Goal: Task Accomplishment & Management: Manage account settings

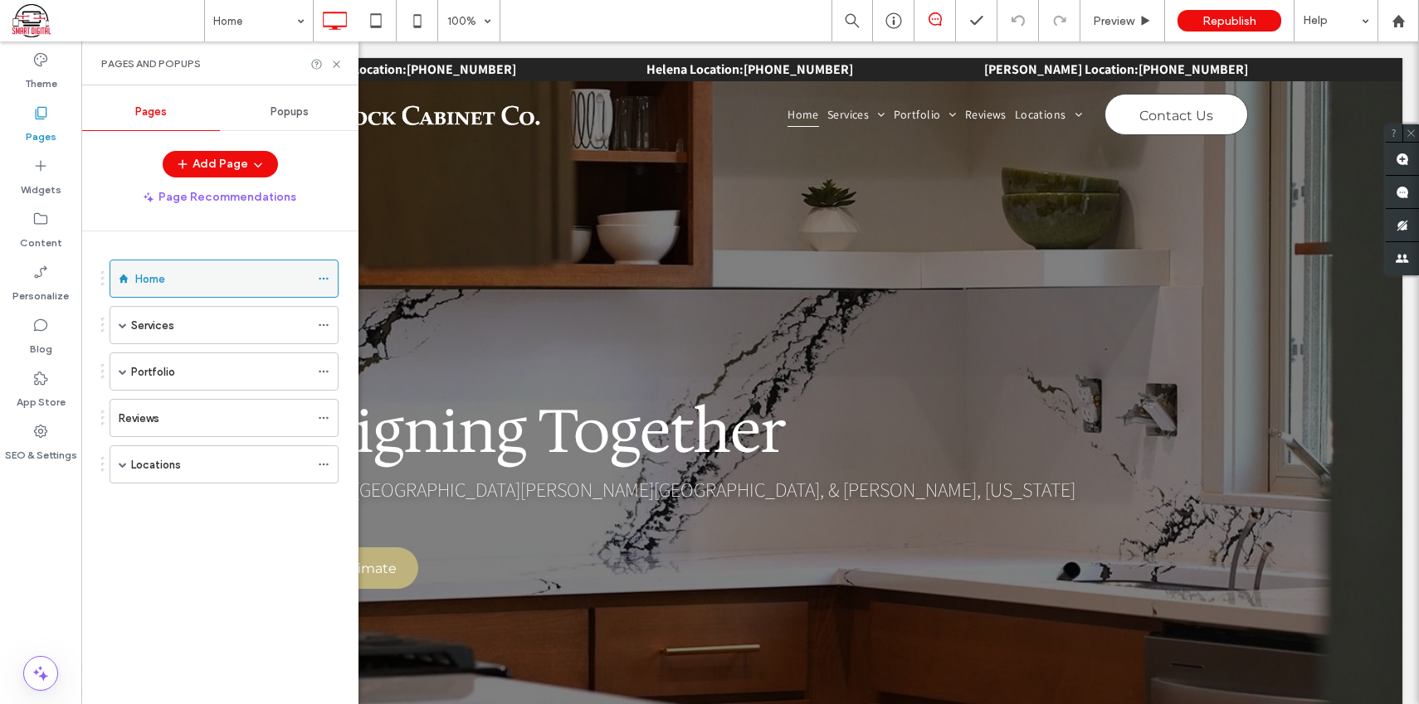
click at [325, 280] on icon at bounding box center [324, 279] width 12 height 12
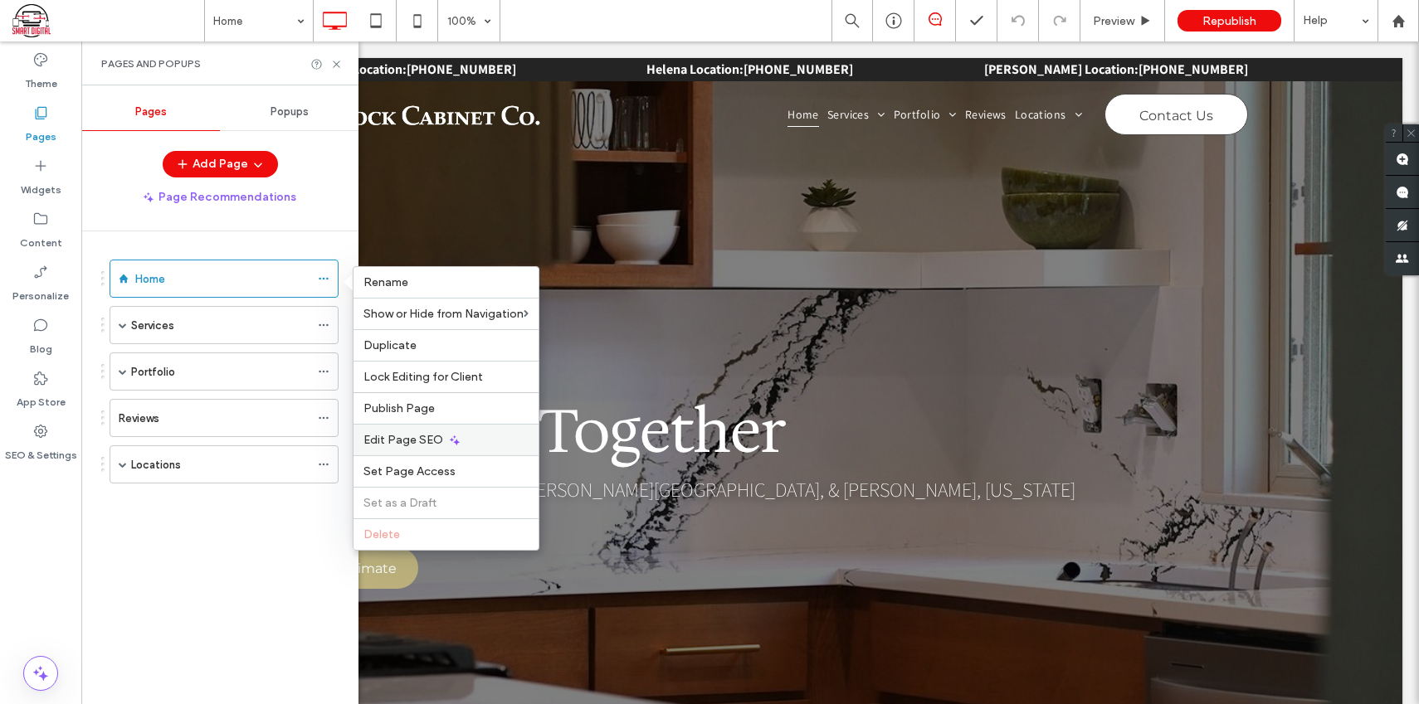
click at [431, 445] on span "Edit Page SEO" at bounding box center [403, 440] width 80 height 14
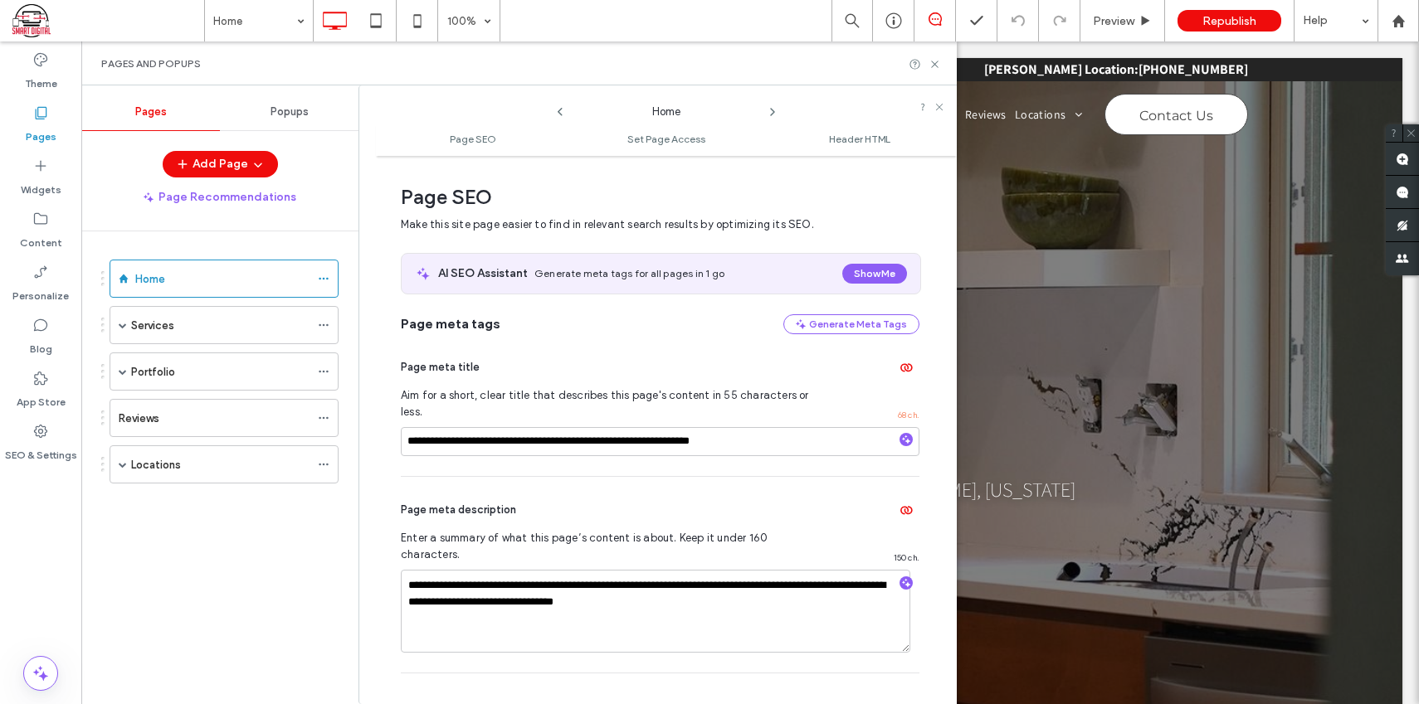
scroll to position [8, 0]
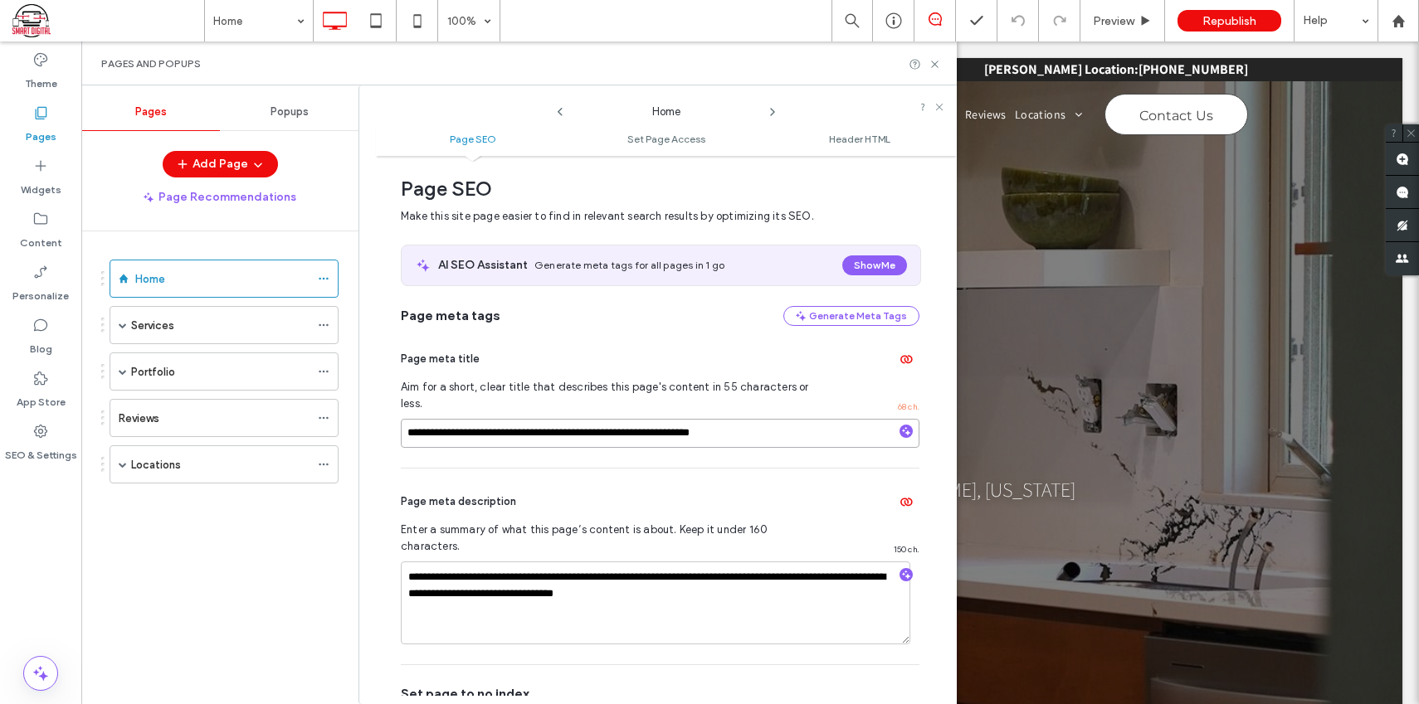
drag, startPoint x: 768, startPoint y: 418, endPoint x: 470, endPoint y: 412, distance: 297.9
click at [465, 419] on input "**********" at bounding box center [660, 433] width 519 height 29
drag, startPoint x: 683, startPoint y: 561, endPoint x: 408, endPoint y: 545, distance: 275.1
click at [269, 325] on div "Services" at bounding box center [220, 325] width 178 height 17
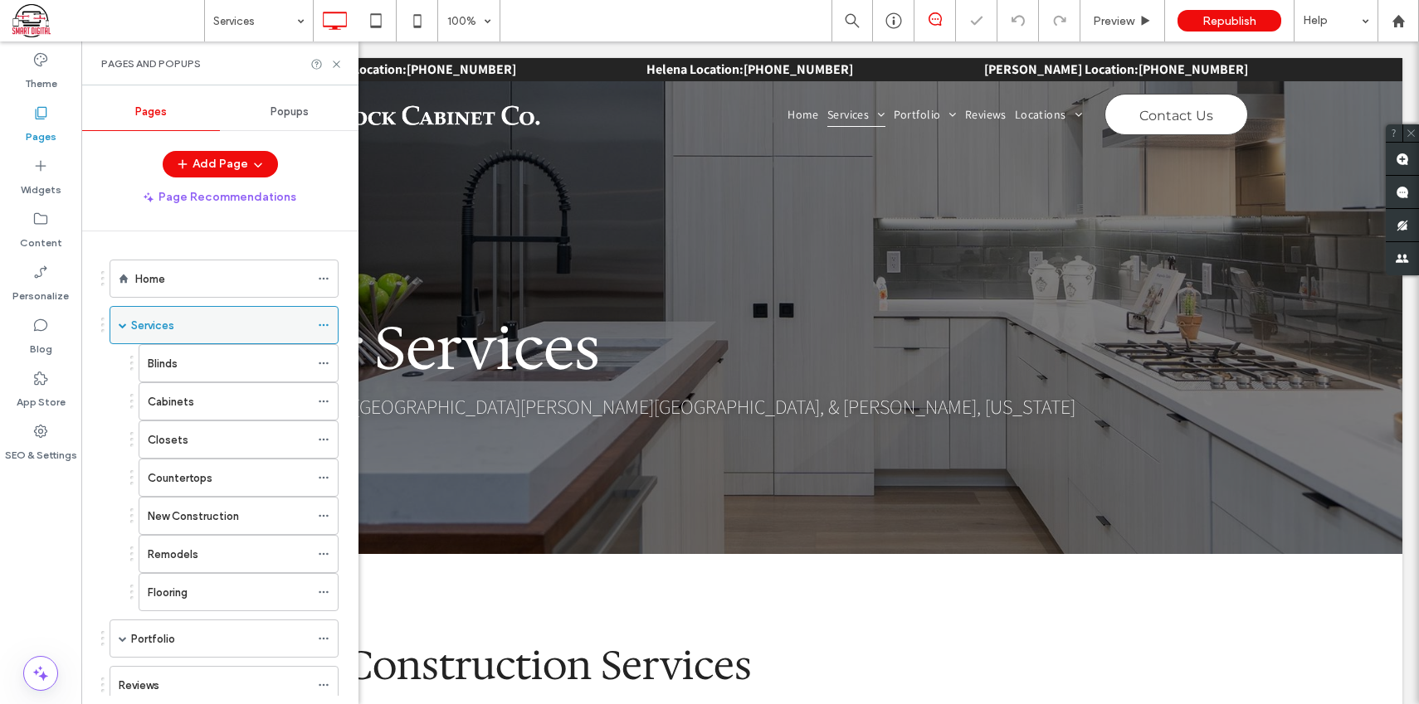
scroll to position [0, 0]
click at [324, 326] on icon at bounding box center [324, 325] width 12 height 12
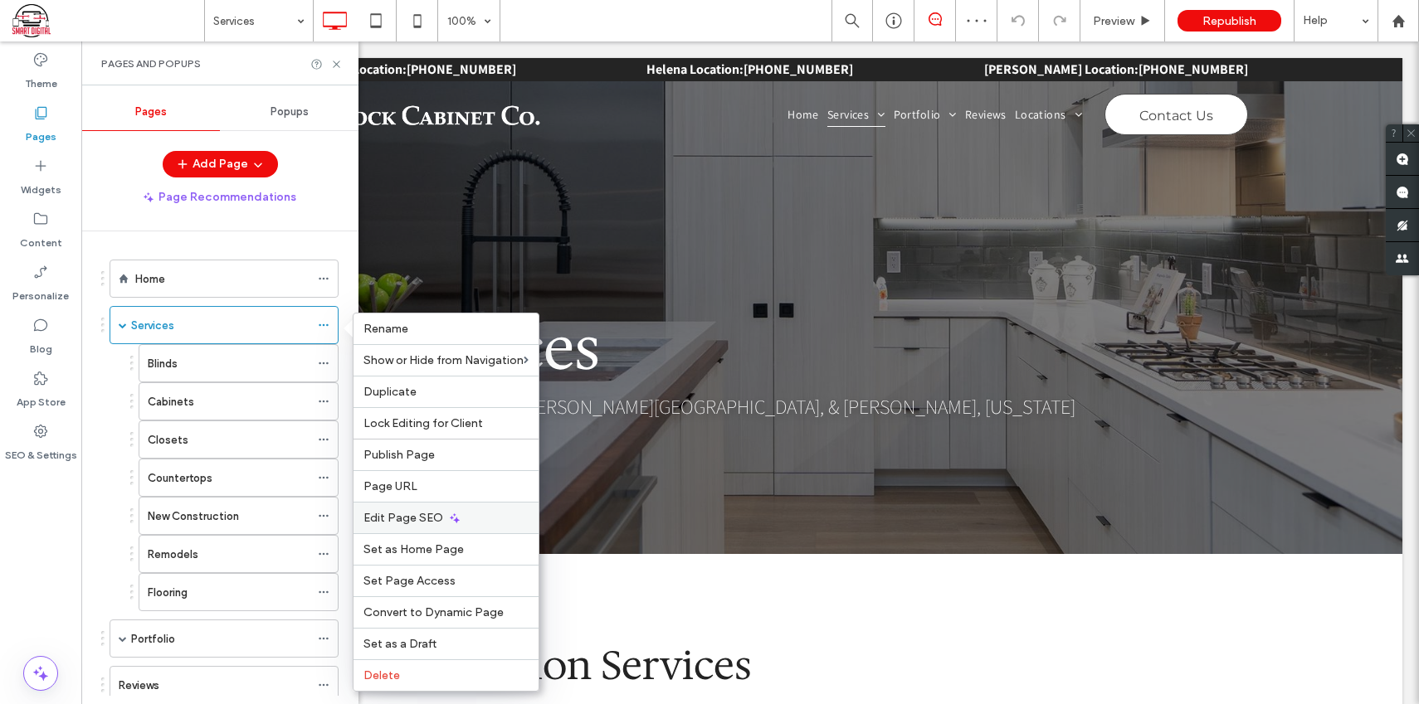
click at [448, 520] on icon at bounding box center [454, 518] width 13 height 13
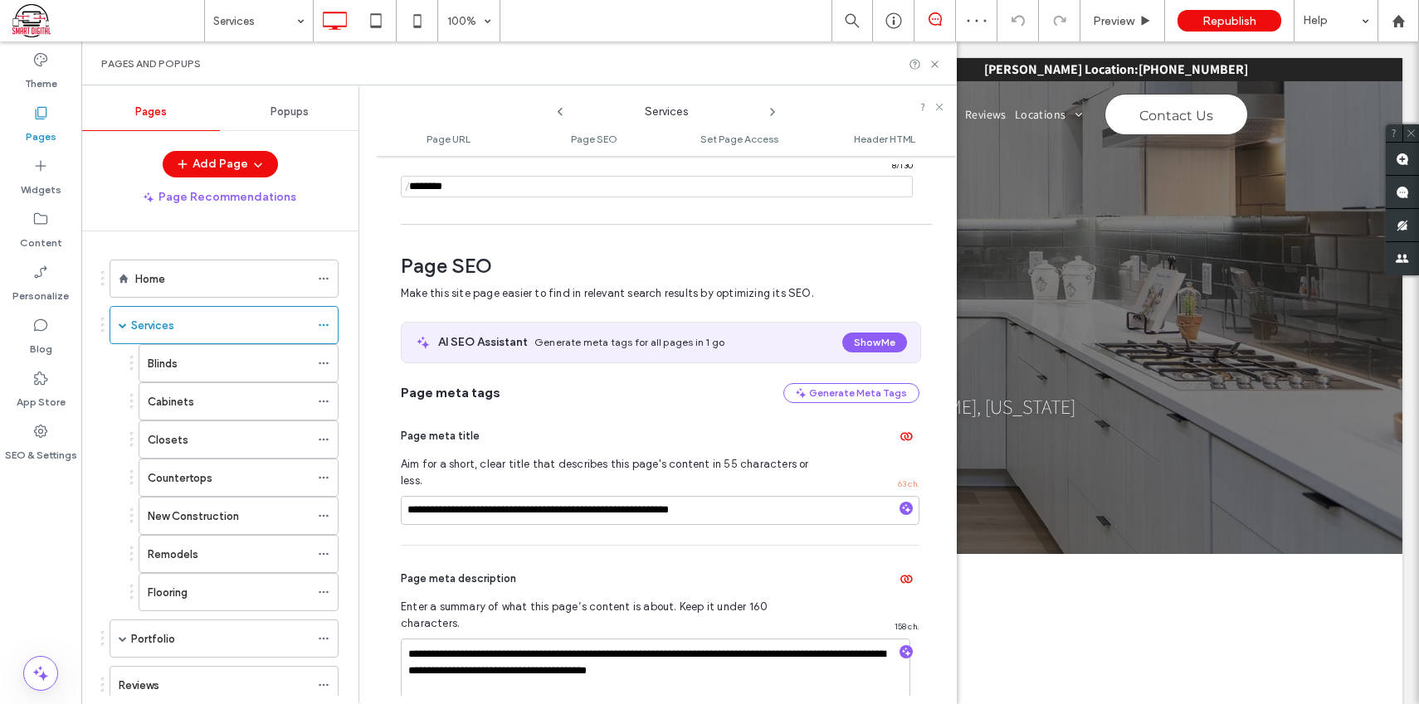
scroll to position [227, 0]
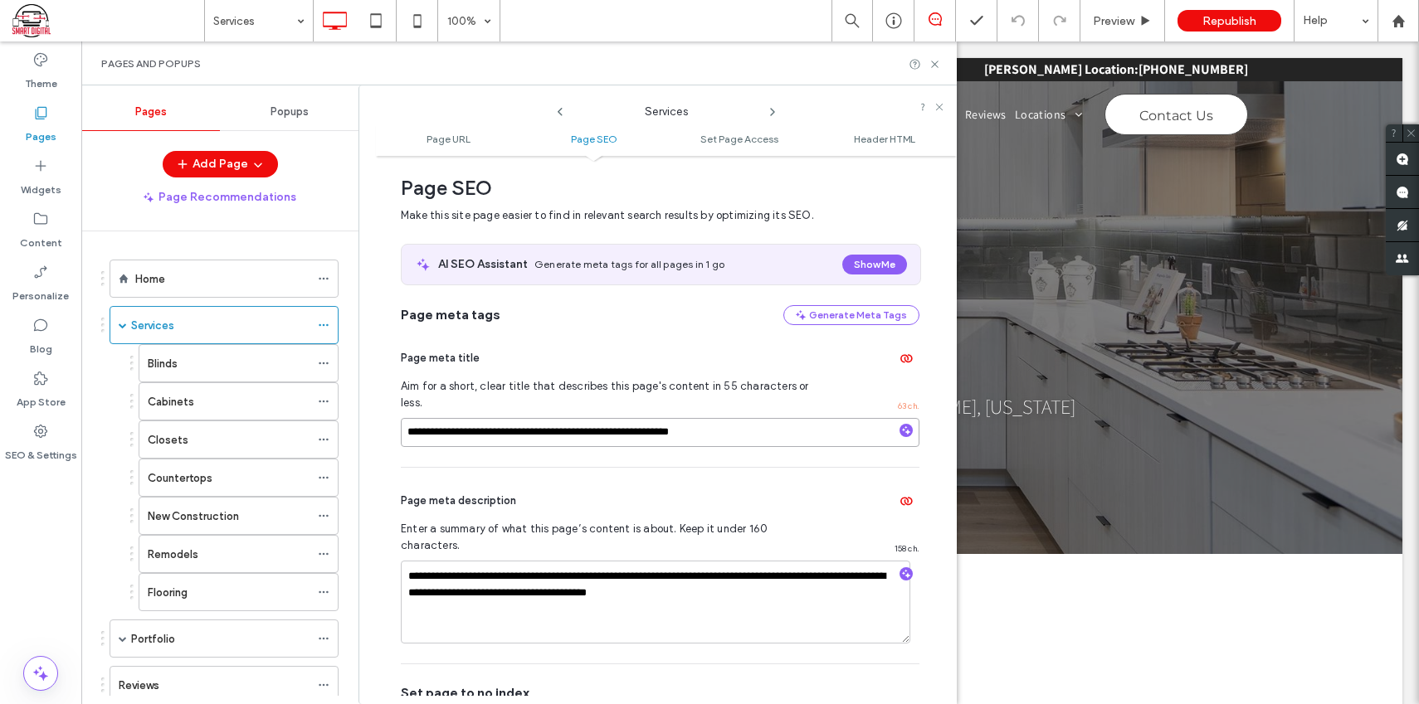
drag, startPoint x: 694, startPoint y: 416, endPoint x: 385, endPoint y: 412, distance: 308.6
click at [385, 412] on div "**********" at bounding box center [666, 430] width 581 height 532
drag, startPoint x: 764, startPoint y: 561, endPoint x: 374, endPoint y: 532, distance: 391.0
click at [324, 363] on icon at bounding box center [324, 364] width 12 height 12
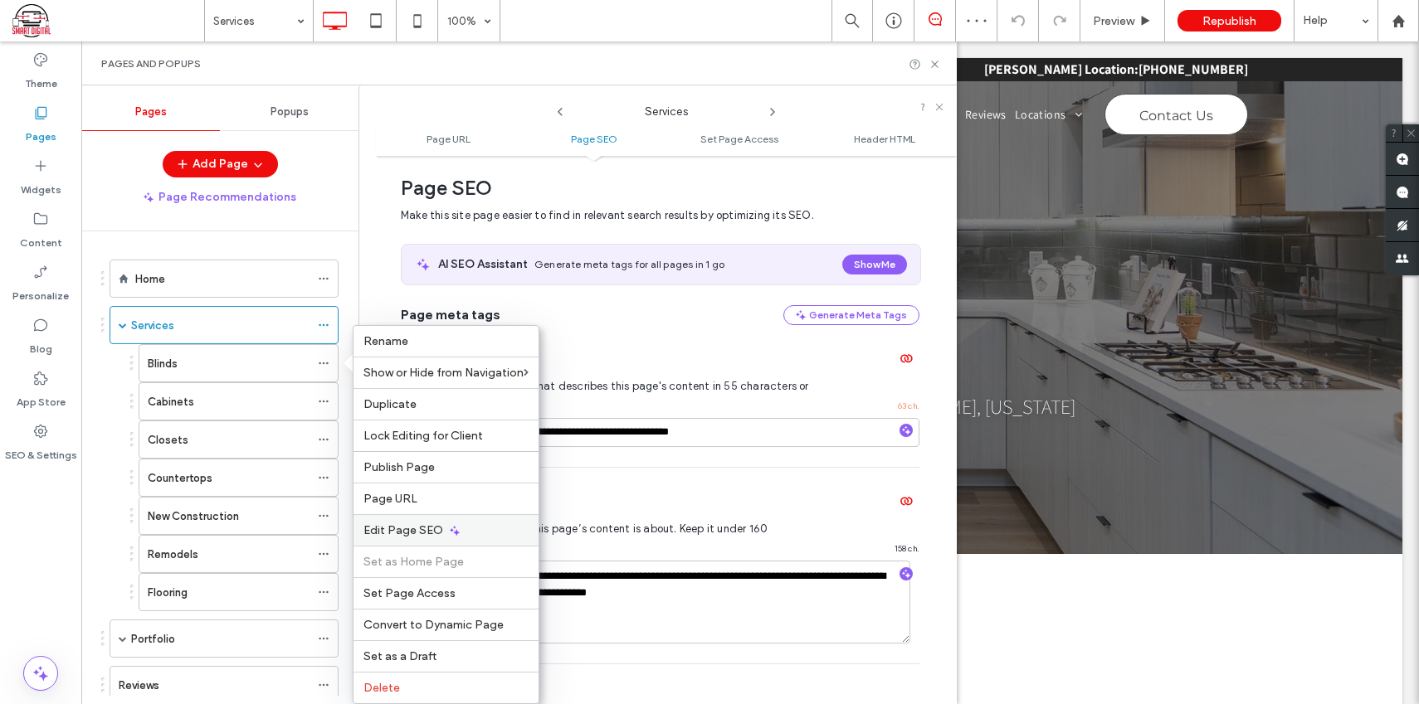
click at [436, 531] on span "Edit Page SEO" at bounding box center [403, 531] width 80 height 14
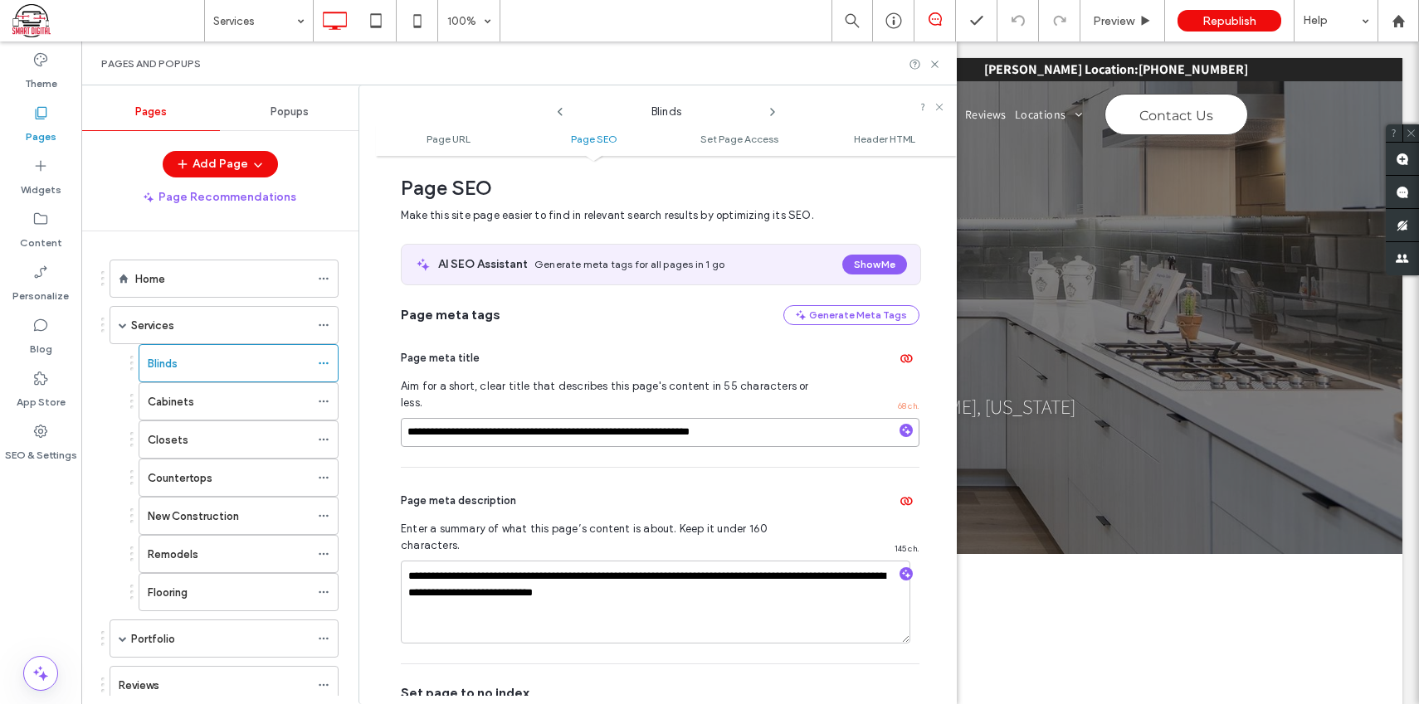
drag, startPoint x: 763, startPoint y: 415, endPoint x: 368, endPoint y: 412, distance: 395.8
click at [368, 412] on div "**********" at bounding box center [657, 394] width 598 height 619
drag, startPoint x: 670, startPoint y: 562, endPoint x: 362, endPoint y: 545, distance: 308.2
click at [362, 545] on div "**********" at bounding box center [657, 394] width 598 height 619
click at [290, 402] on div "Cabinets" at bounding box center [229, 401] width 162 height 17
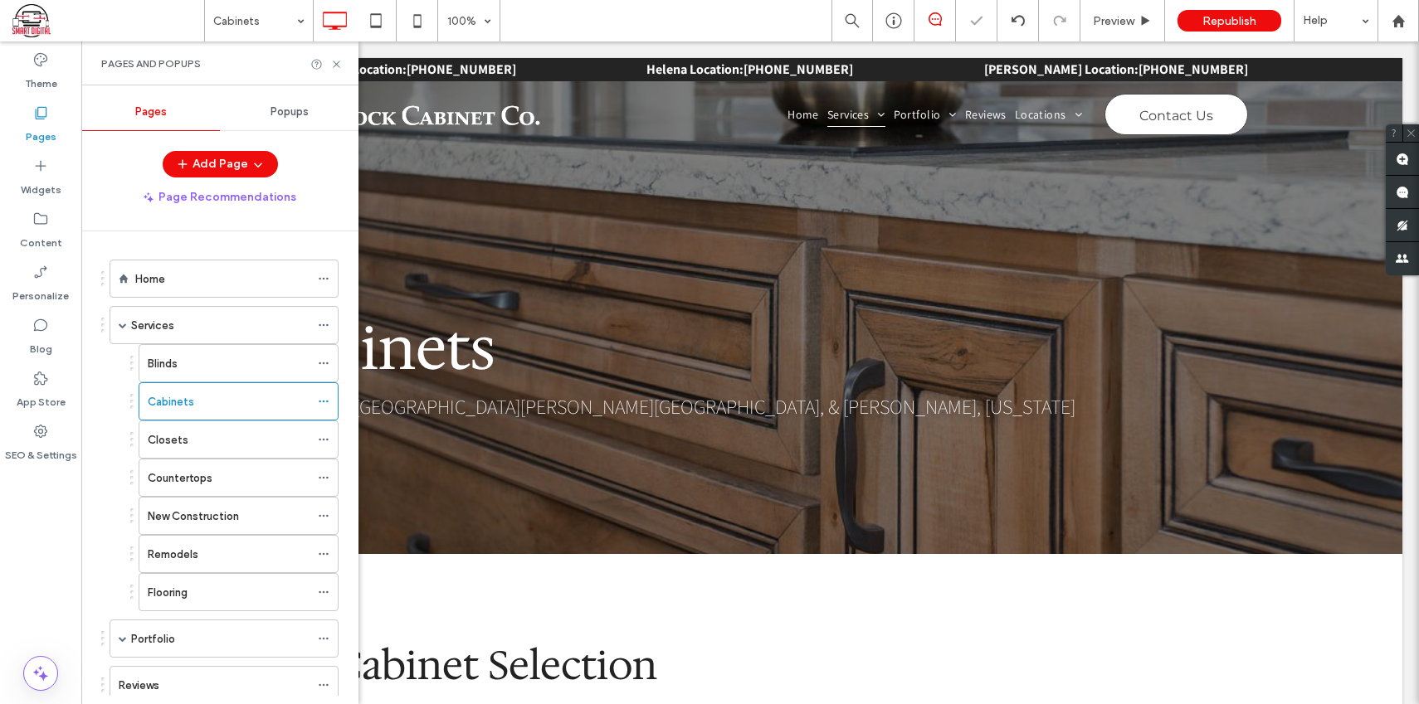
scroll to position [0, 0]
click at [323, 401] on use at bounding box center [323, 402] width 9 height 2
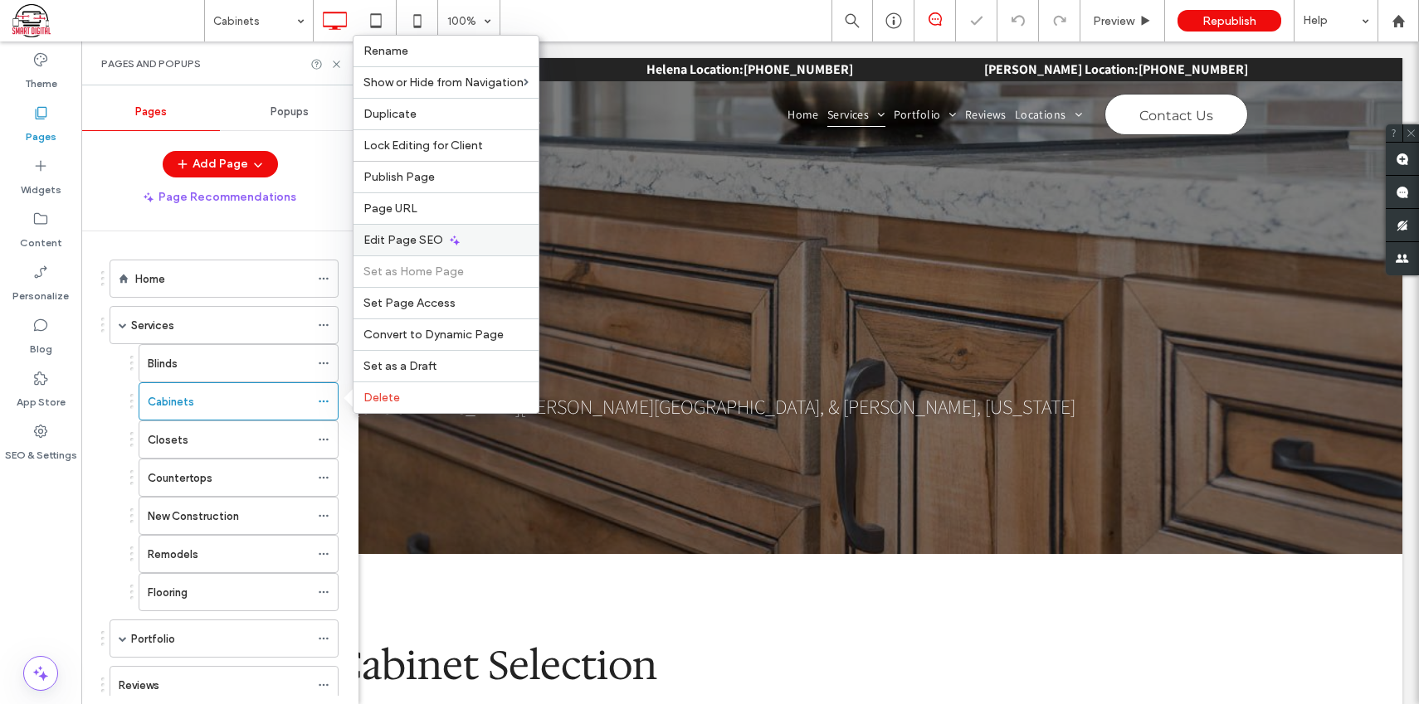
click at [450, 231] on div "Edit Page SEO" at bounding box center [445, 240] width 185 height 32
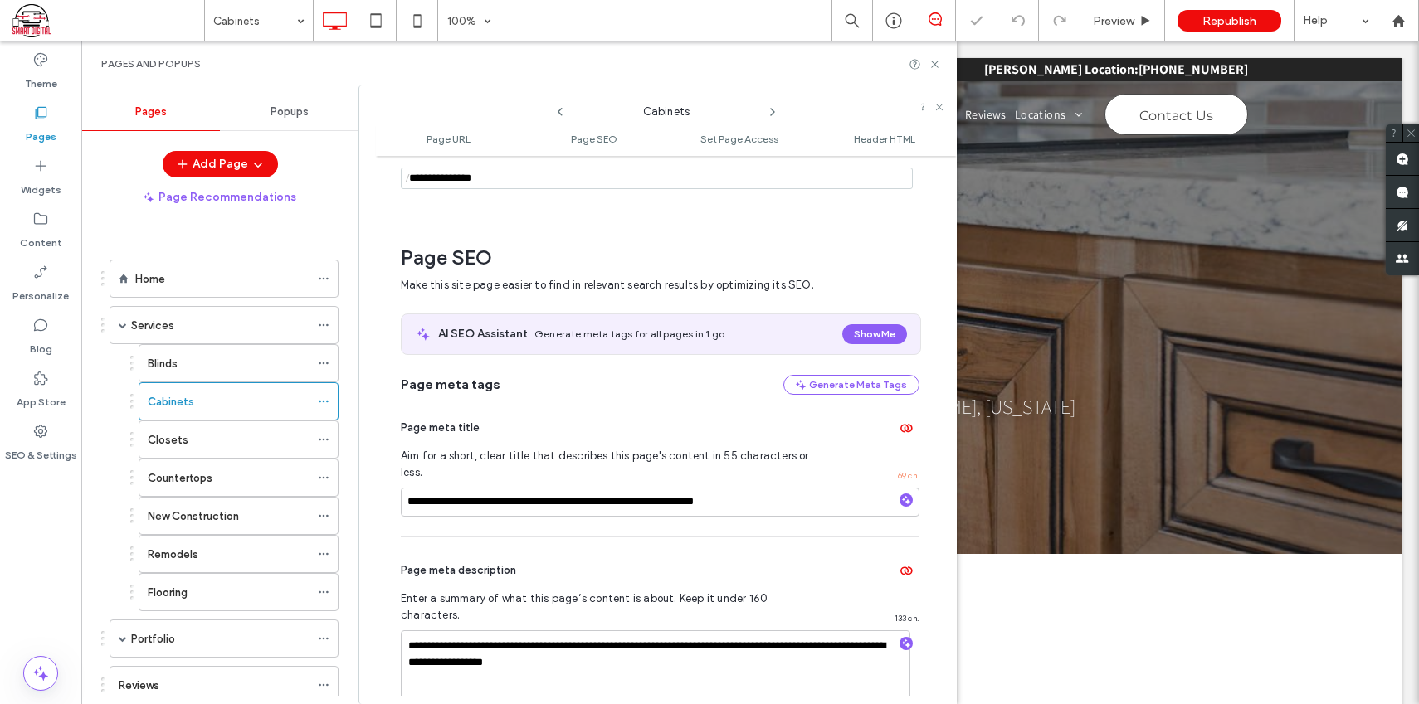
scroll to position [227, 0]
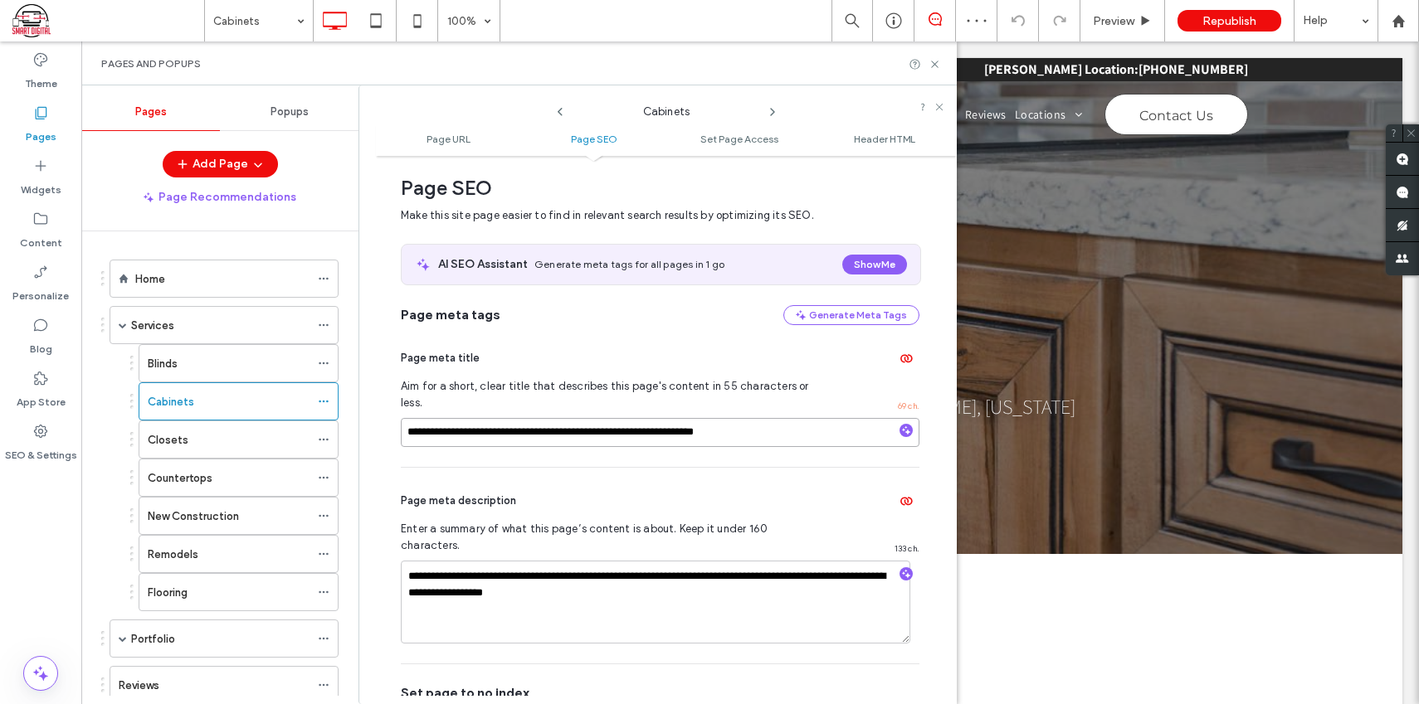
drag, startPoint x: 795, startPoint y: 413, endPoint x: 446, endPoint y: 402, distance: 349.4
click at [426, 418] on input "**********" at bounding box center [660, 432] width 519 height 29
drag, startPoint x: 597, startPoint y: 564, endPoint x: 416, endPoint y: 548, distance: 180.7
click at [286, 439] on div "Closets" at bounding box center [229, 439] width 162 height 17
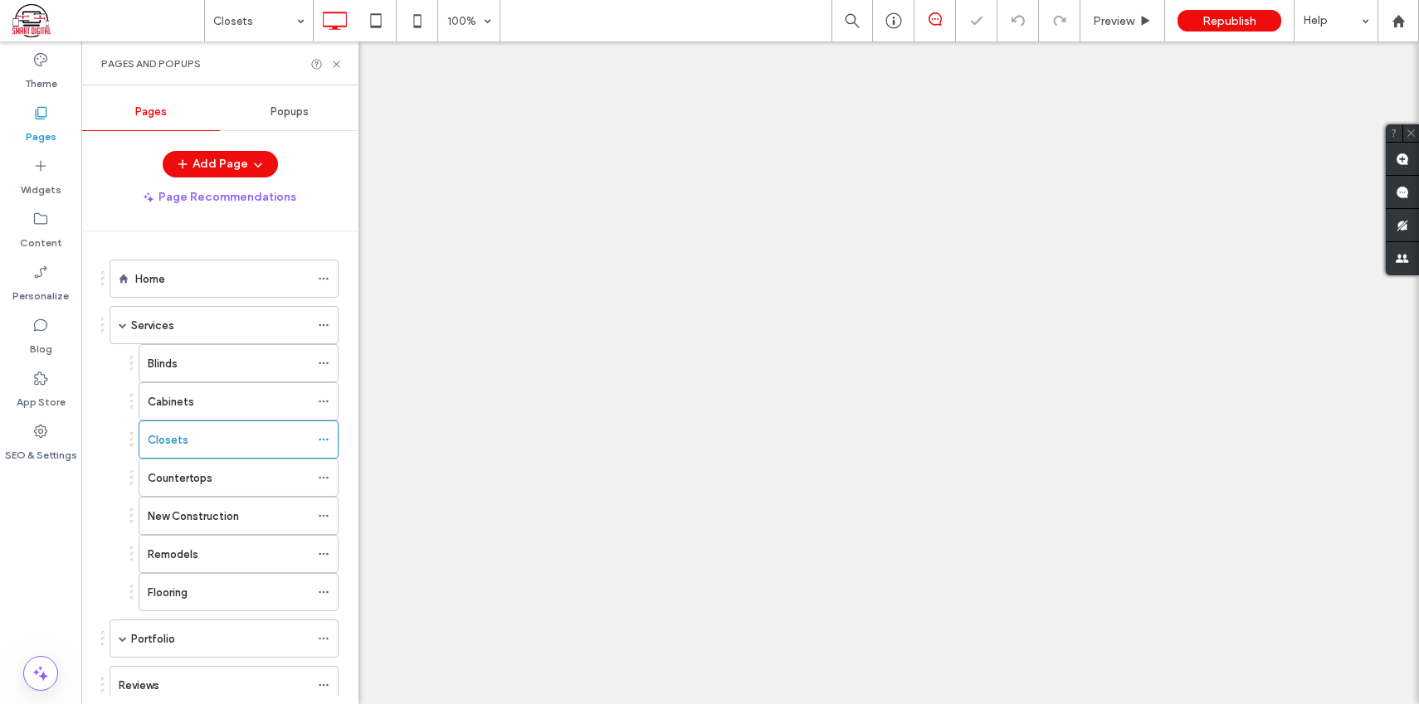
click at [323, 438] on icon at bounding box center [324, 440] width 12 height 12
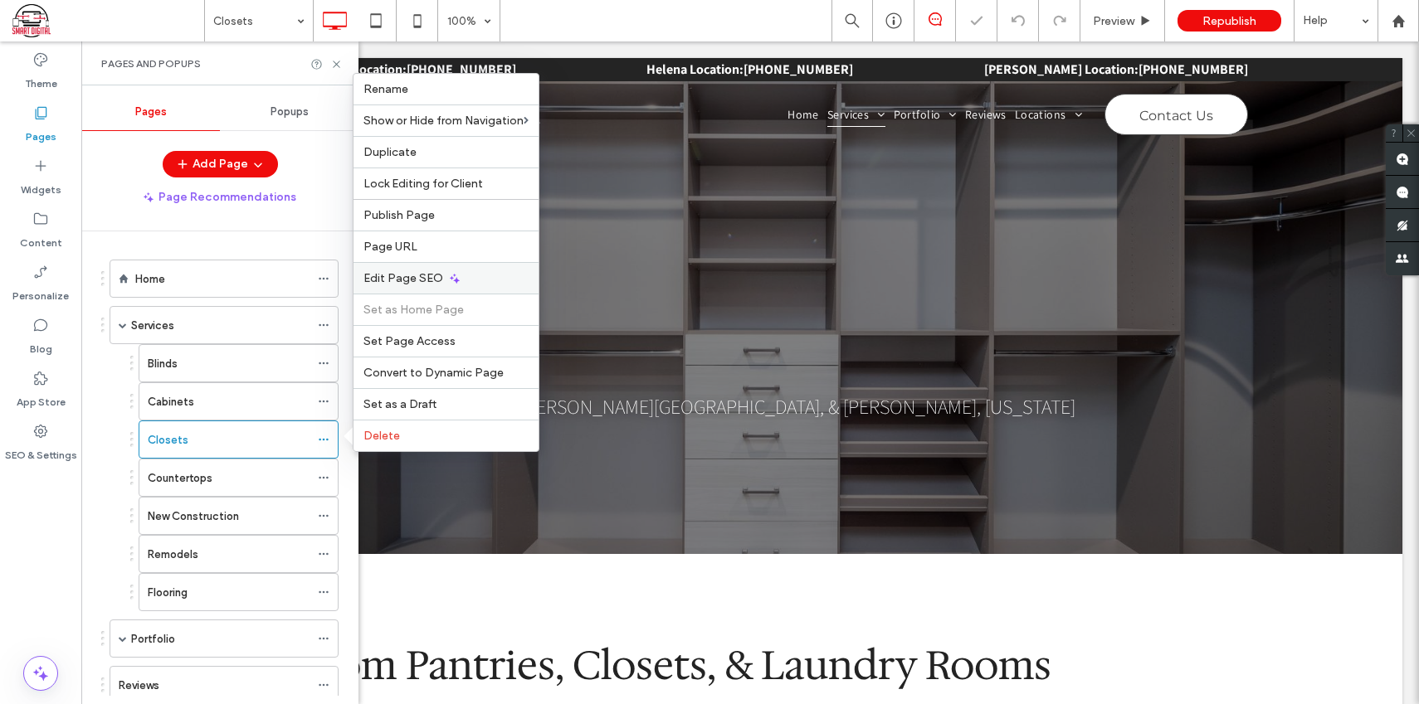
click at [450, 279] on use at bounding box center [455, 279] width 10 height 10
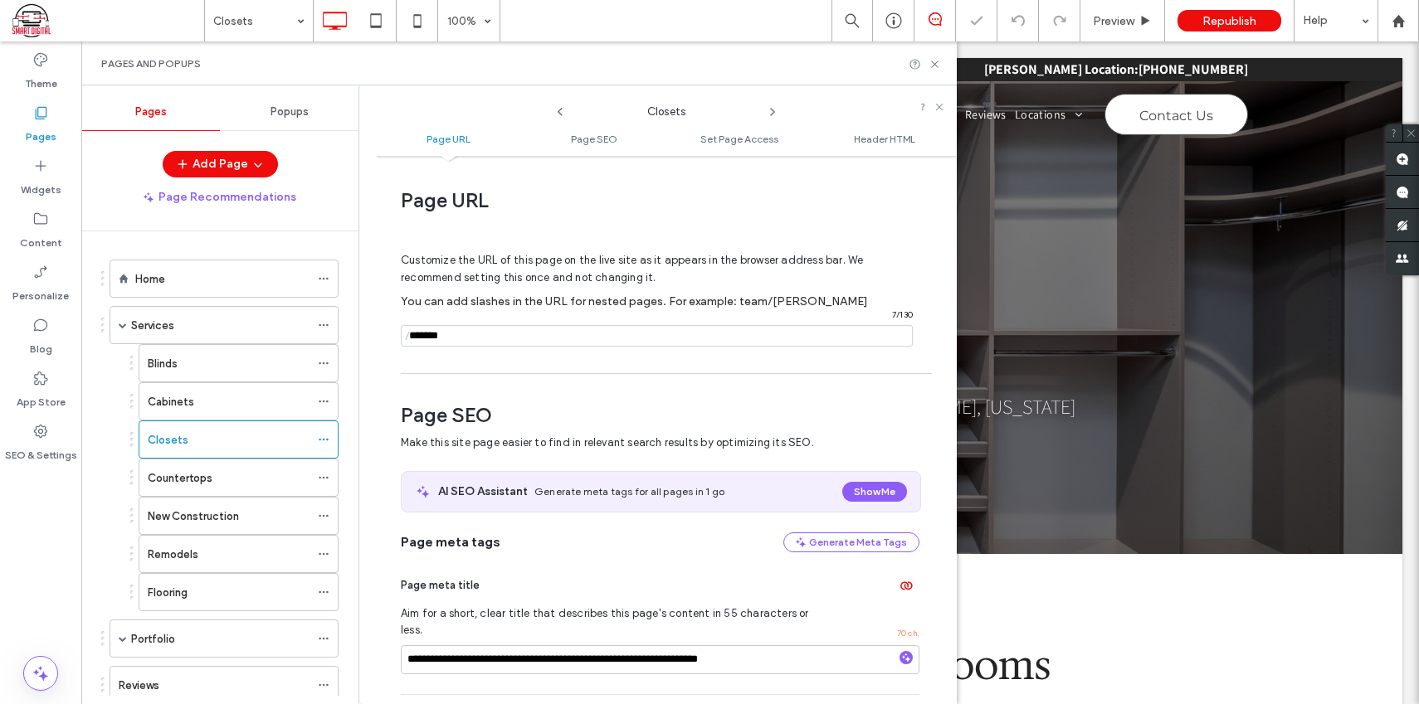
scroll to position [227, 0]
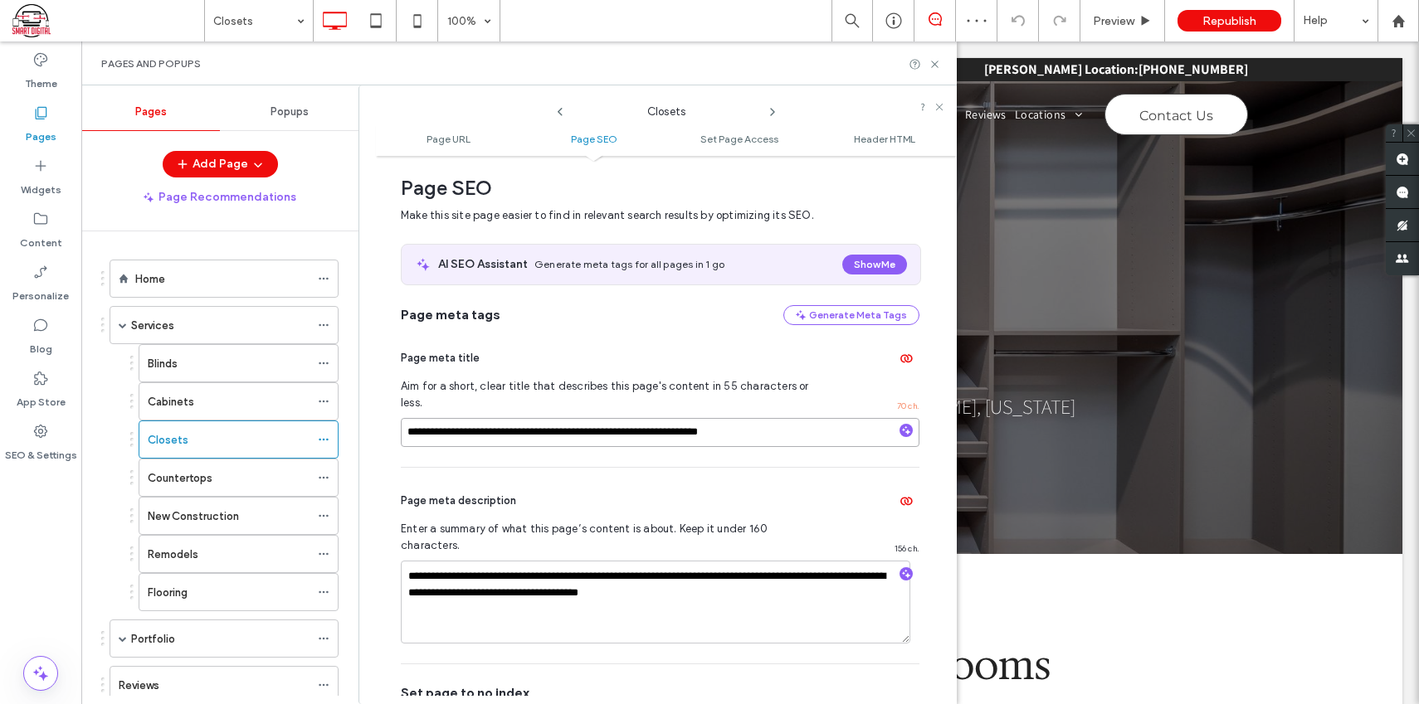
drag, startPoint x: 762, startPoint y: 415, endPoint x: 414, endPoint y: 416, distance: 348.5
click at [357, 412] on div "**********" at bounding box center [518, 394] width 875 height 619
drag, startPoint x: 726, startPoint y: 556, endPoint x: 434, endPoint y: 543, distance: 292.3
click at [264, 480] on div "Countertops" at bounding box center [229, 478] width 162 height 17
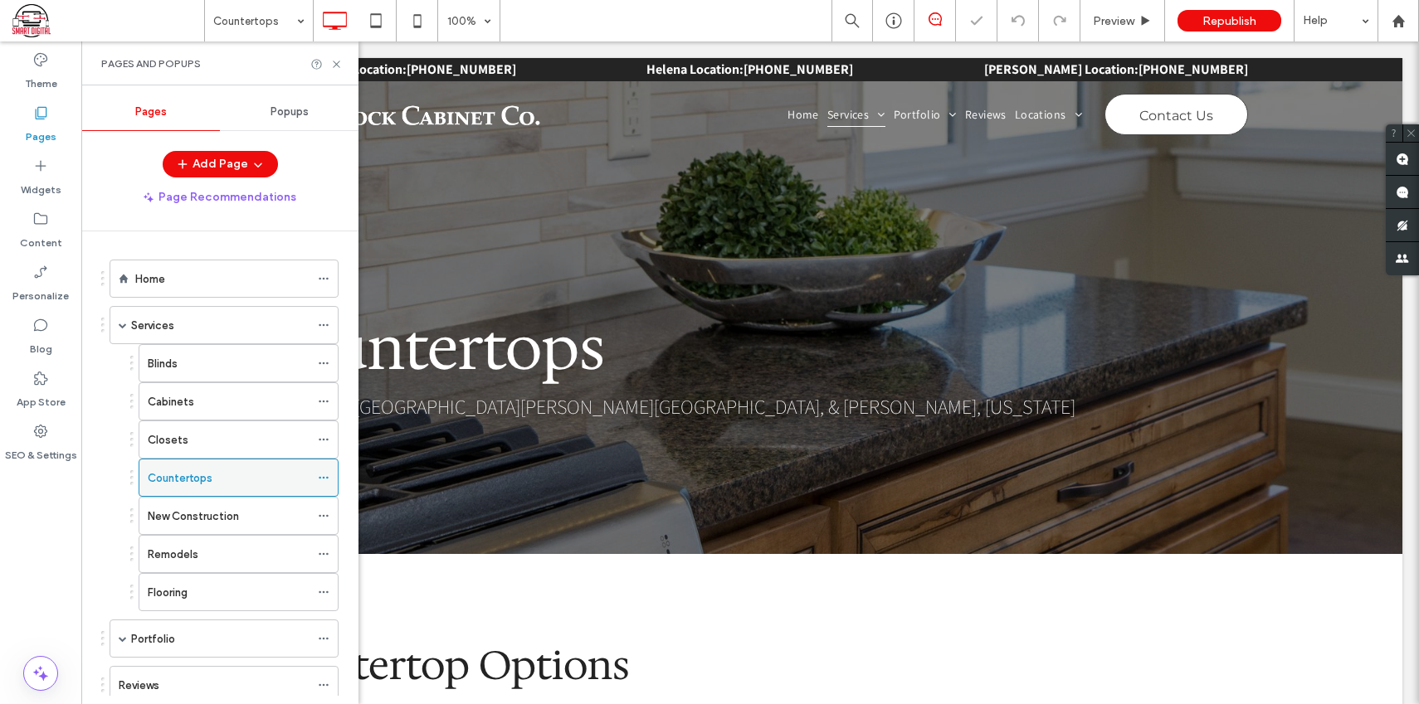
scroll to position [0, 0]
click at [325, 475] on icon at bounding box center [324, 478] width 12 height 12
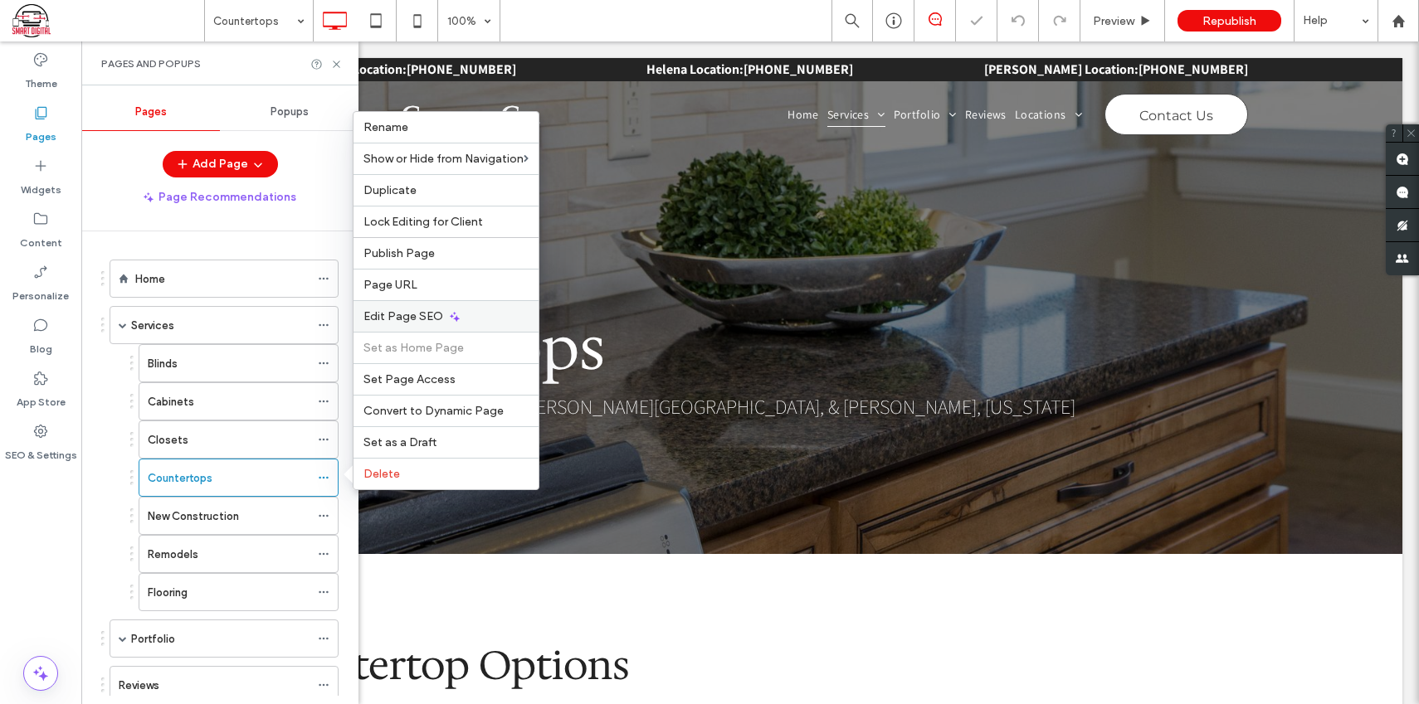
click at [450, 316] on use at bounding box center [455, 317] width 10 height 10
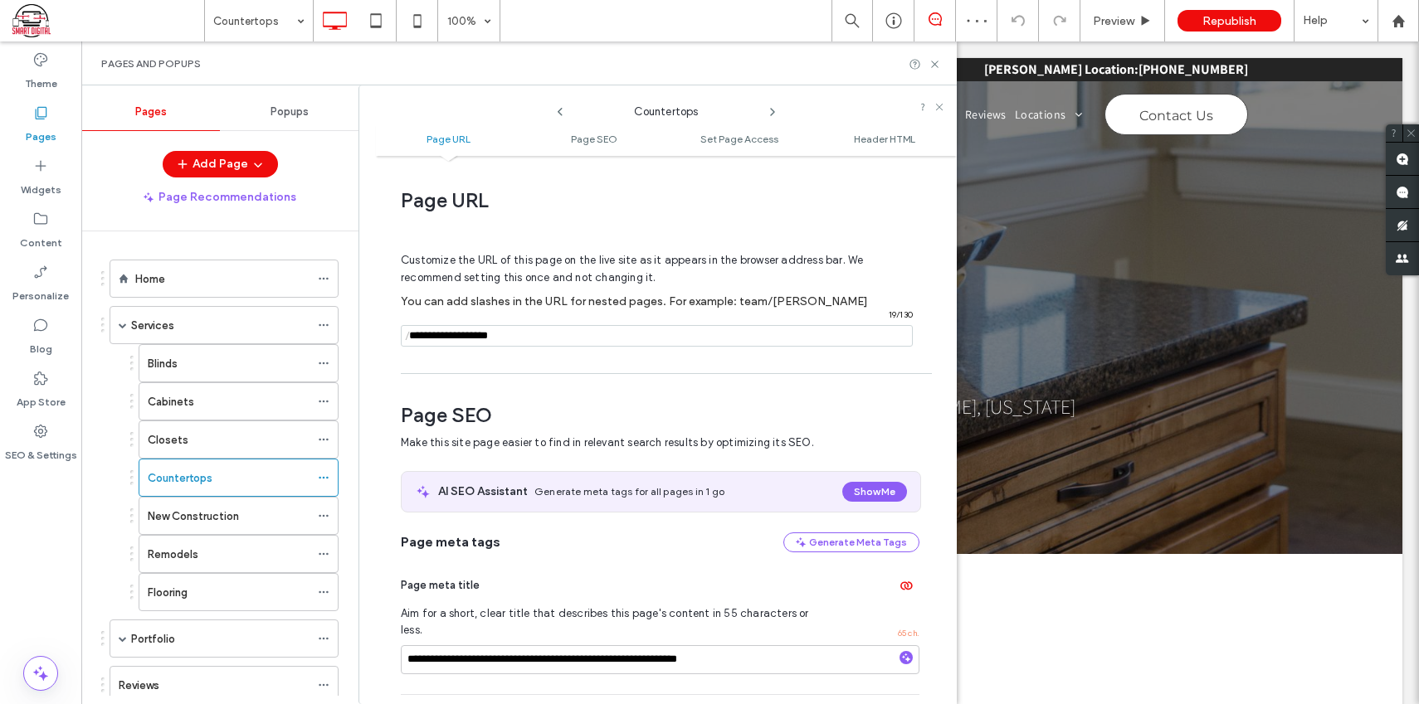
scroll to position [227, 0]
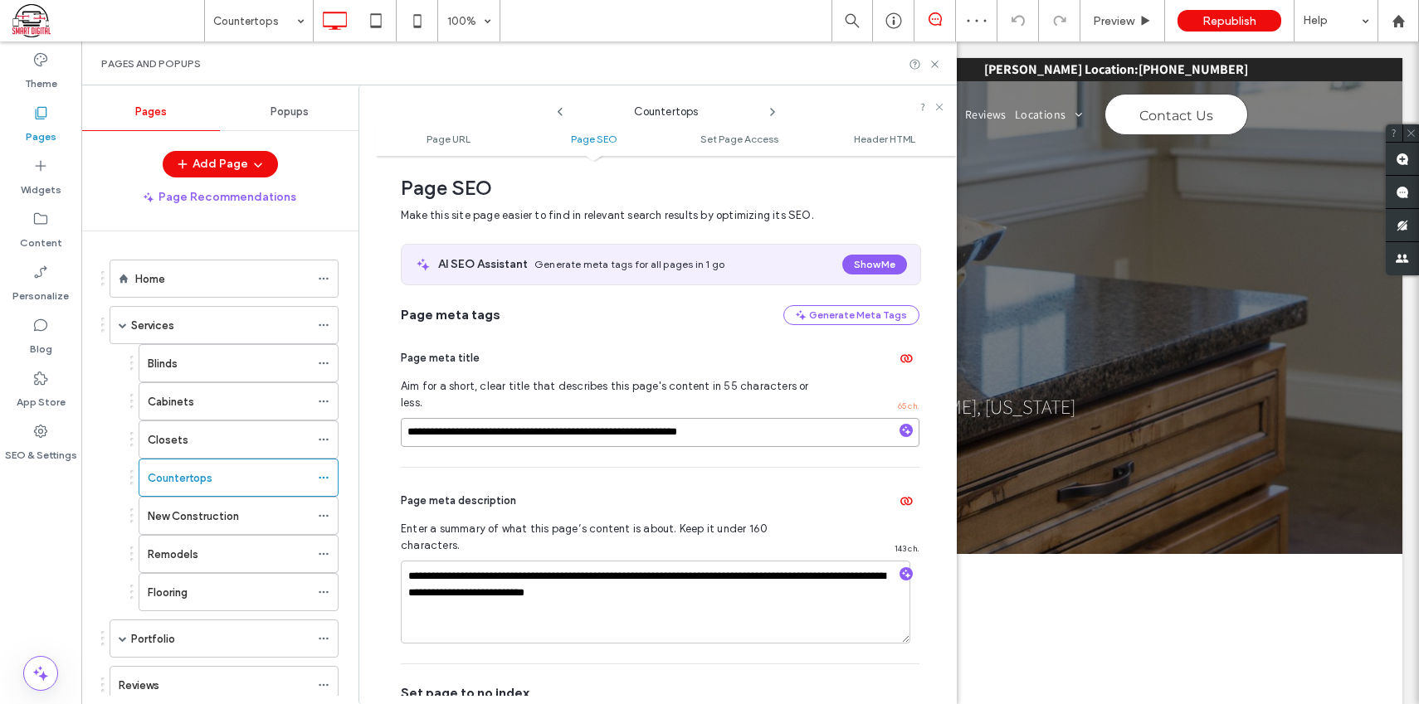
drag, startPoint x: 757, startPoint y: 411, endPoint x: 441, endPoint y: 412, distance: 316.9
click at [363, 409] on div "**********" at bounding box center [657, 394] width 598 height 619
drag, startPoint x: 663, startPoint y: 562, endPoint x: 464, endPoint y: 555, distance: 199.2
click at [243, 517] on div "New Construction" at bounding box center [229, 516] width 162 height 17
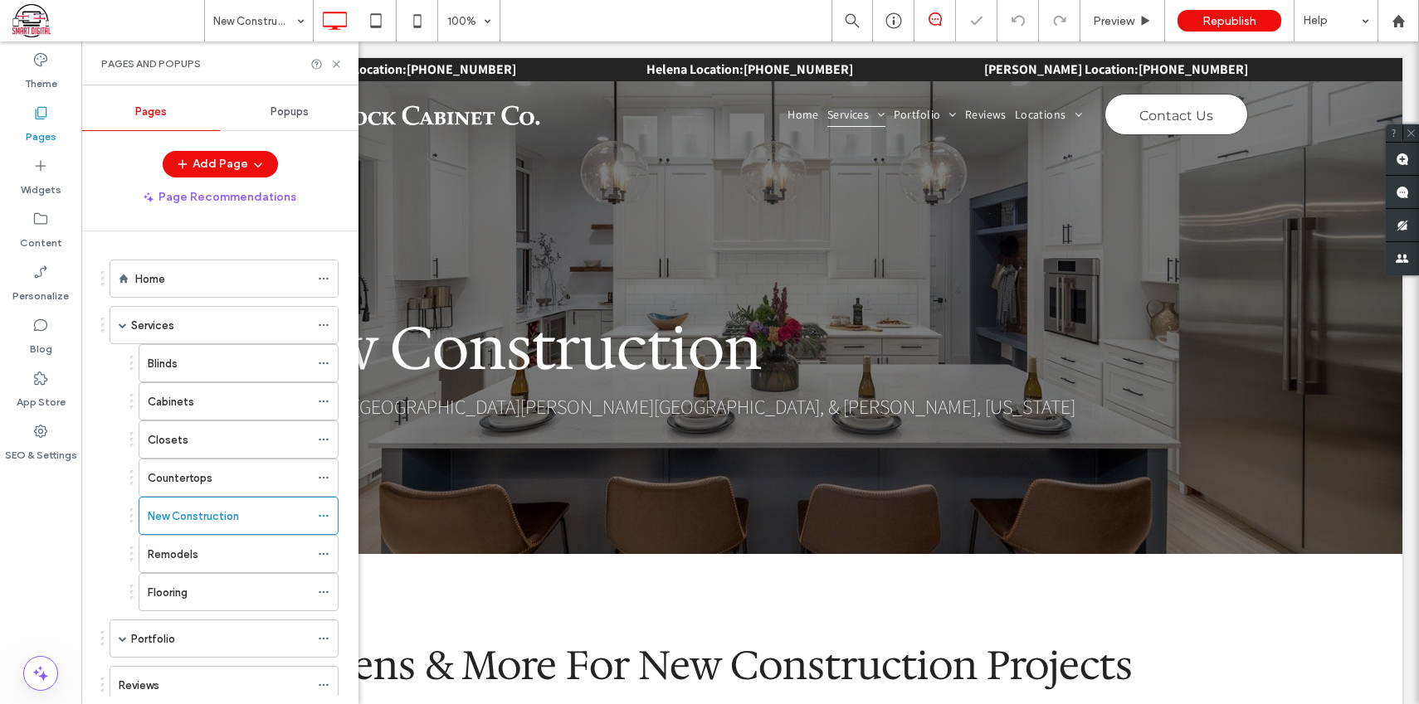
scroll to position [0, 0]
click at [321, 516] on icon at bounding box center [324, 516] width 12 height 12
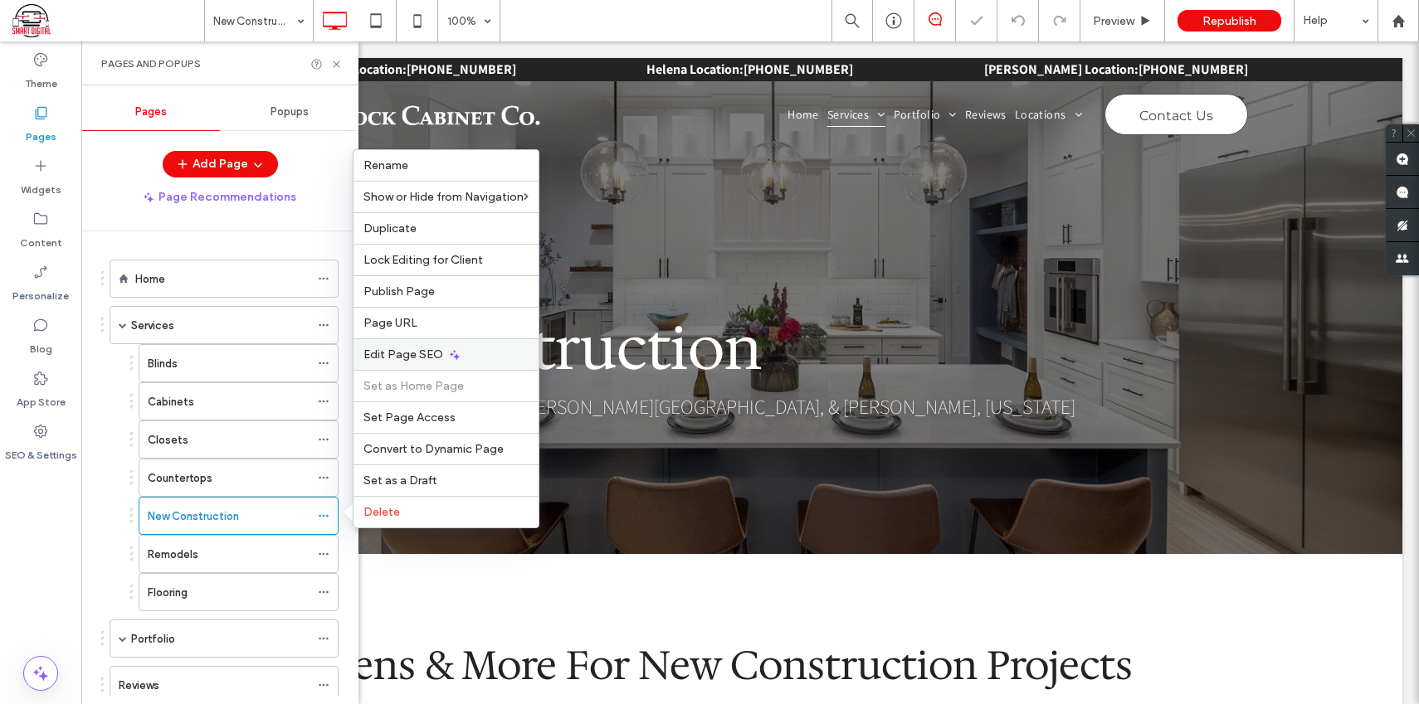
click at [432, 354] on span "Edit Page SEO" at bounding box center [403, 355] width 80 height 14
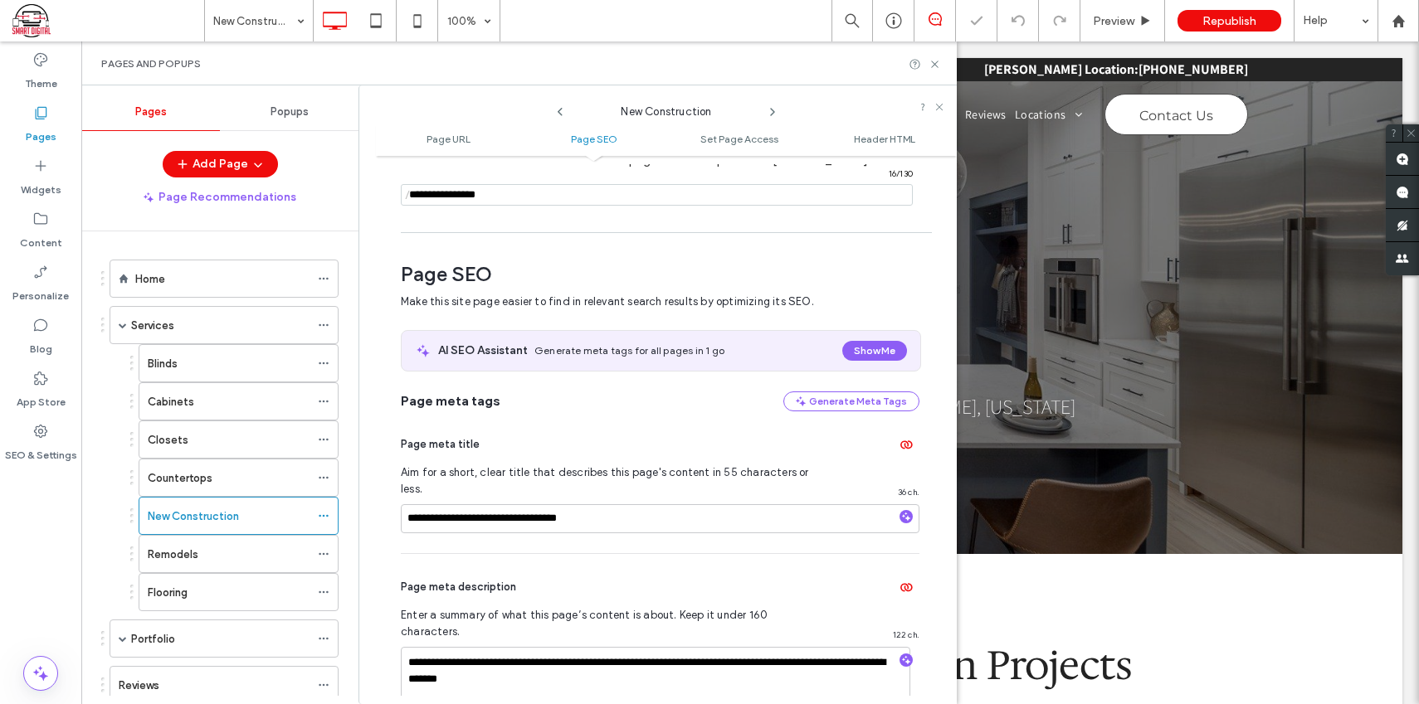
scroll to position [227, 0]
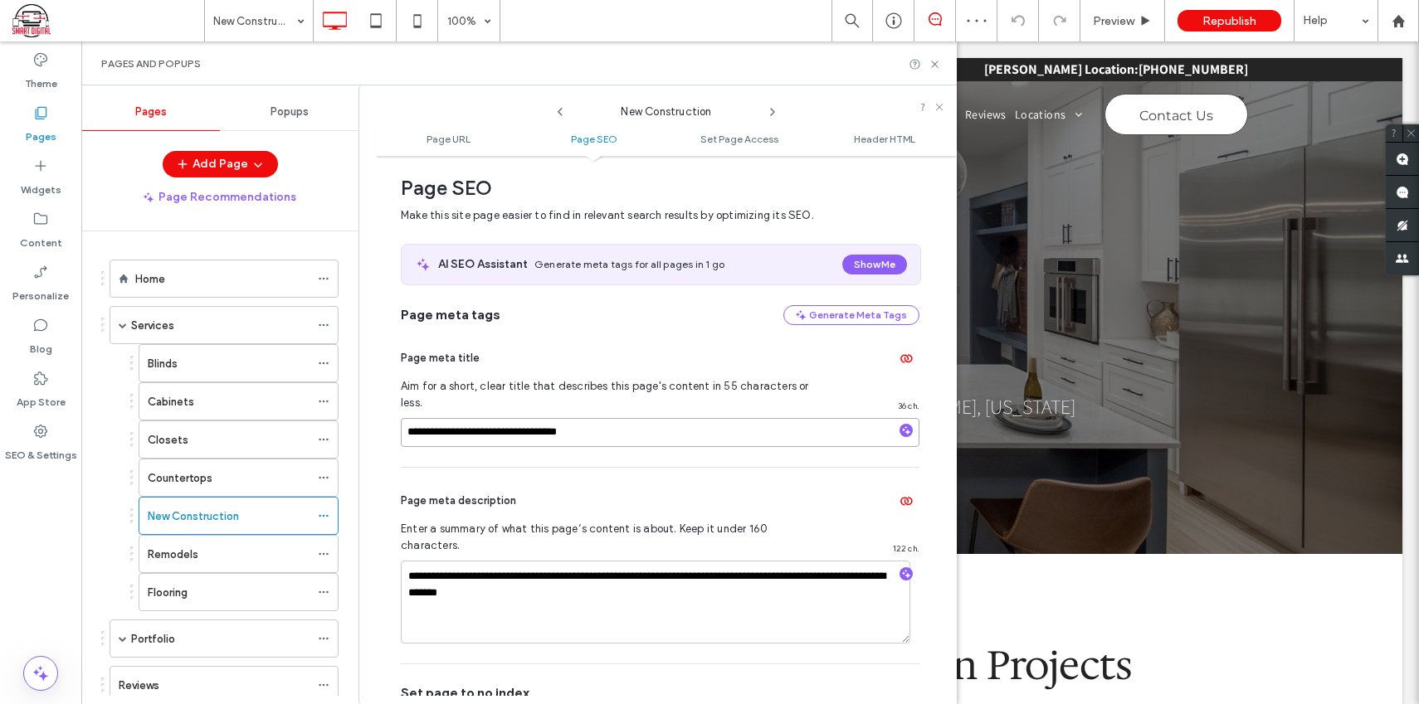
click at [617, 418] on input "**********" at bounding box center [660, 432] width 519 height 29
drag, startPoint x: 624, startPoint y: 415, endPoint x: 441, endPoint y: 413, distance: 183.4
click at [397, 412] on div "**********" at bounding box center [666, 430] width 581 height 532
click at [567, 561] on textarea "**********" at bounding box center [655, 602] width 509 height 83
drag, startPoint x: 592, startPoint y: 563, endPoint x: 415, endPoint y: 552, distance: 177.1
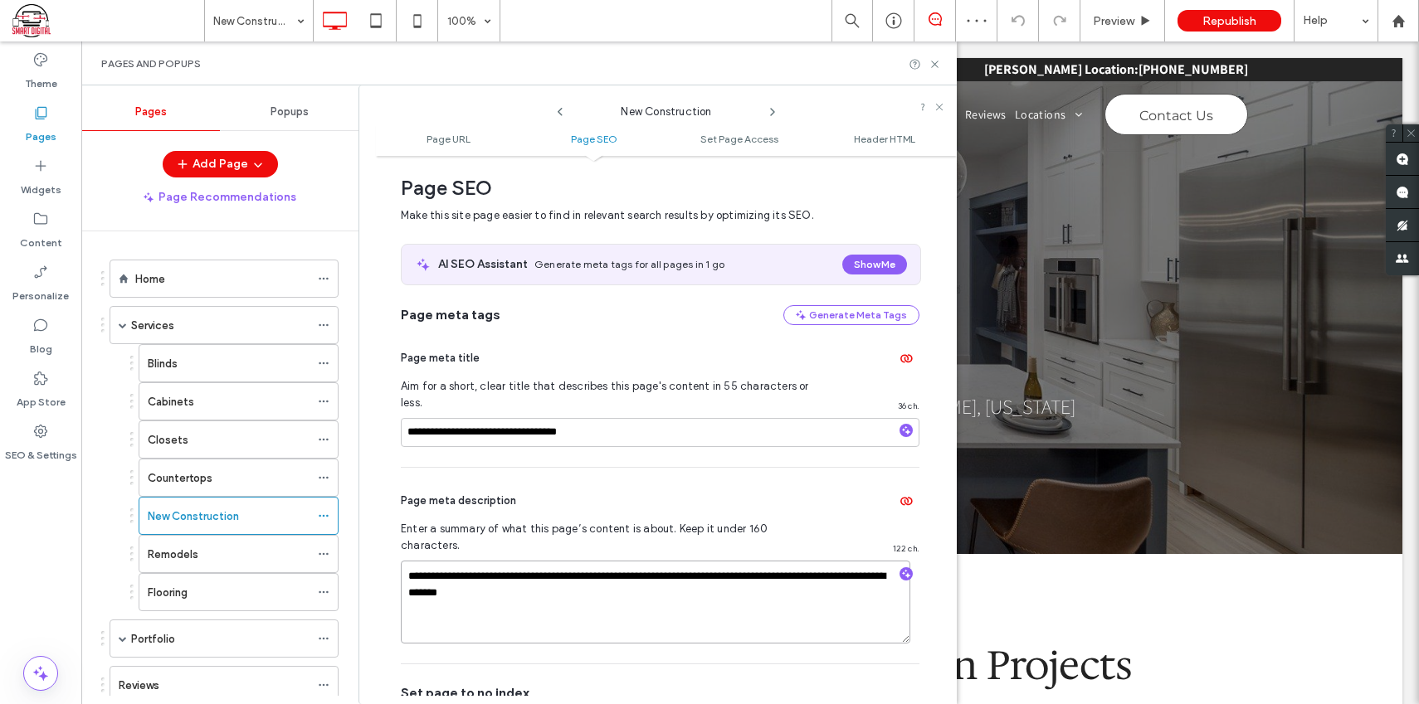
click at [390, 552] on div "**********" at bounding box center [666, 430] width 581 height 532
click at [244, 553] on div "Remodels" at bounding box center [229, 554] width 162 height 17
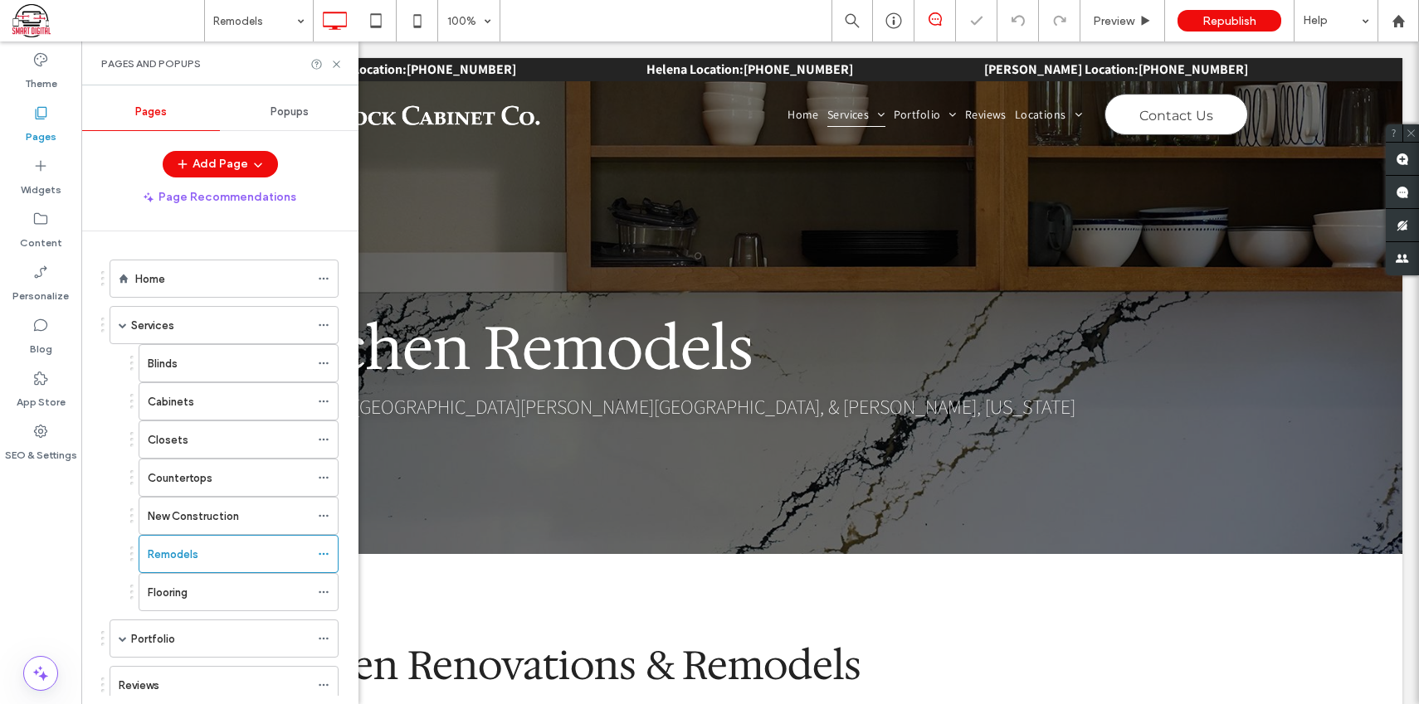
scroll to position [0, 0]
click at [323, 552] on icon at bounding box center [324, 554] width 12 height 12
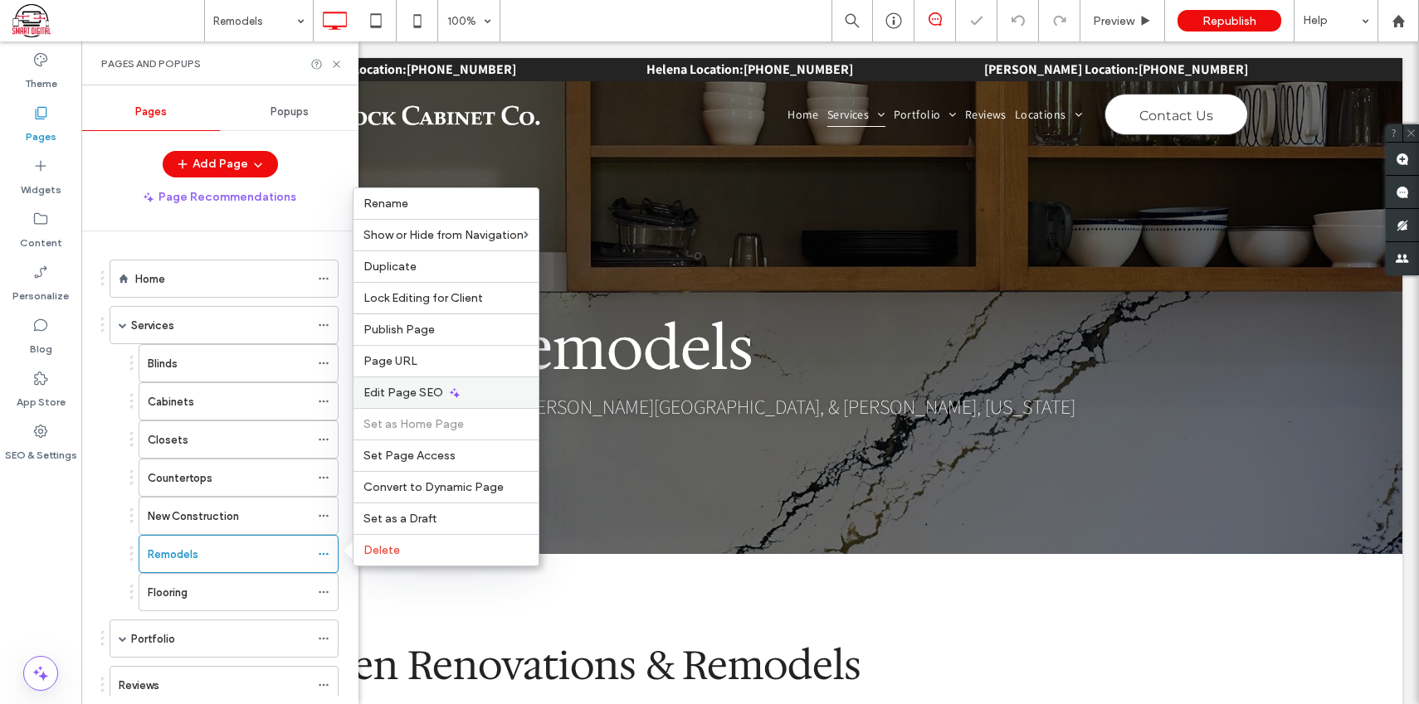
click at [457, 393] on icon at bounding box center [454, 393] width 13 height 13
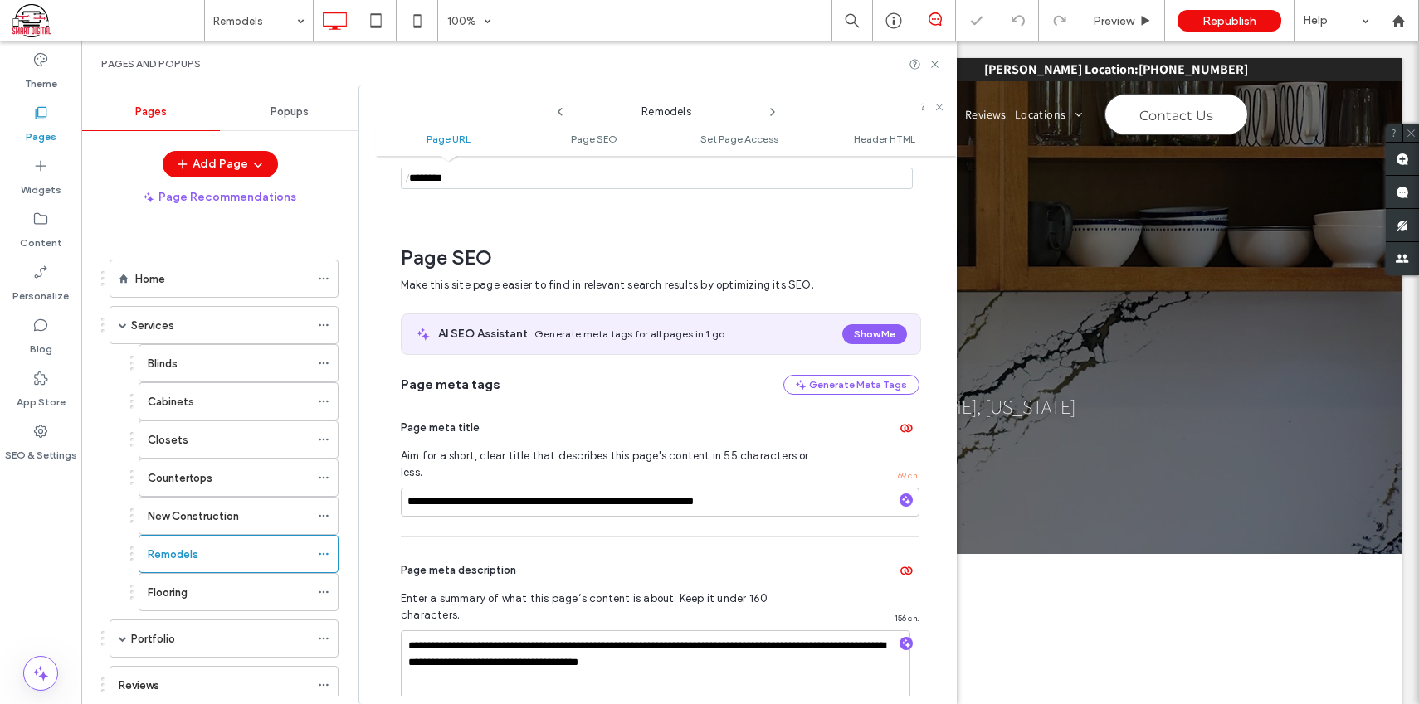
scroll to position [227, 0]
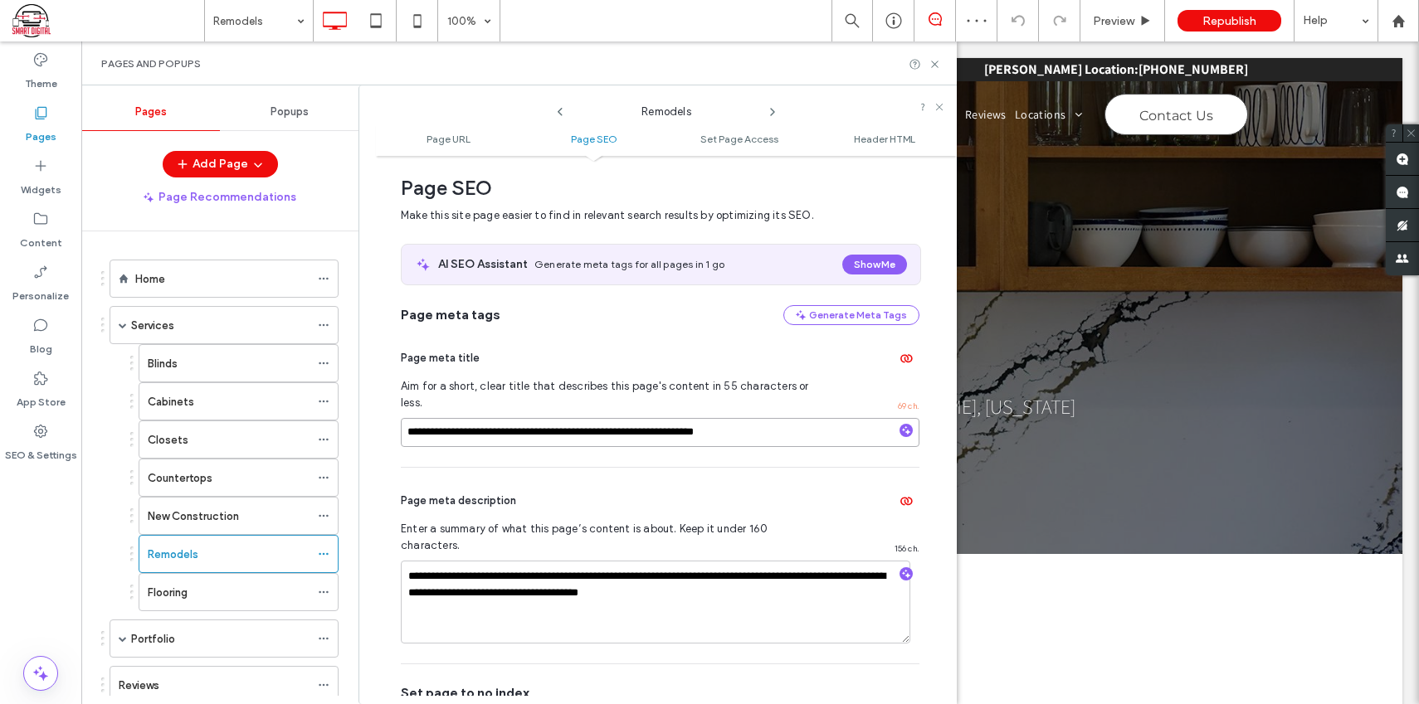
drag, startPoint x: 767, startPoint y: 414, endPoint x: 457, endPoint y: 416, distance: 309.5
click at [417, 418] on input "**********" at bounding box center [660, 432] width 519 height 29
drag, startPoint x: 723, startPoint y: 563, endPoint x: 394, endPoint y: 538, distance: 329.5
click at [277, 595] on div "Flooring" at bounding box center [229, 592] width 162 height 17
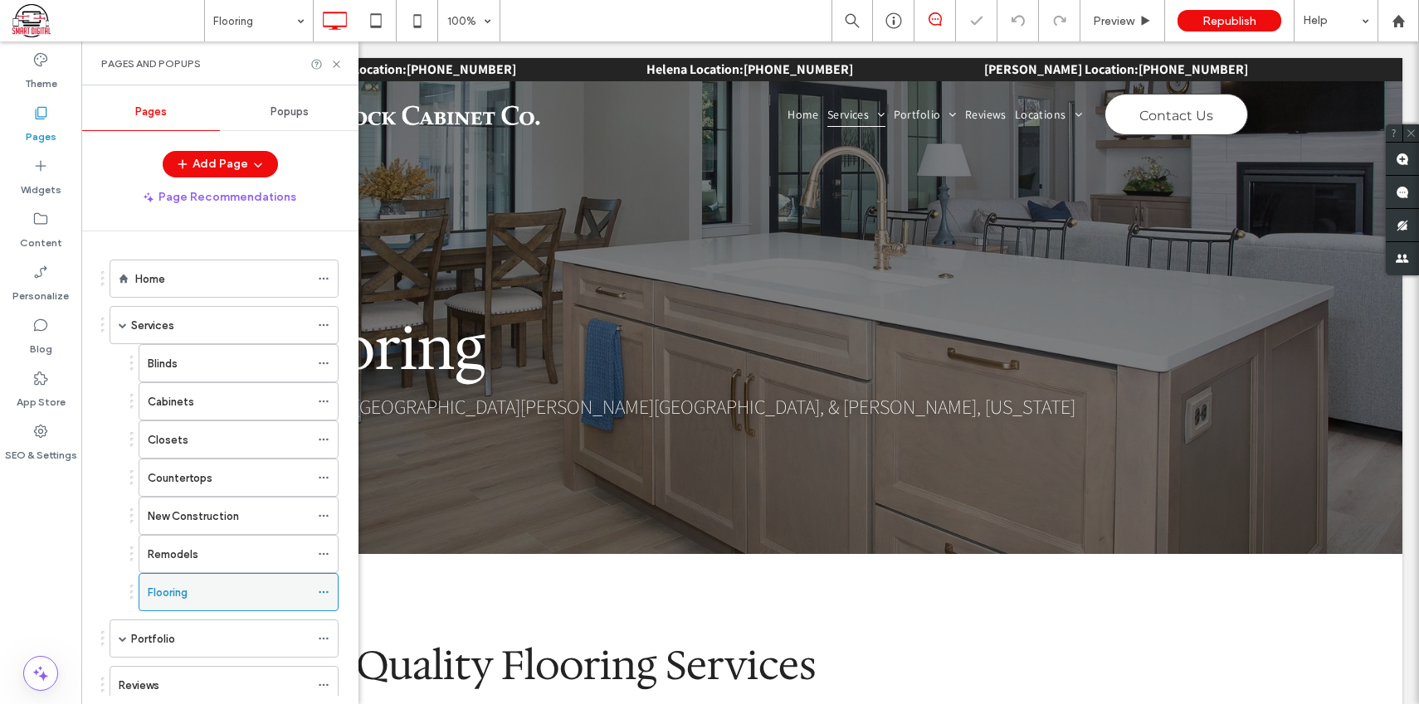
click at [322, 592] on icon at bounding box center [324, 593] width 12 height 12
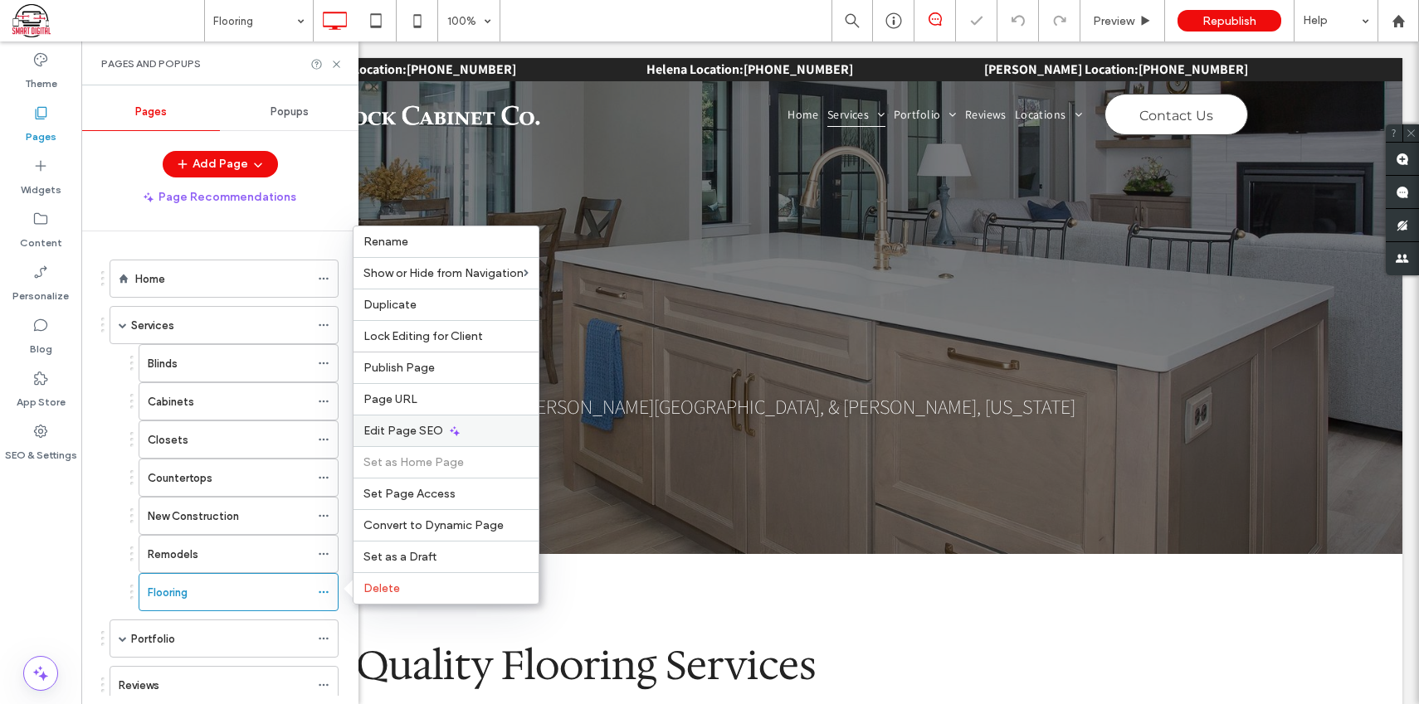
click at [469, 434] on div "Edit Page SEO" at bounding box center [445, 431] width 185 height 32
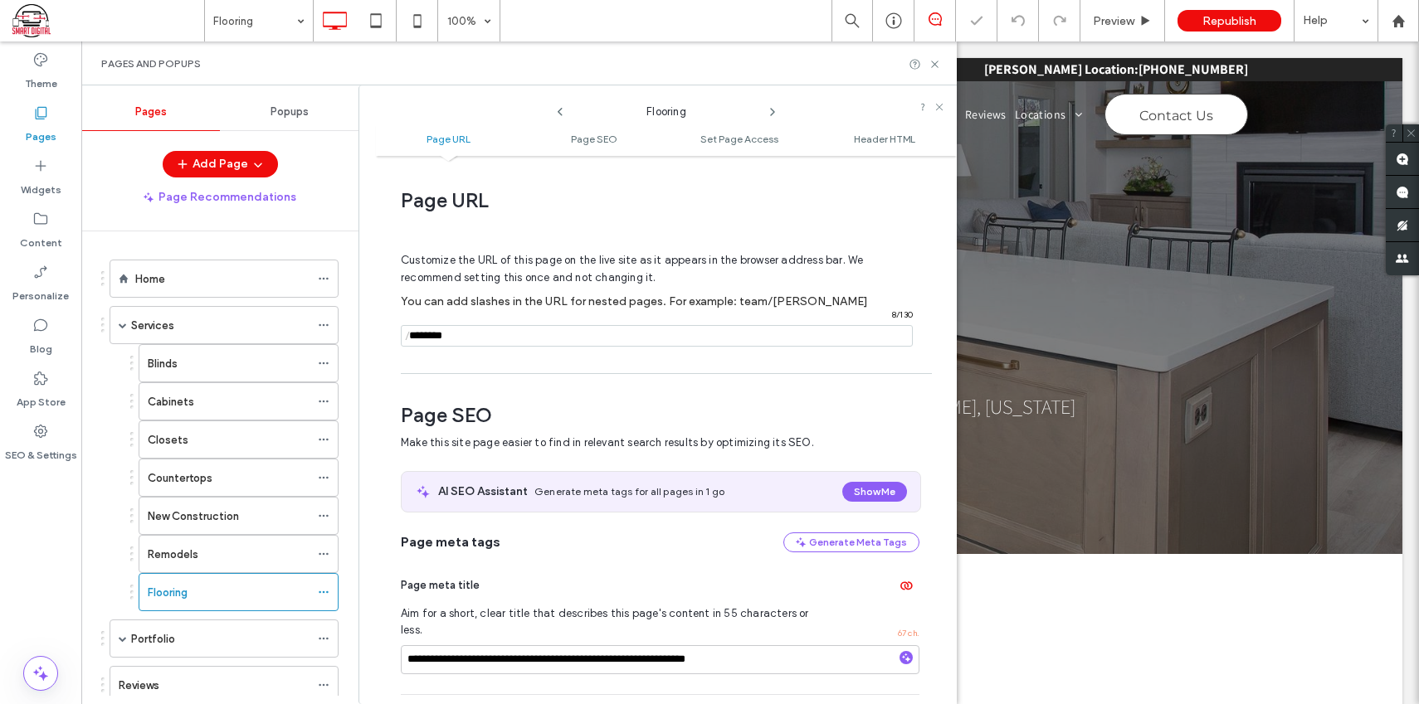
scroll to position [227, 0]
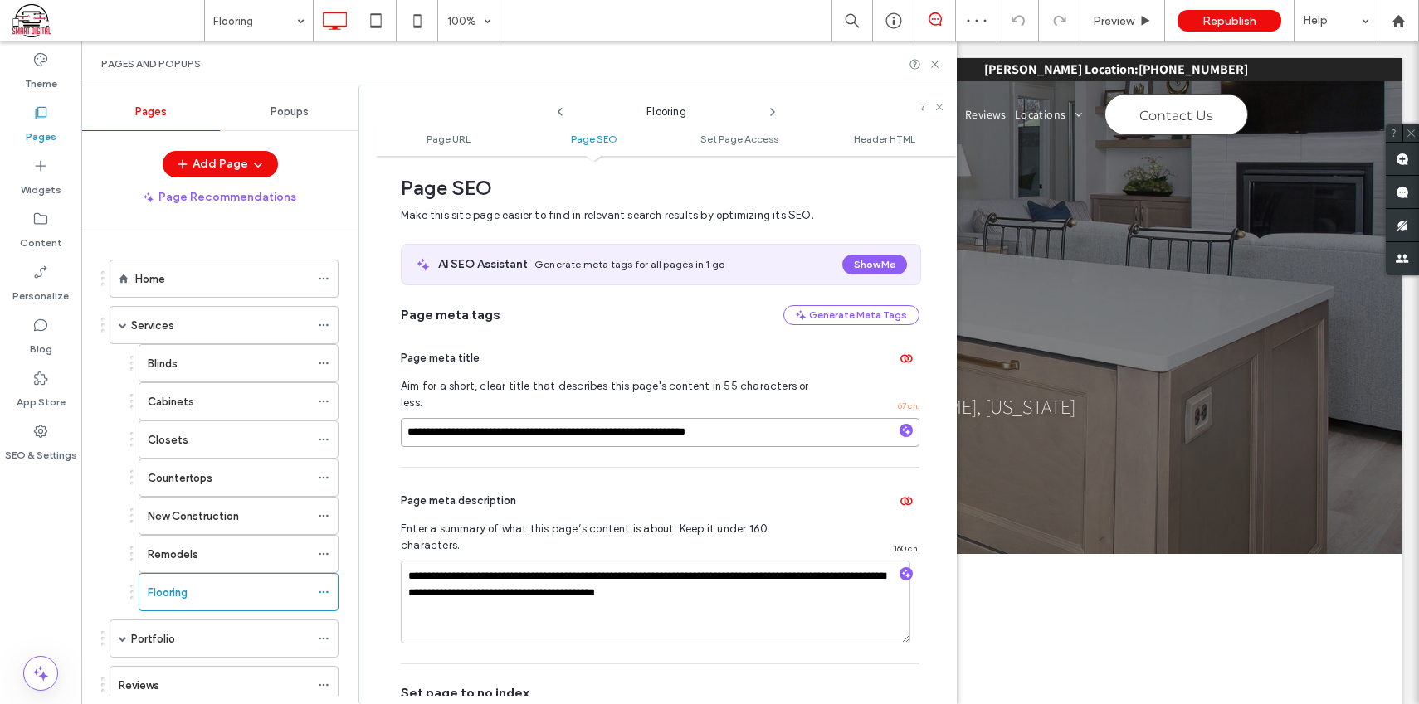
drag, startPoint x: 731, startPoint y: 410, endPoint x: 458, endPoint y: 403, distance: 273.0
click at [455, 418] on input "**********" at bounding box center [660, 432] width 519 height 29
drag, startPoint x: 729, startPoint y: 561, endPoint x: 397, endPoint y: 545, distance: 332.2
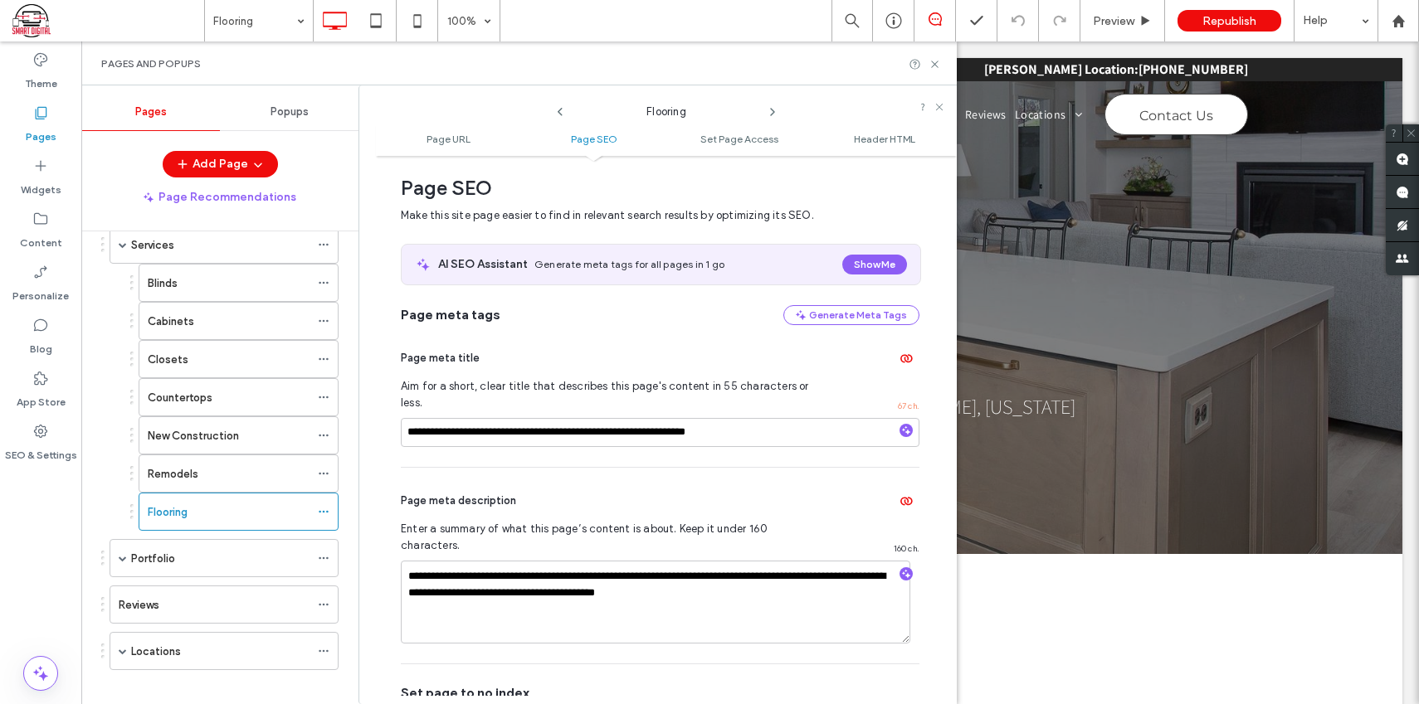
scroll to position [96, 0]
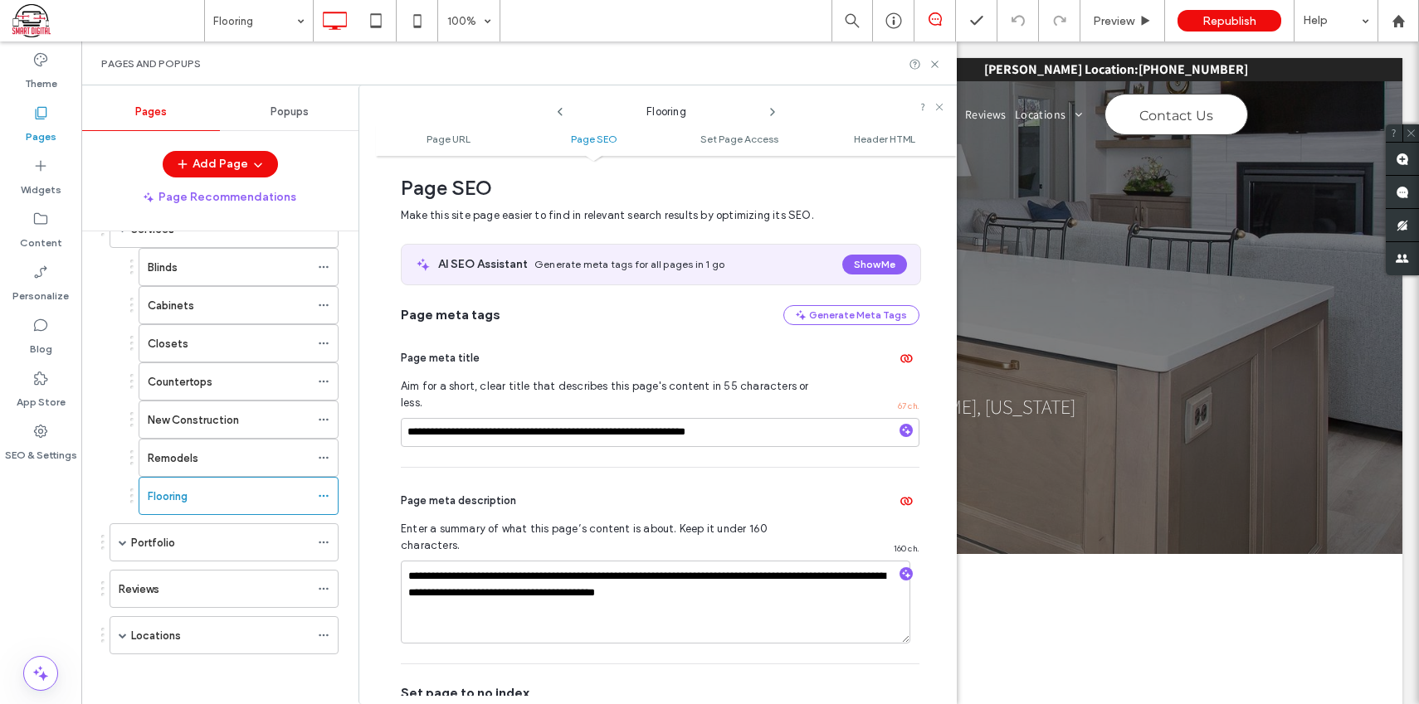
click at [278, 537] on div "Portfolio" at bounding box center [220, 542] width 178 height 17
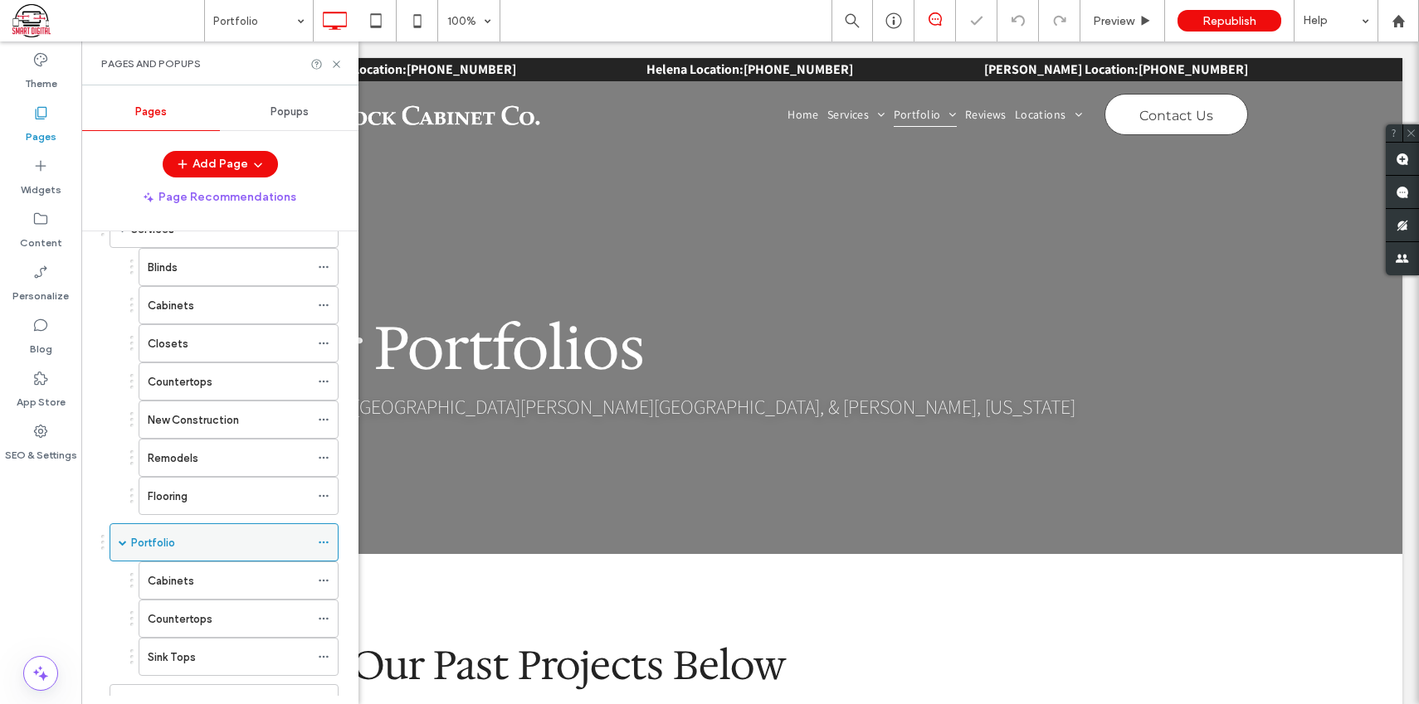
scroll to position [0, 0]
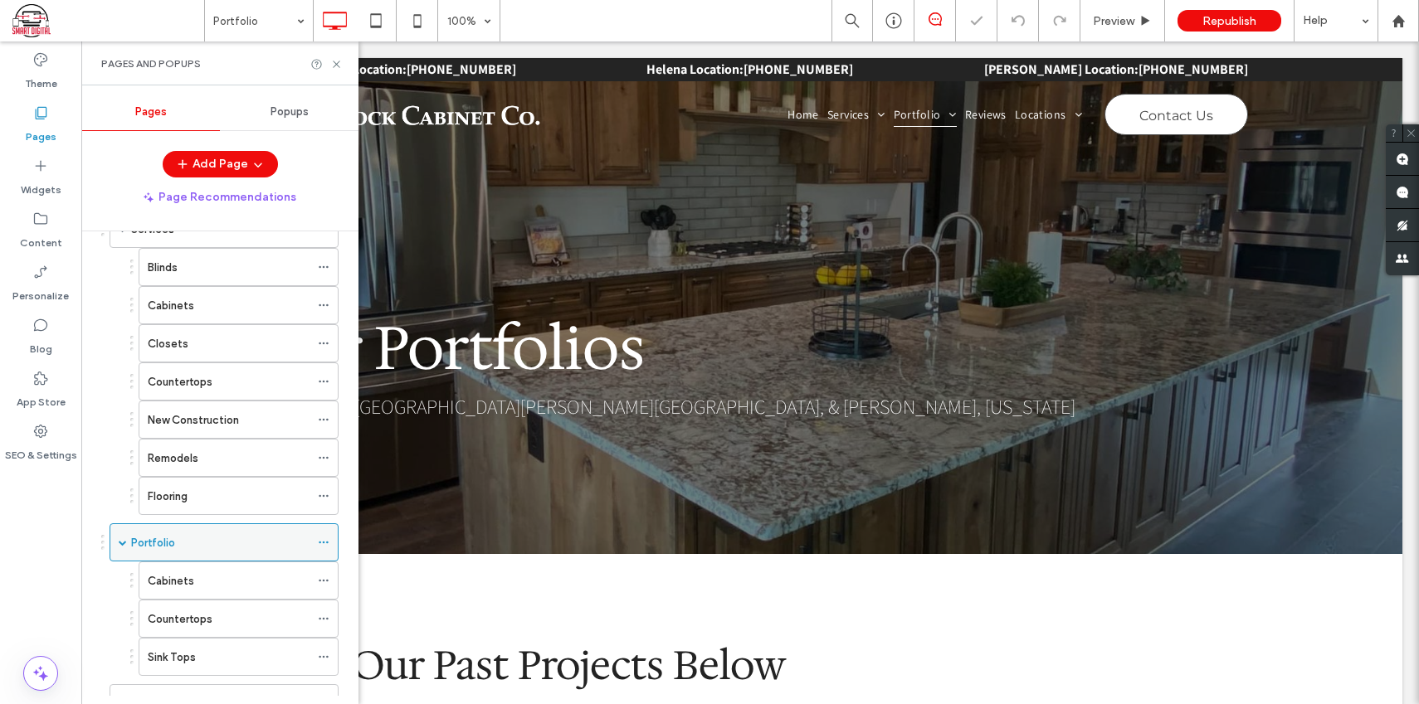
click at [321, 542] on icon at bounding box center [324, 543] width 12 height 12
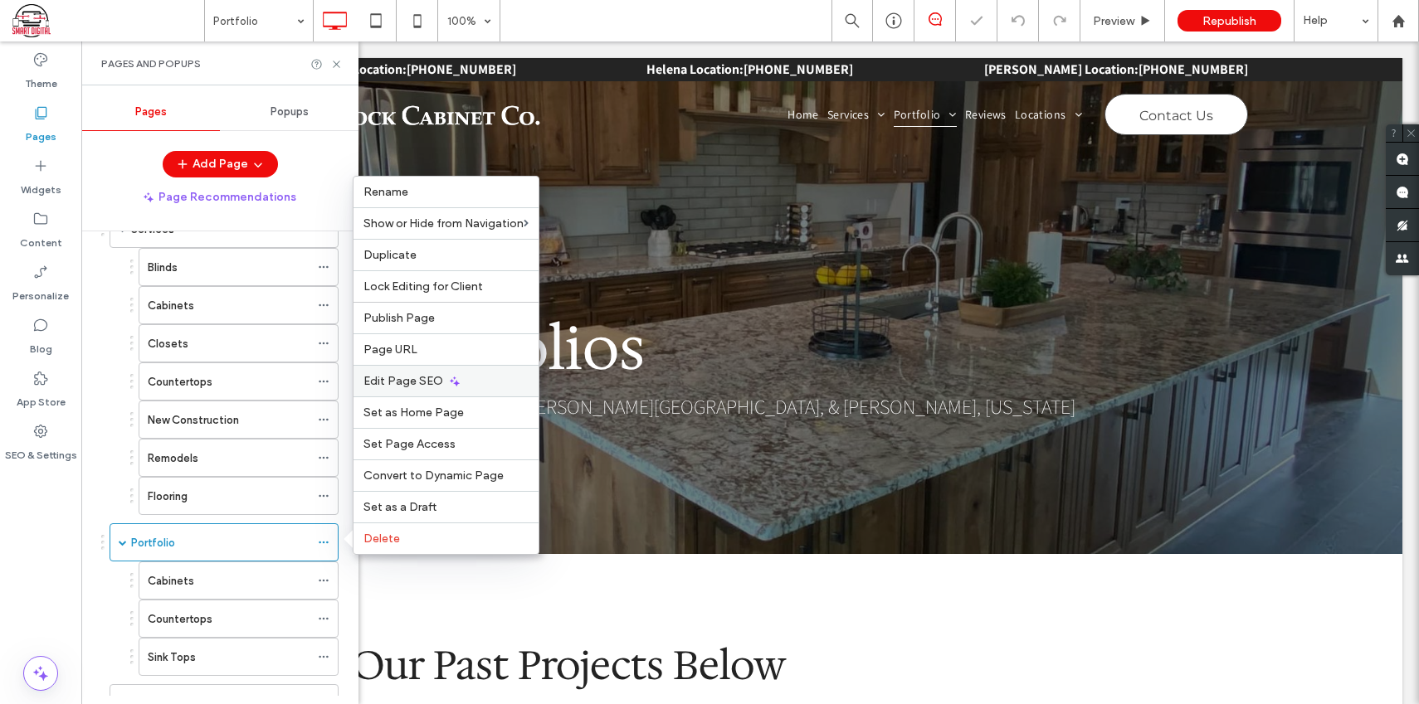
click at [440, 373] on div "Edit Page SEO" at bounding box center [445, 381] width 185 height 32
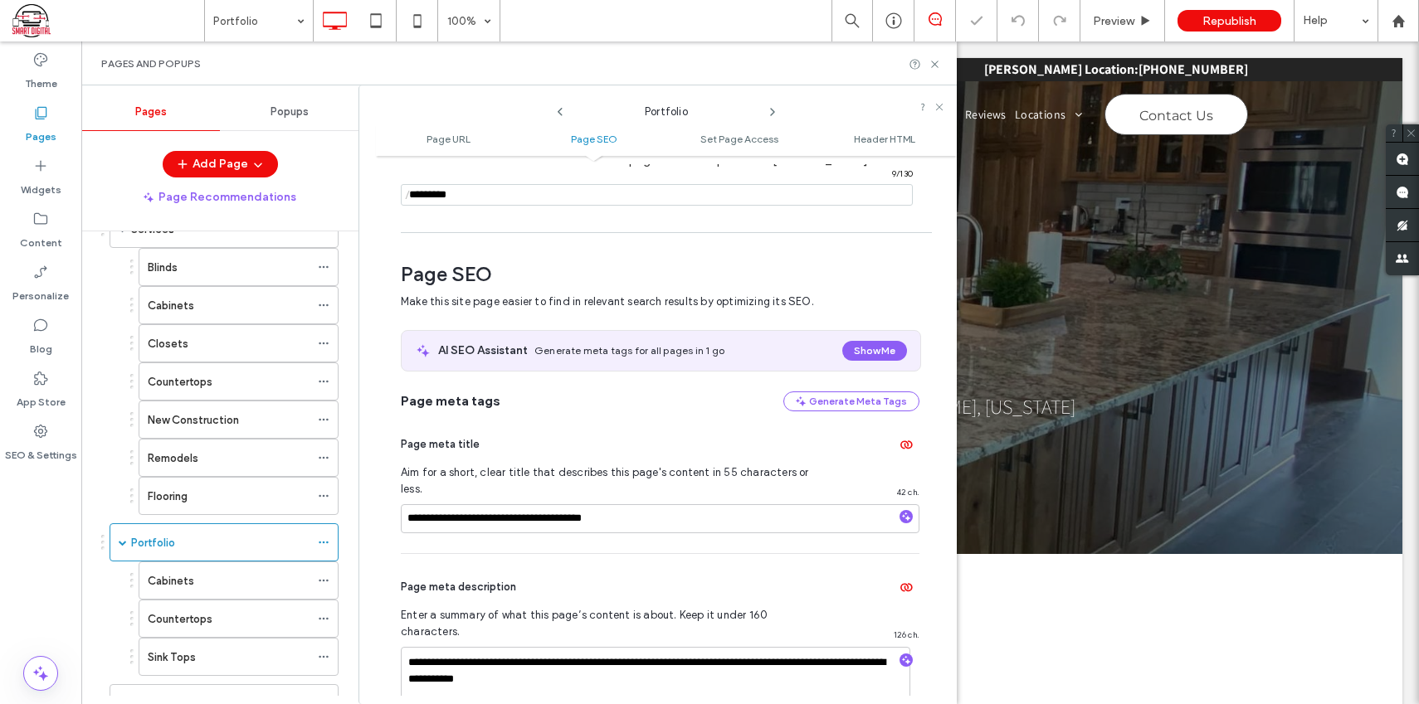
scroll to position [227, 0]
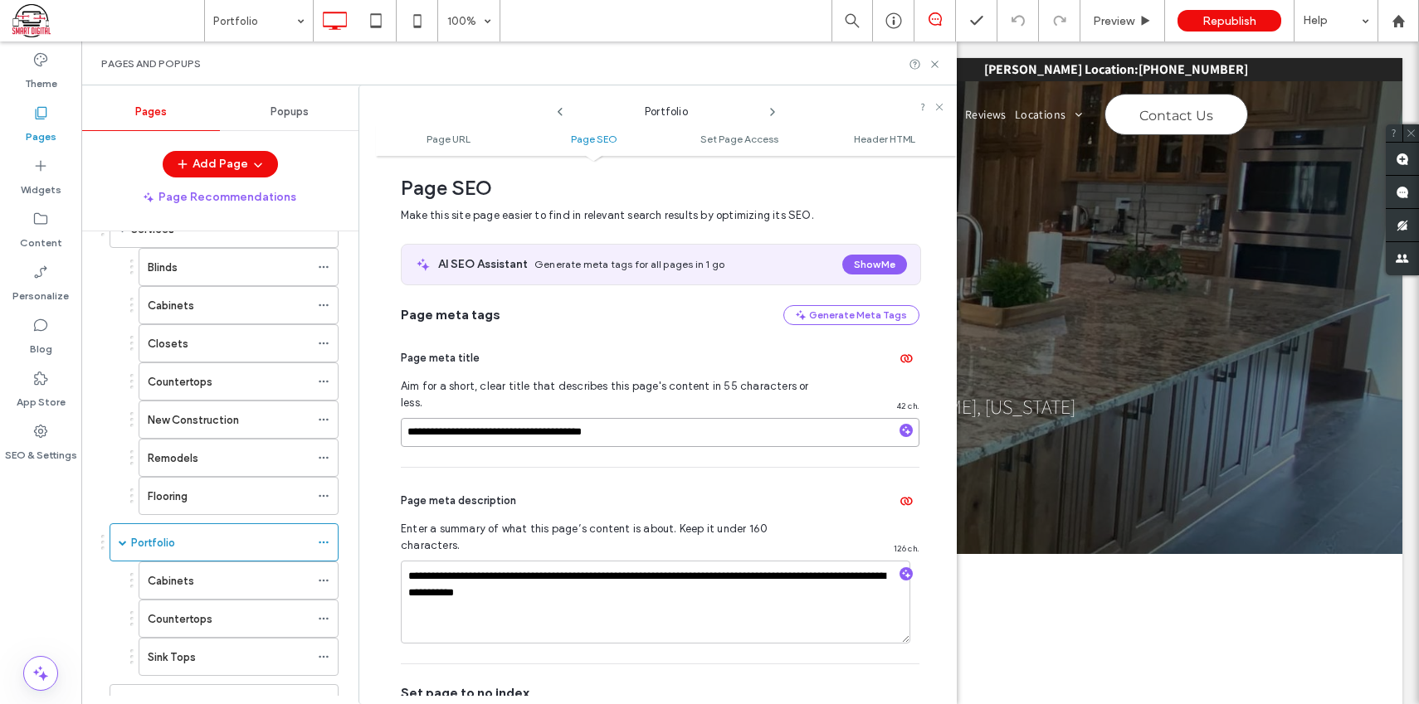
drag, startPoint x: 624, startPoint y: 416, endPoint x: 407, endPoint y: 420, distance: 216.6
click at [372, 419] on div "**********" at bounding box center [657, 394] width 598 height 619
drag, startPoint x: 570, startPoint y: 562, endPoint x: 399, endPoint y: 543, distance: 171.9
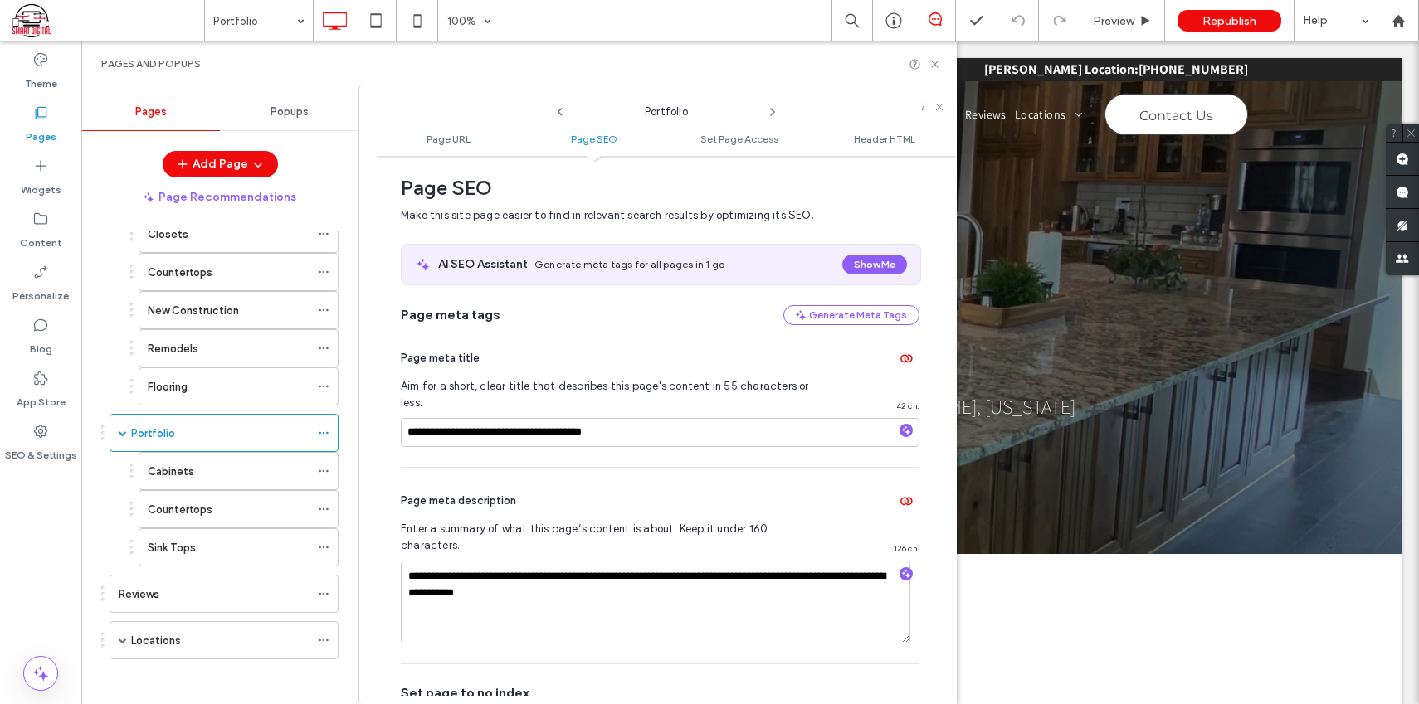
scroll to position [211, 0]
click at [291, 465] on div "Cabinets" at bounding box center [229, 466] width 162 height 17
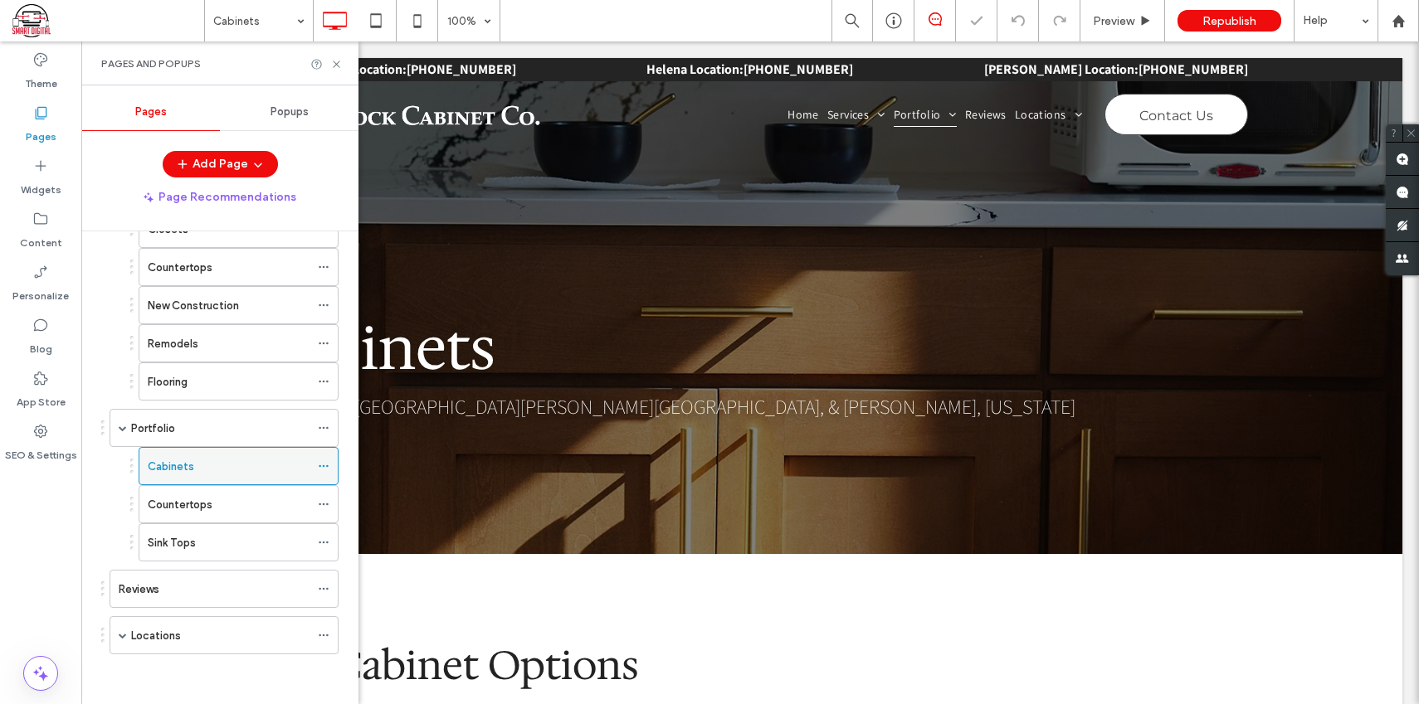
scroll to position [0, 0]
click at [321, 467] on icon at bounding box center [324, 466] width 12 height 12
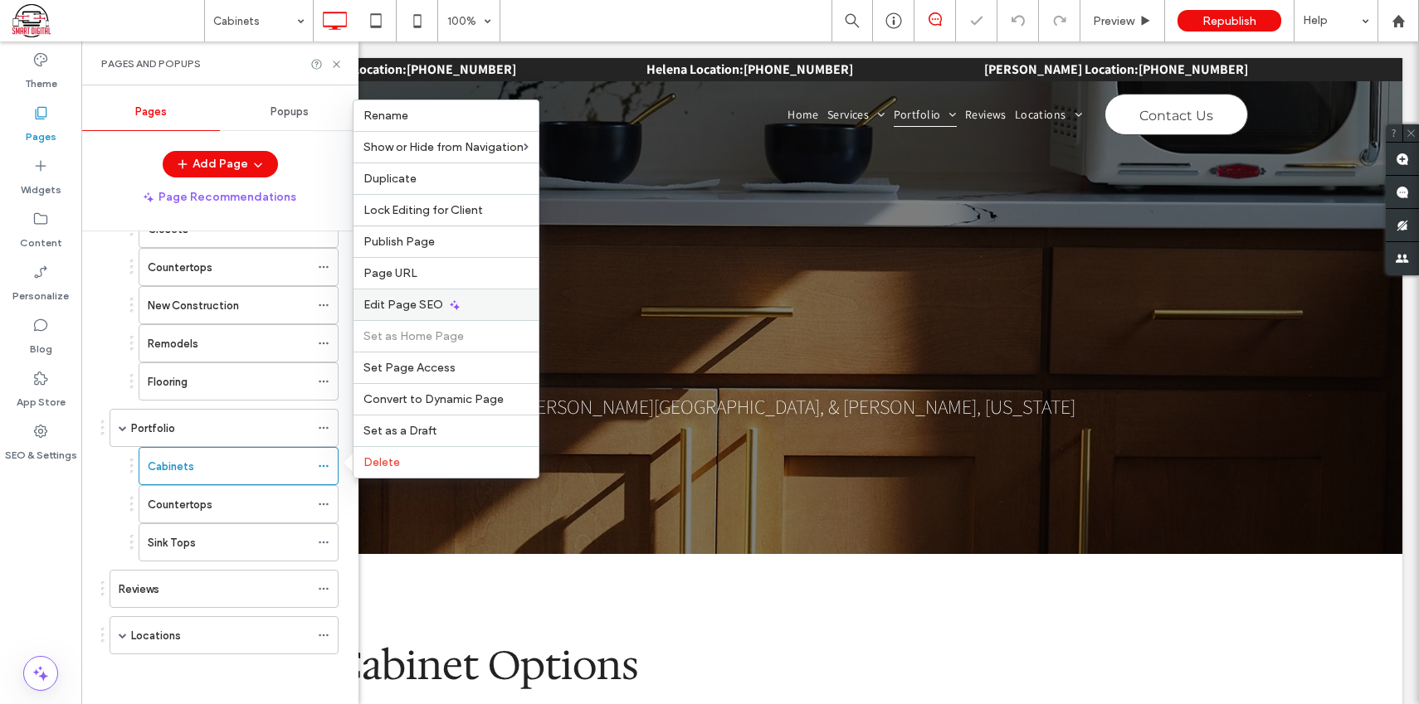
click at [476, 301] on div "Edit Page SEO" at bounding box center [445, 305] width 185 height 32
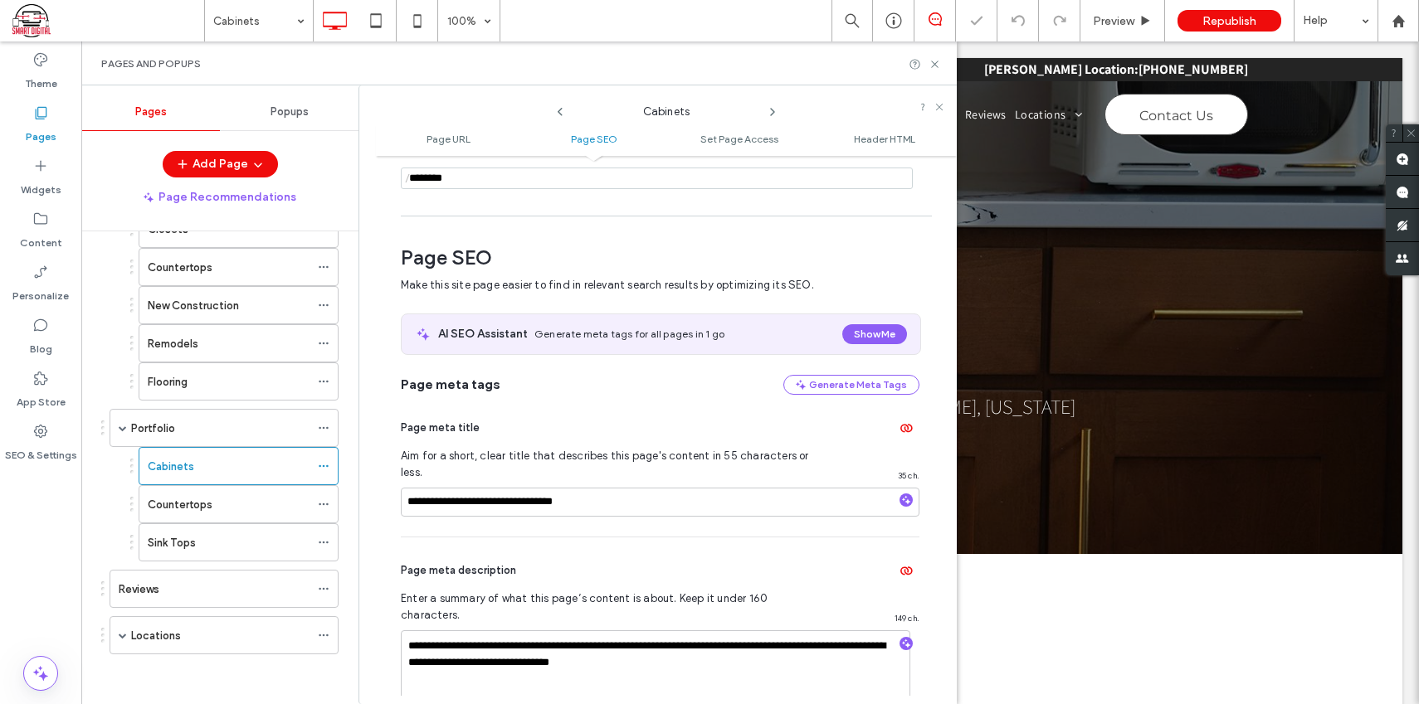
scroll to position [227, 0]
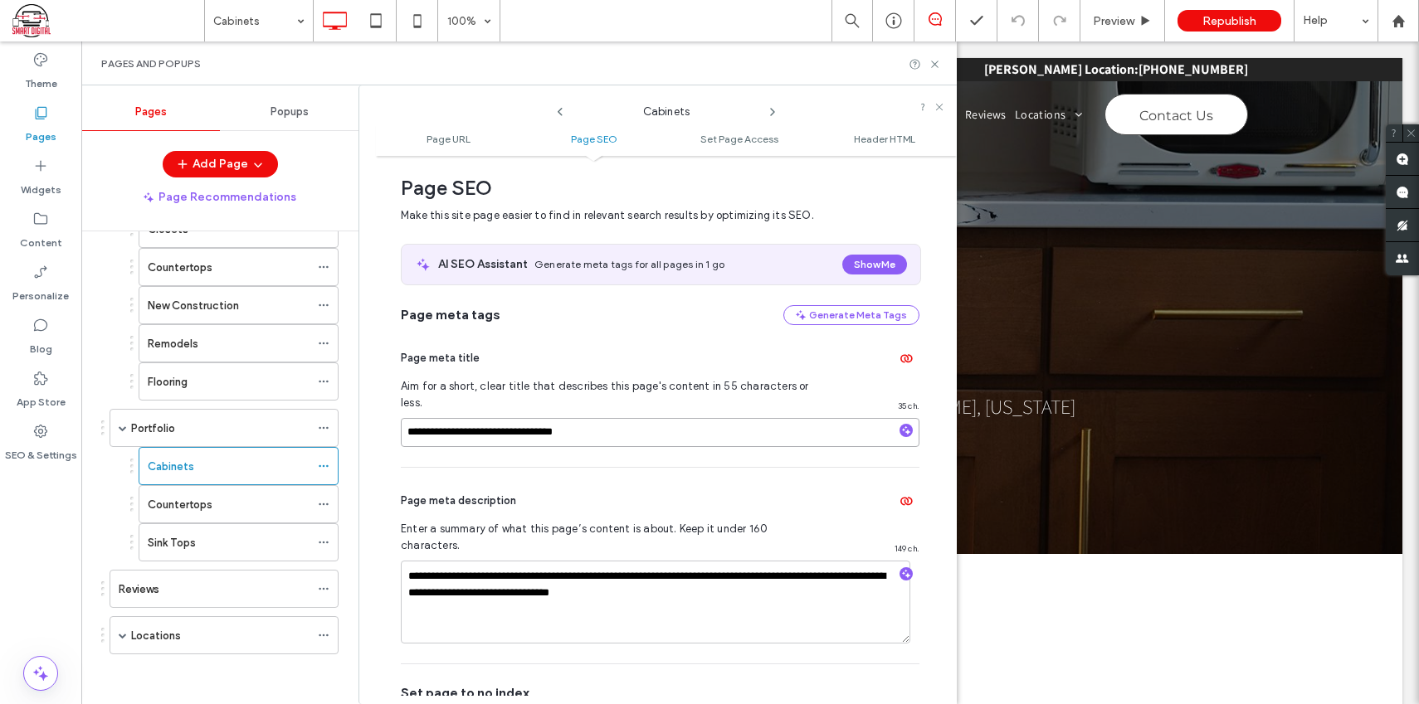
drag, startPoint x: 583, startPoint y: 415, endPoint x: 443, endPoint y: 411, distance: 140.3
click at [396, 418] on div "**********" at bounding box center [666, 430] width 581 height 532
click at [704, 561] on textarea "**********" at bounding box center [655, 602] width 509 height 83
drag, startPoint x: 706, startPoint y: 559, endPoint x: 416, endPoint y: 537, distance: 290.4
click at [416, 561] on textarea "**********" at bounding box center [655, 602] width 509 height 83
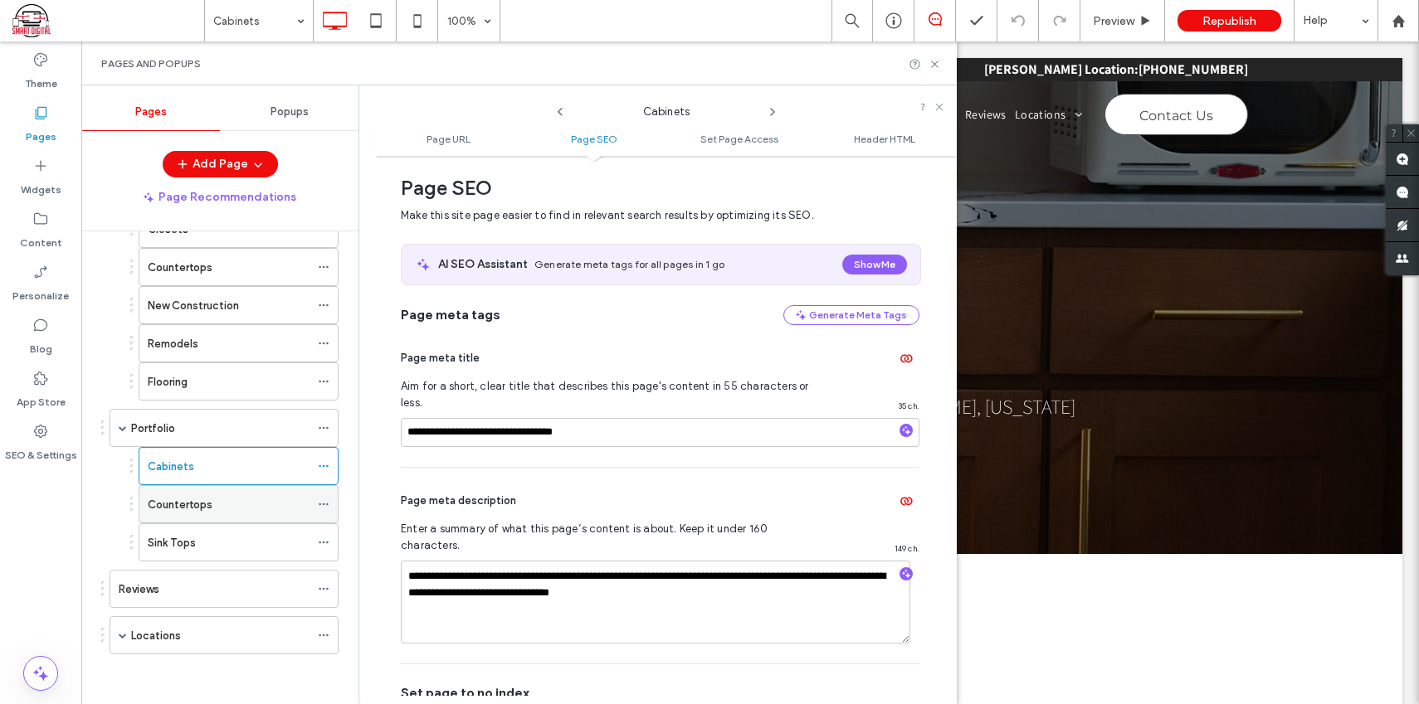
click at [269, 503] on div "Countertops" at bounding box center [229, 504] width 162 height 17
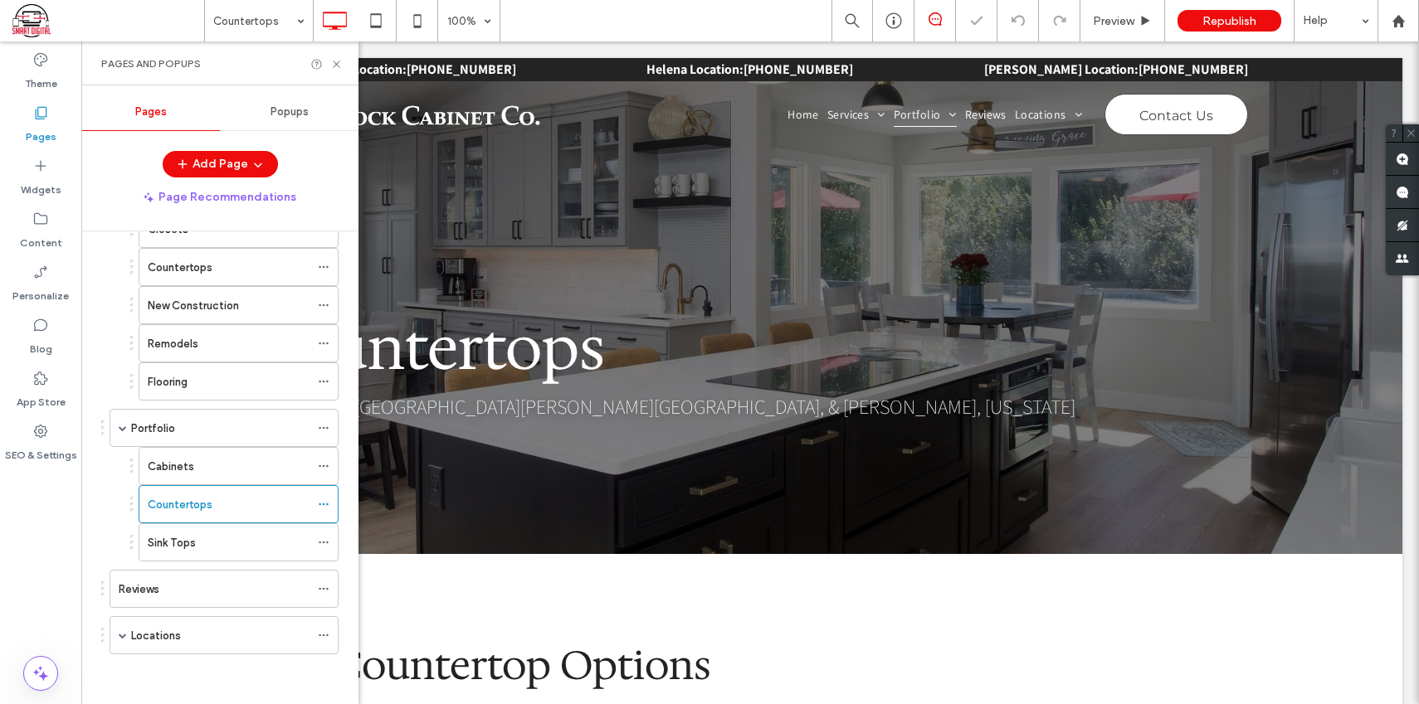
scroll to position [0, 0]
click at [319, 503] on icon at bounding box center [324, 505] width 12 height 12
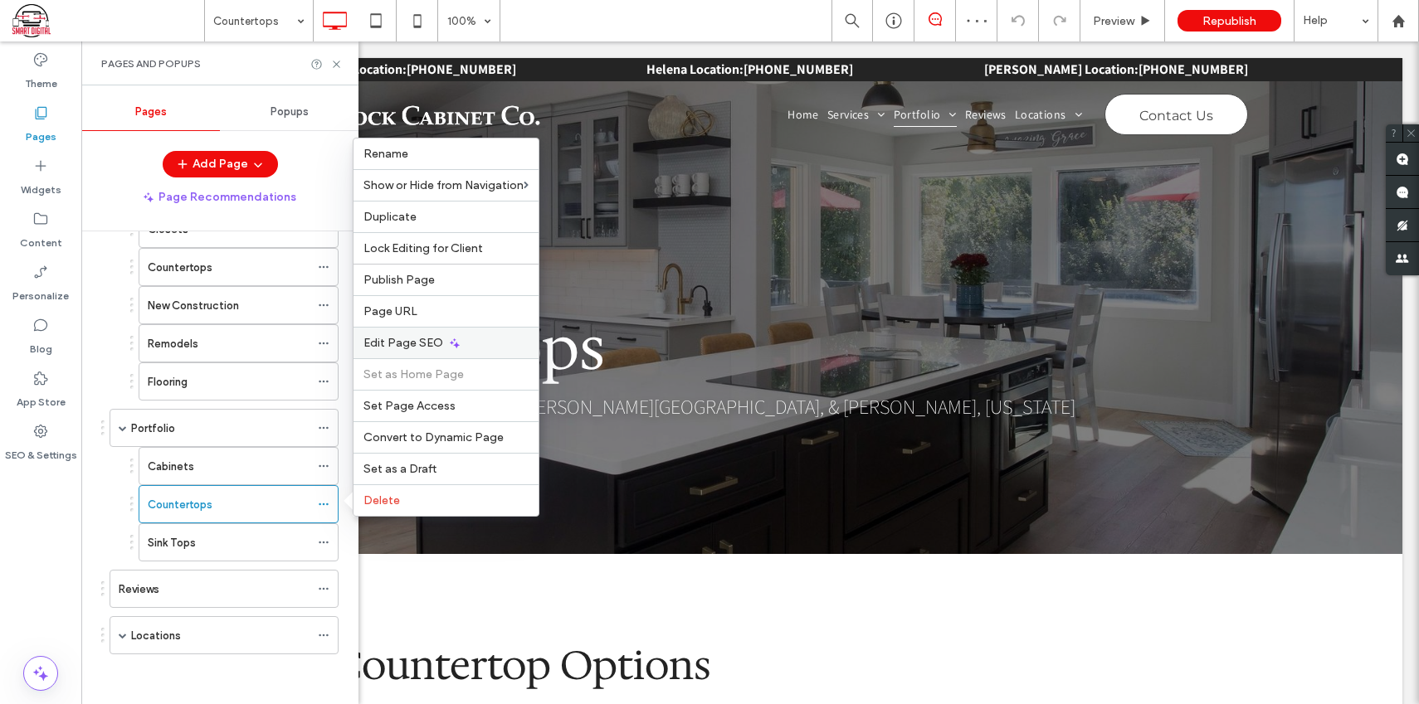
click at [460, 334] on div "Edit Page SEO" at bounding box center [445, 343] width 185 height 32
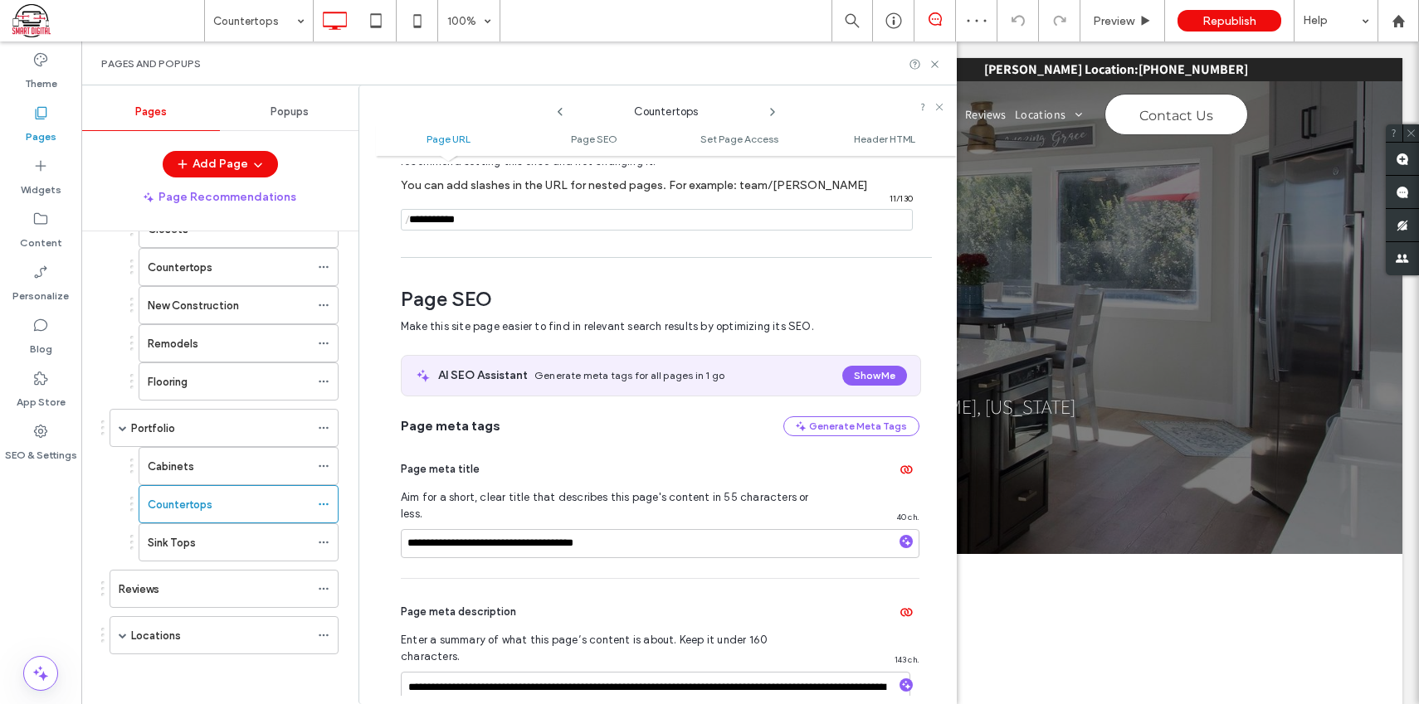
scroll to position [227, 0]
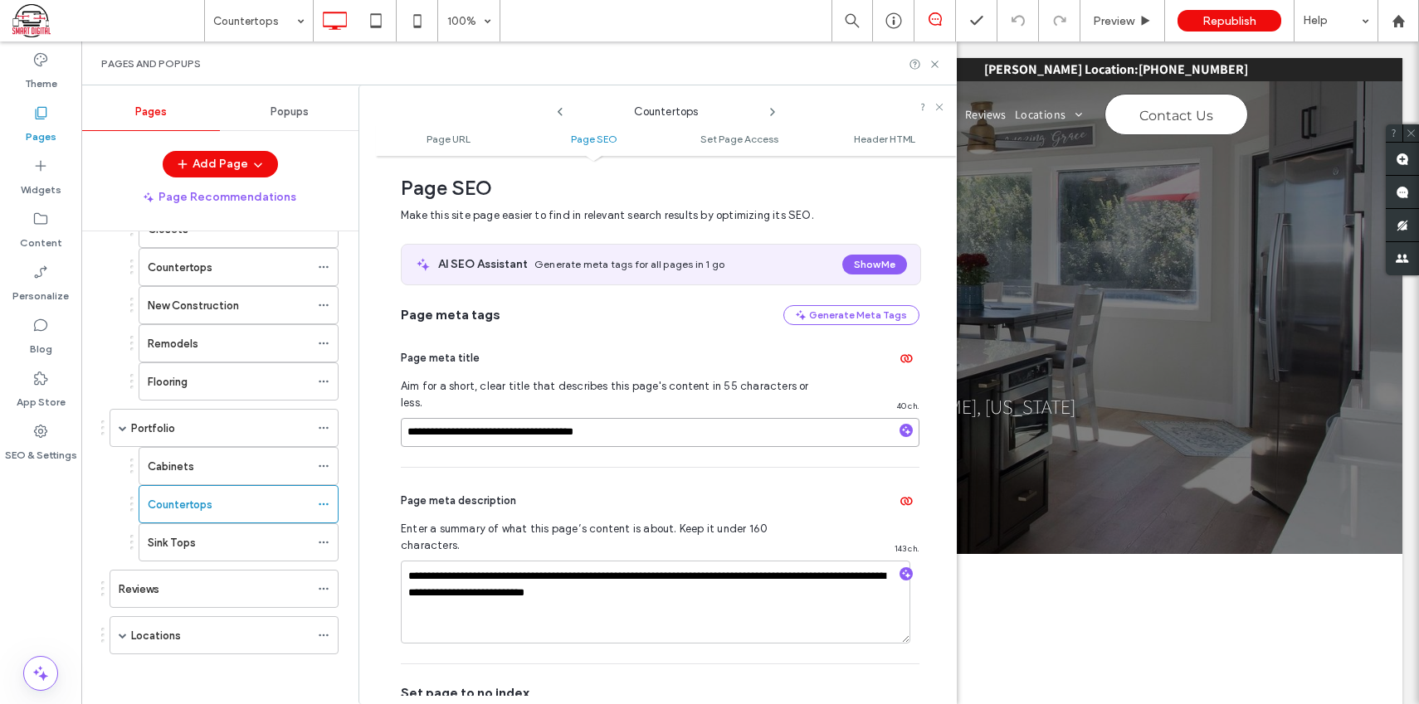
drag, startPoint x: 636, startPoint y: 413, endPoint x: 398, endPoint y: 416, distance: 238.1
click at [398, 416] on div "**********" at bounding box center [666, 430] width 581 height 532
drag, startPoint x: 671, startPoint y: 564, endPoint x: 388, endPoint y: 546, distance: 283.5
click at [282, 544] on div "Sink Tops" at bounding box center [229, 542] width 162 height 17
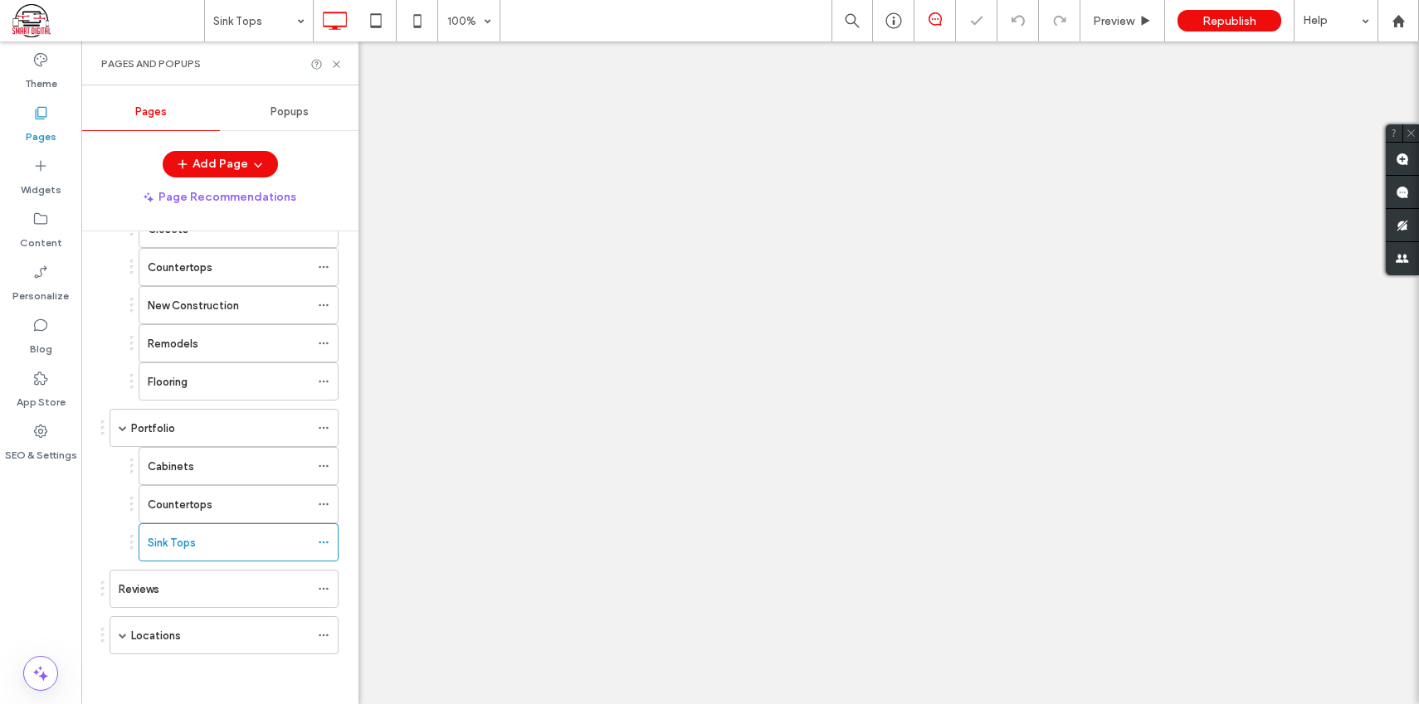
click at [320, 541] on div at bounding box center [709, 352] width 1419 height 704
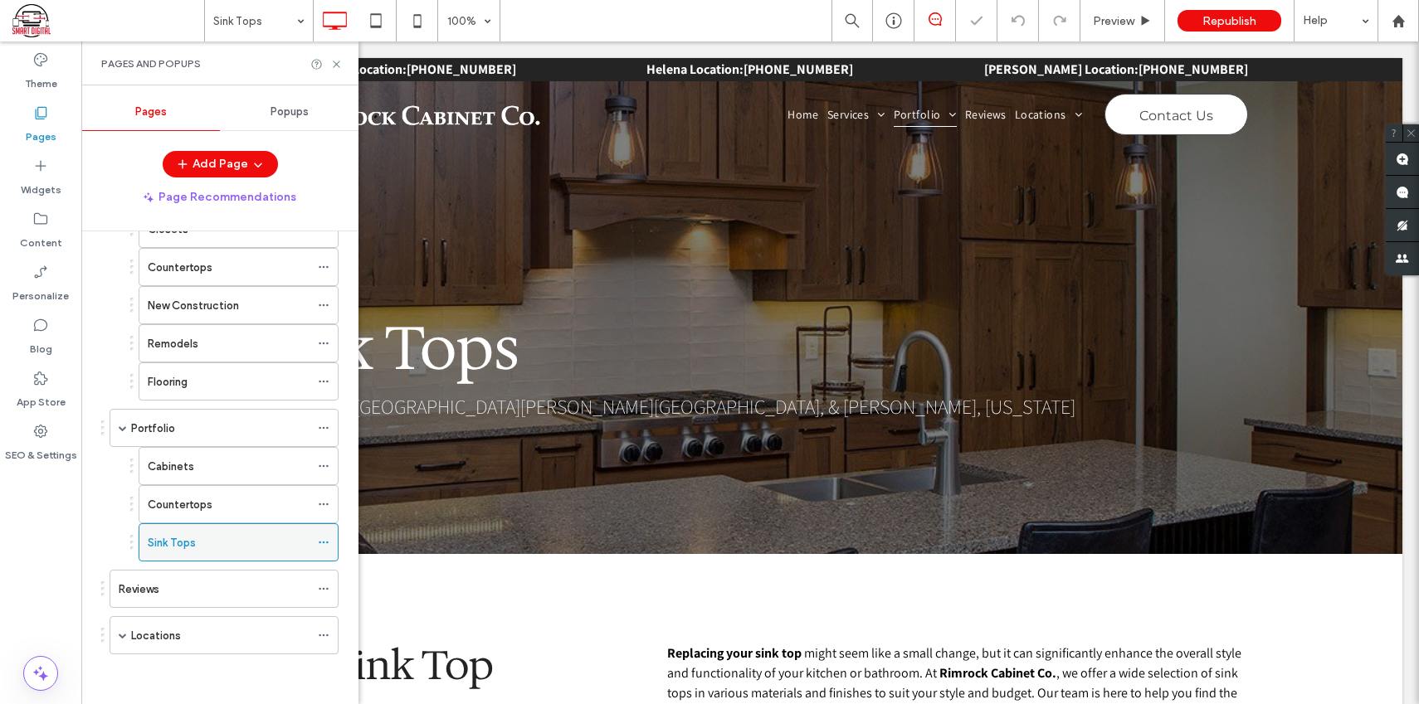
scroll to position [0, 0]
click at [327, 542] on use at bounding box center [323, 543] width 9 height 2
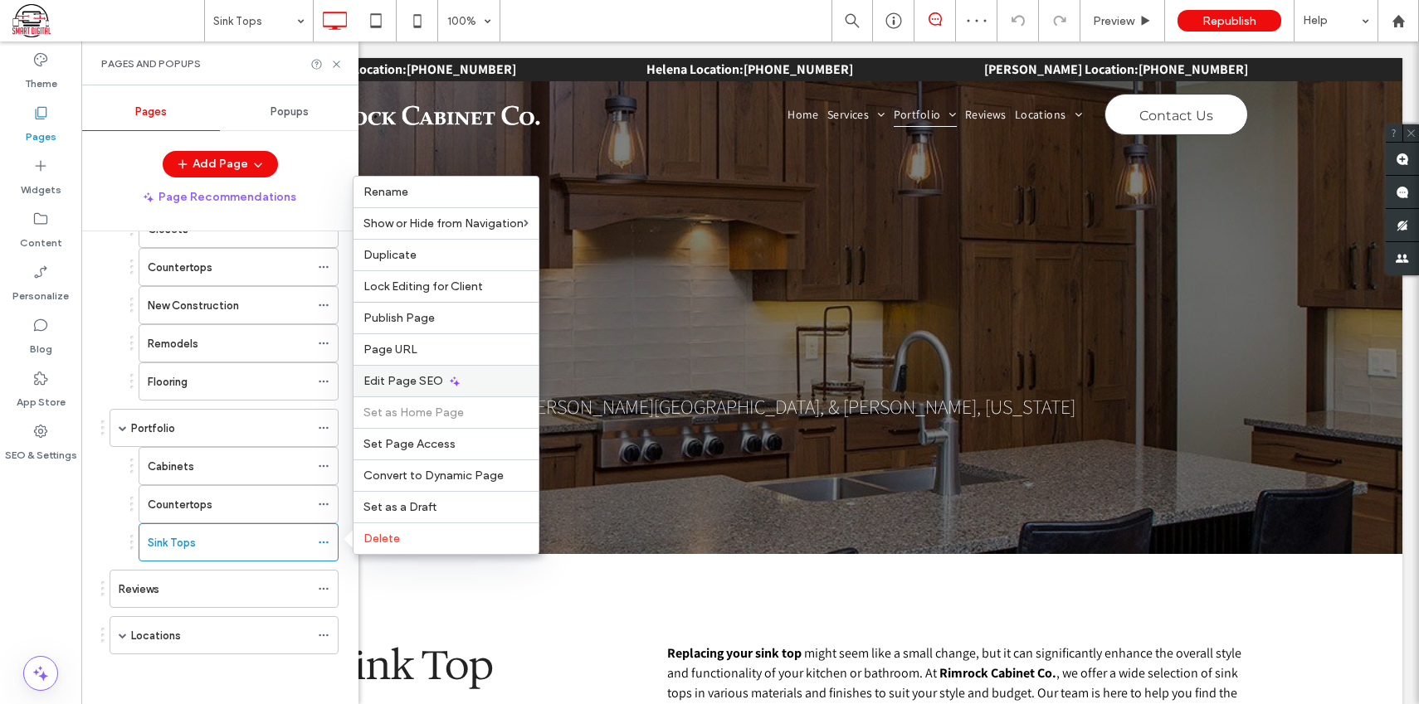
click at [435, 379] on span "Edit Page SEO" at bounding box center [403, 381] width 80 height 14
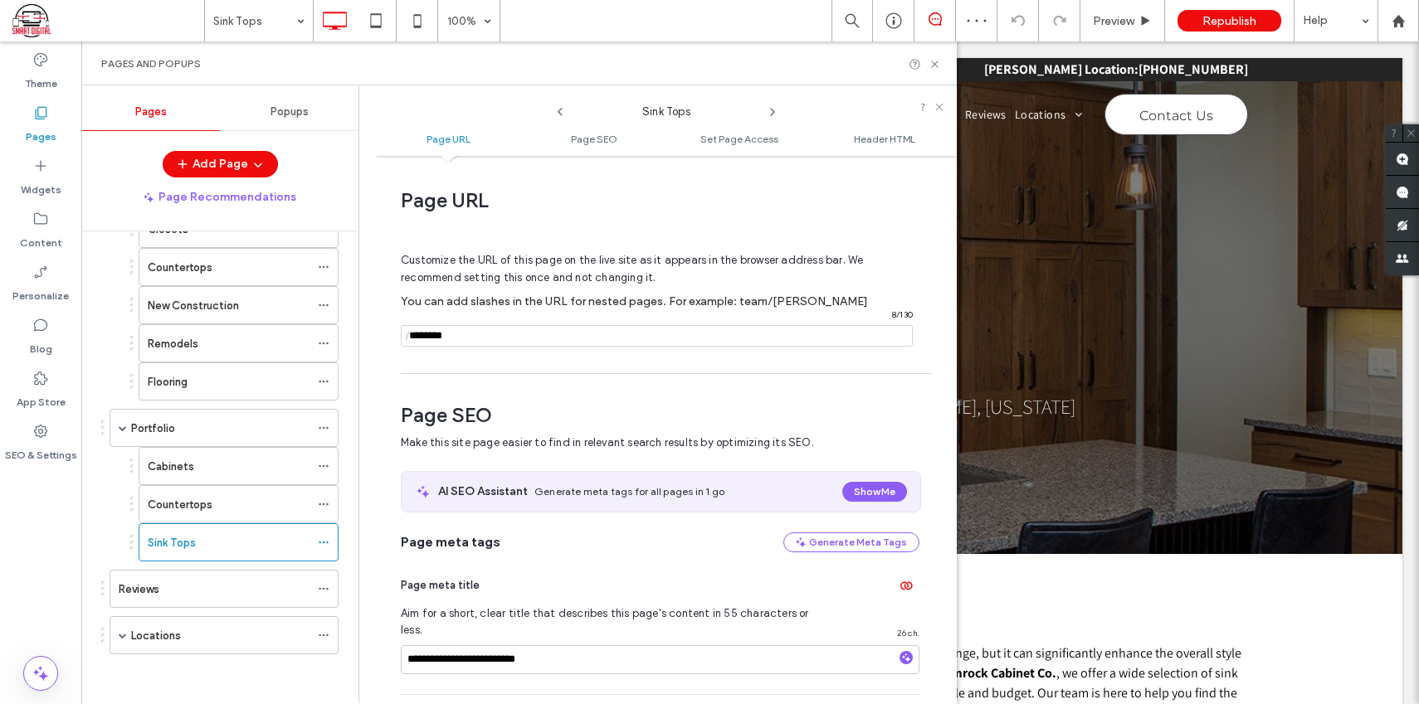
scroll to position [227, 0]
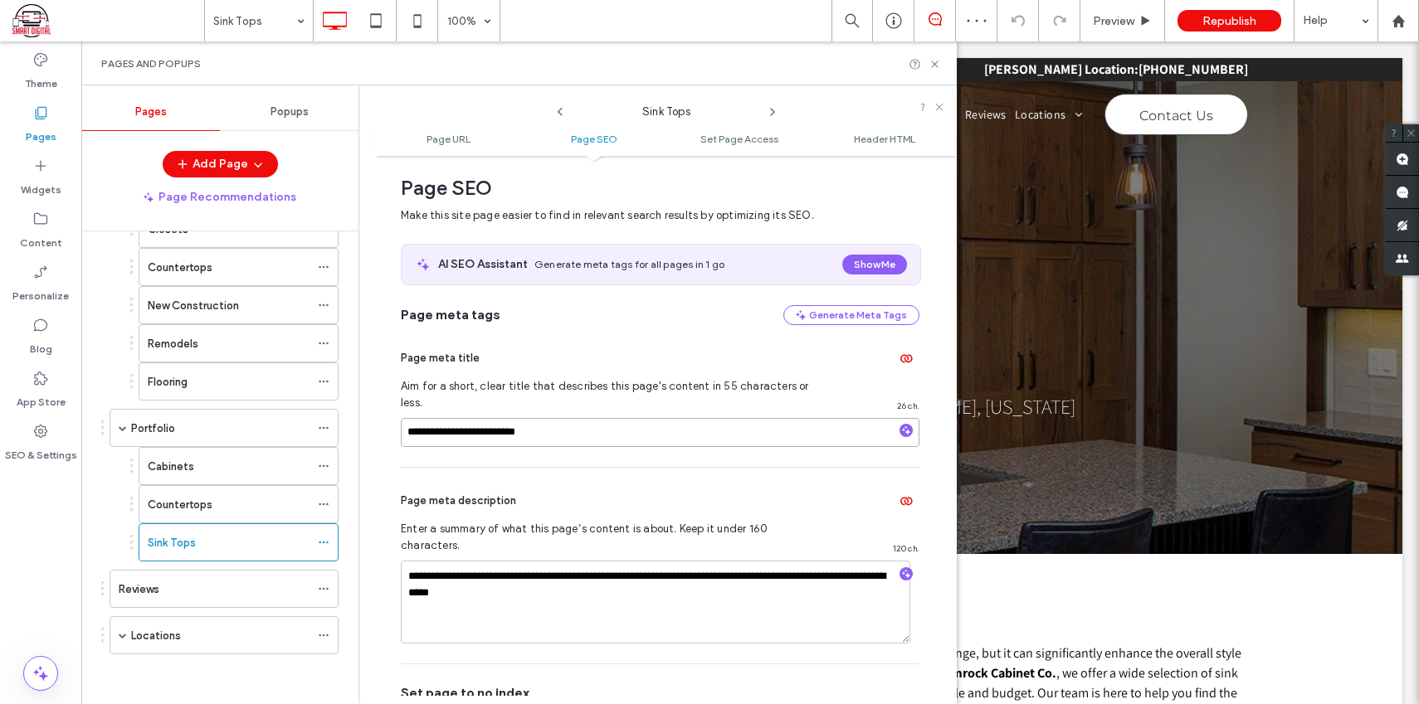
click at [558, 418] on input "**********" at bounding box center [660, 432] width 519 height 29
drag, startPoint x: 565, startPoint y: 415, endPoint x: 415, endPoint y: 421, distance: 150.3
click at [415, 421] on input "**********" at bounding box center [660, 432] width 519 height 29
click at [523, 418] on input "**********" at bounding box center [660, 432] width 519 height 29
drag, startPoint x: 544, startPoint y: 416, endPoint x: 373, endPoint y: 417, distance: 170.9
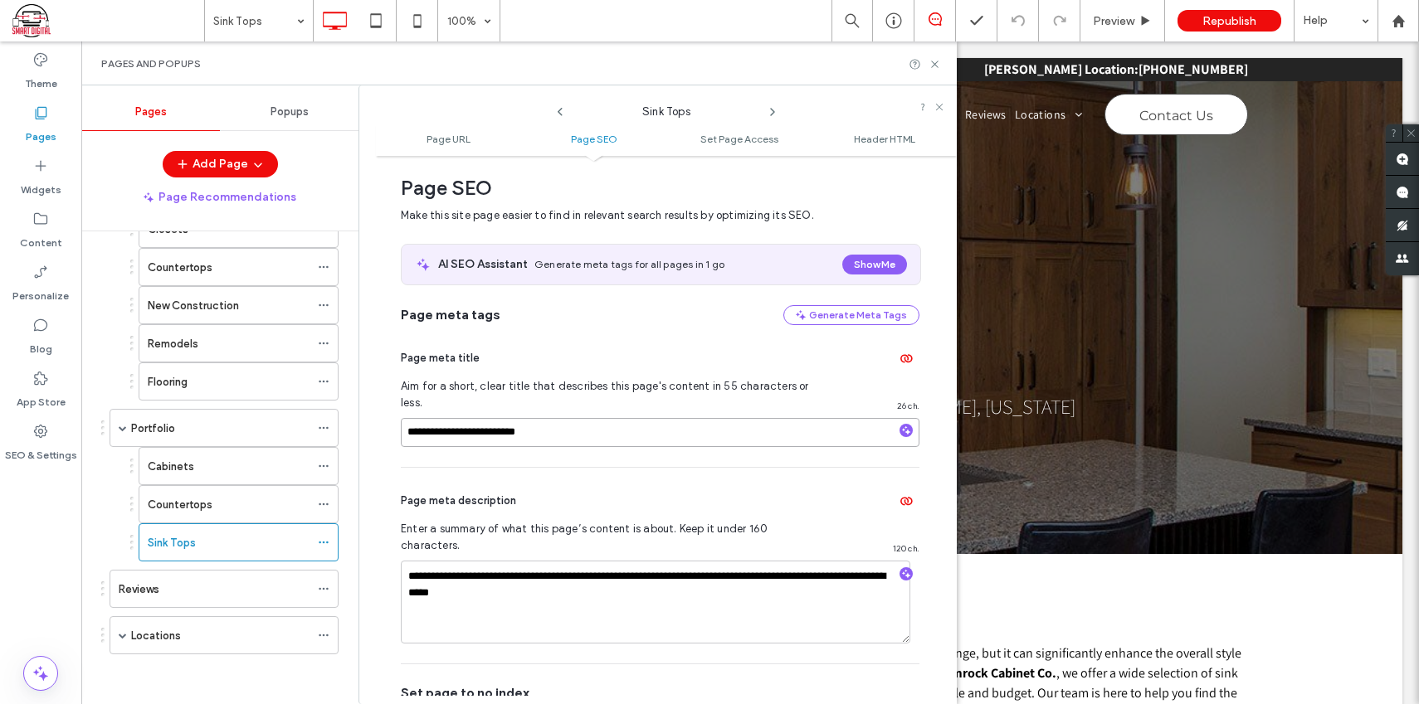
click at [373, 416] on div "**********" at bounding box center [657, 394] width 598 height 619
drag, startPoint x: 543, startPoint y: 562, endPoint x: 504, endPoint y: 559, distance: 39.9
click at [280, 630] on div "Locations" at bounding box center [220, 635] width 178 height 17
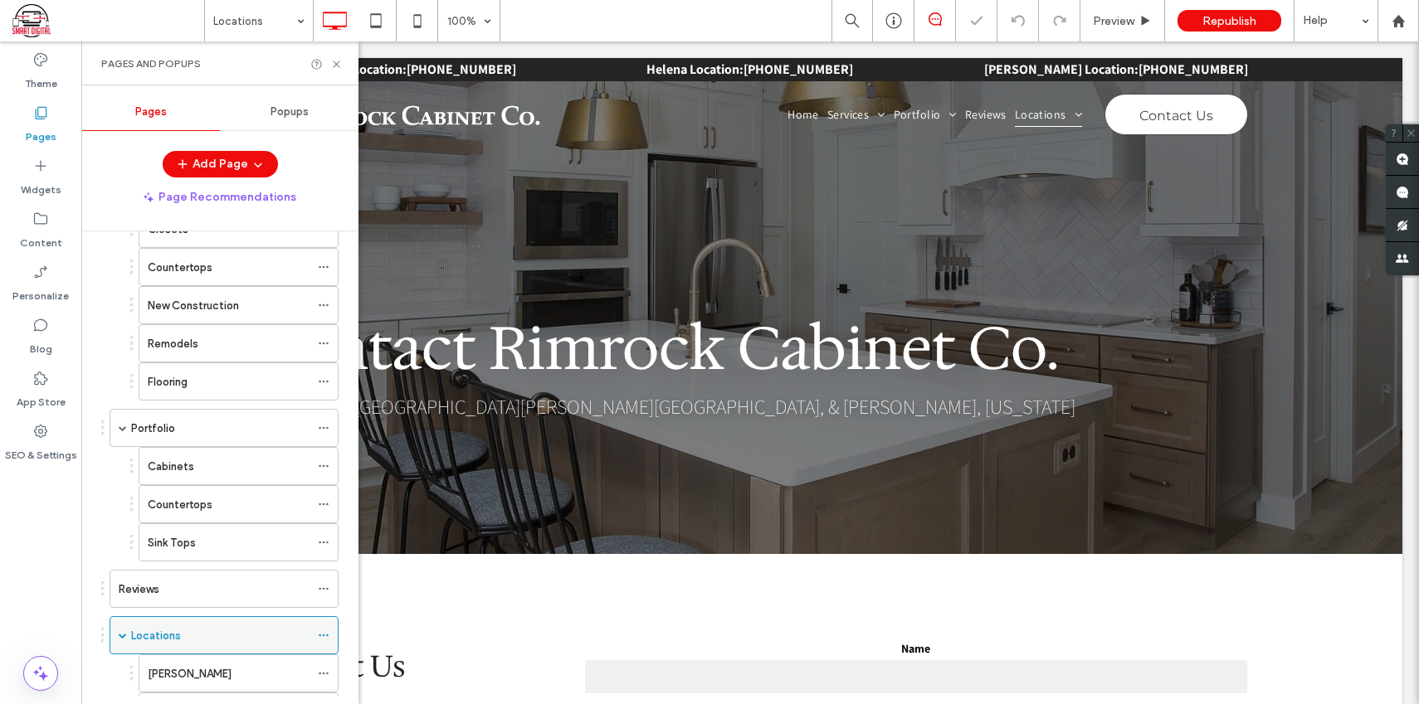
scroll to position [0, 0]
click at [323, 633] on icon at bounding box center [324, 636] width 12 height 12
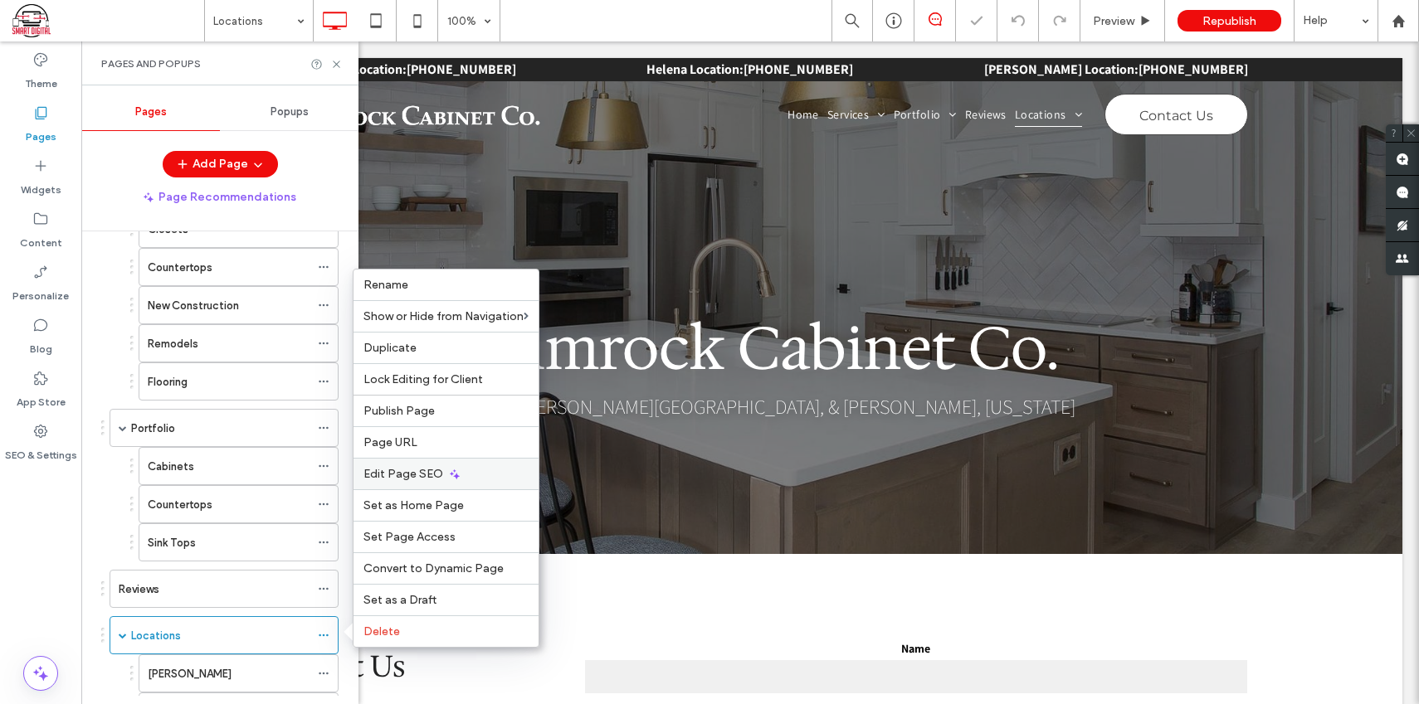
click at [436, 469] on span "Edit Page SEO" at bounding box center [403, 474] width 80 height 14
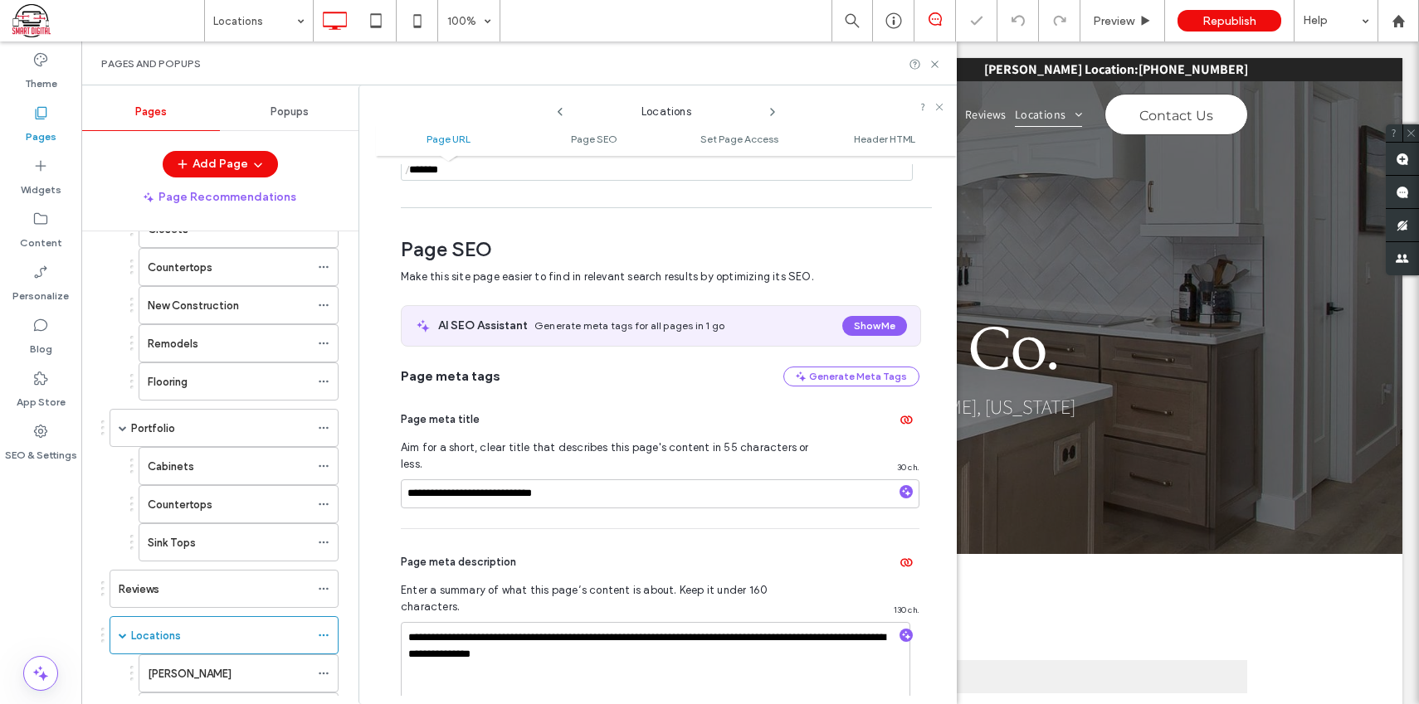
scroll to position [227, 0]
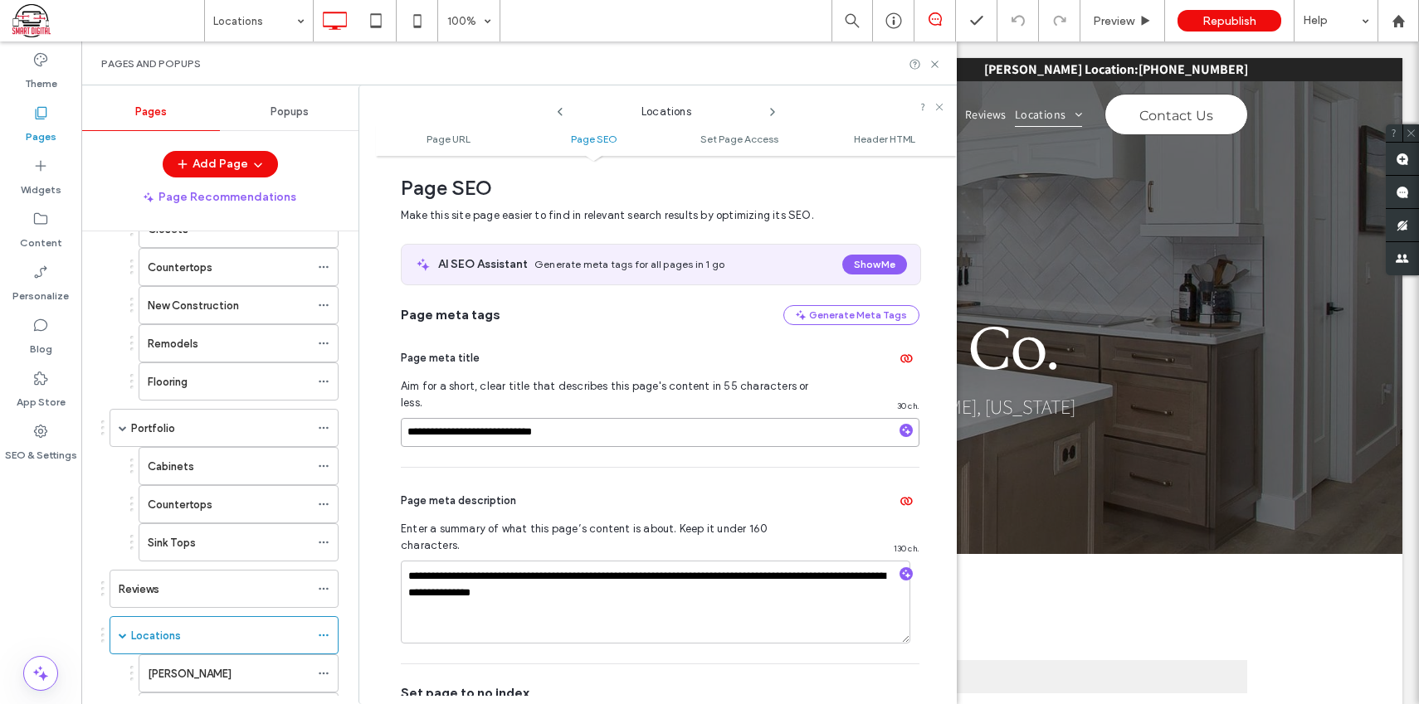
drag, startPoint x: 566, startPoint y: 410, endPoint x: 414, endPoint y: 409, distance: 151.8
click at [414, 418] on input "**********" at bounding box center [660, 432] width 519 height 29
drag, startPoint x: 567, startPoint y: 413, endPoint x: 468, endPoint y: 423, distance: 99.2
click at [382, 413] on div "**********" at bounding box center [666, 430] width 581 height 532
drag, startPoint x: 626, startPoint y: 558, endPoint x: 458, endPoint y: 552, distance: 168.5
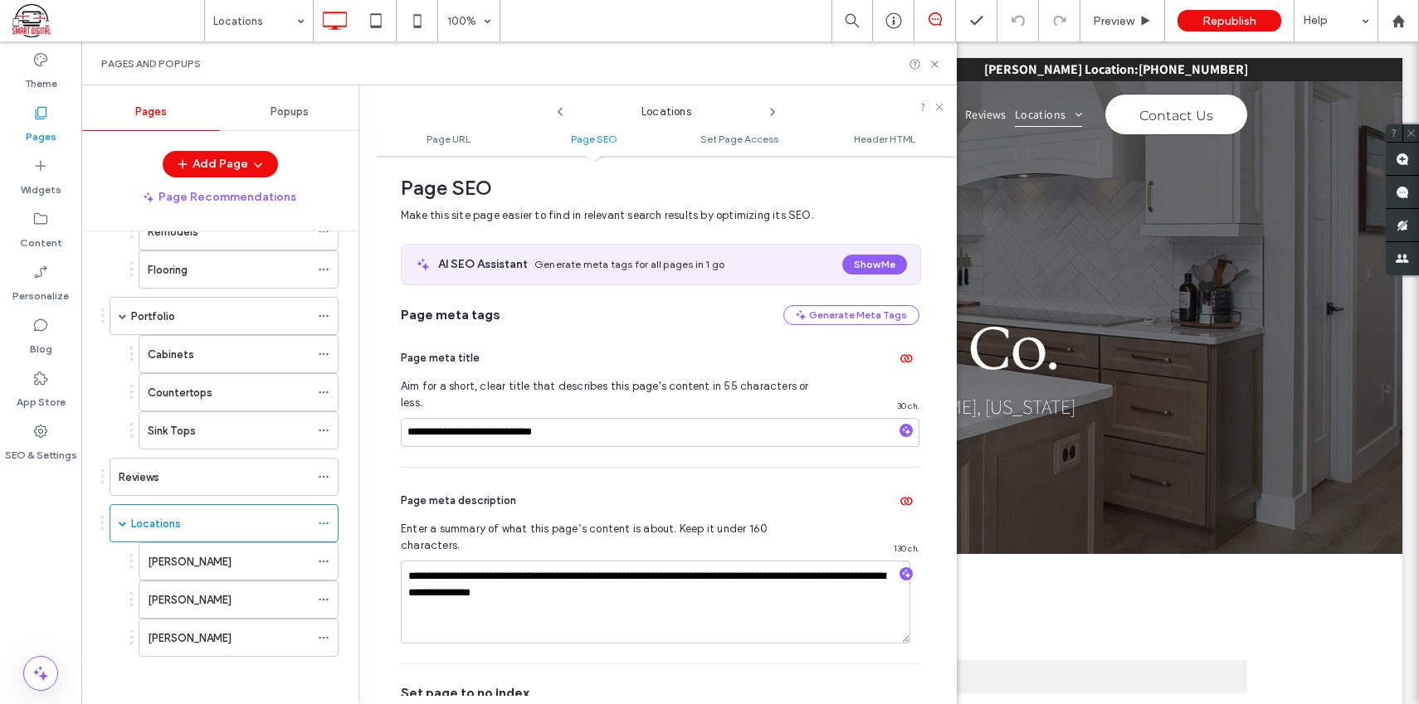
scroll to position [325, 0]
click at [300, 554] on div "[PERSON_NAME]" at bounding box center [229, 559] width 162 height 17
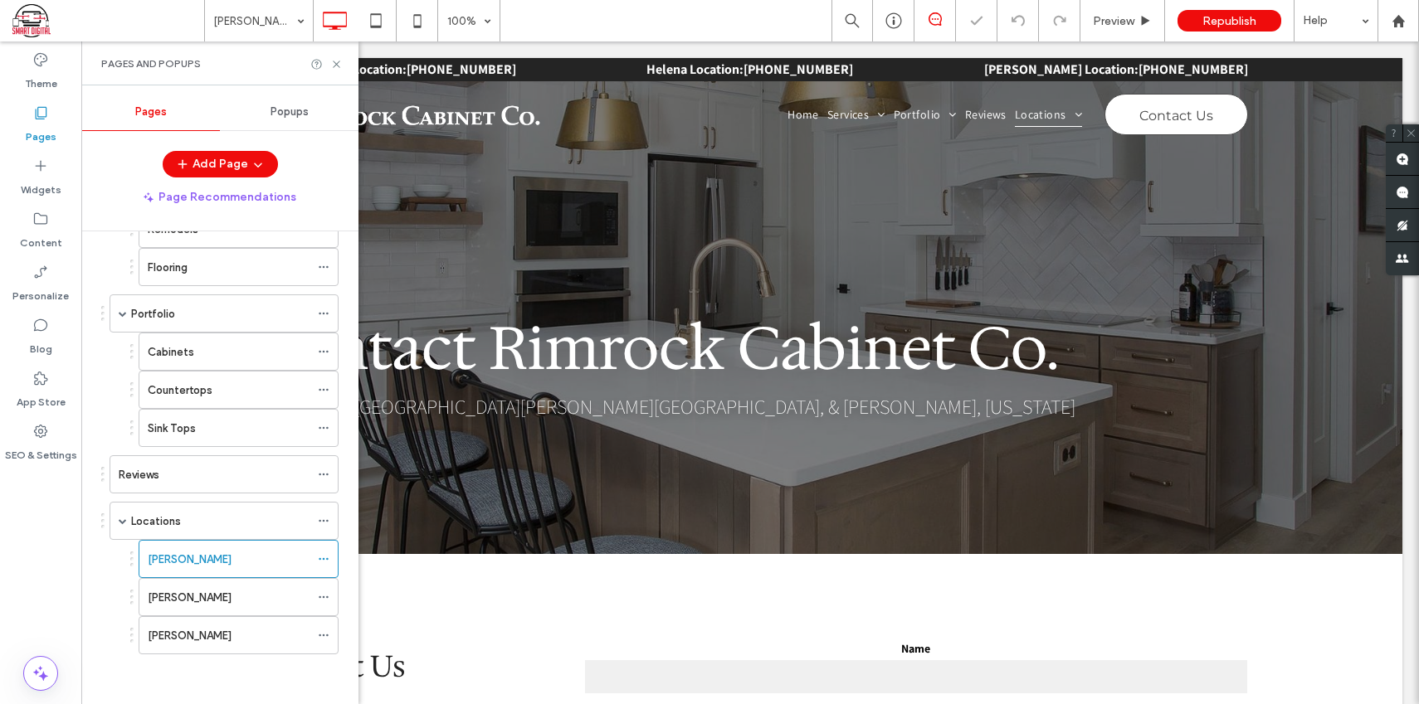
click at [320, 557] on div at bounding box center [709, 352] width 1419 height 704
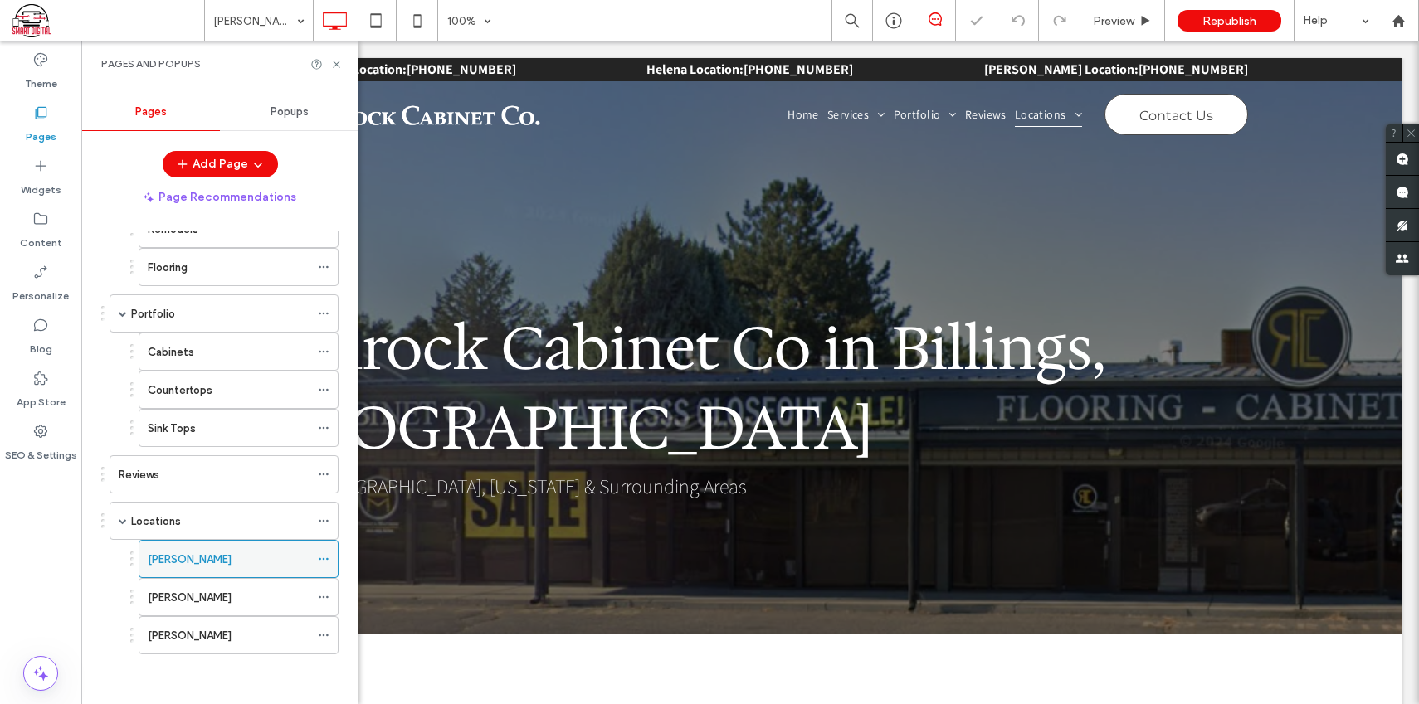
click at [321, 558] on icon at bounding box center [324, 559] width 12 height 12
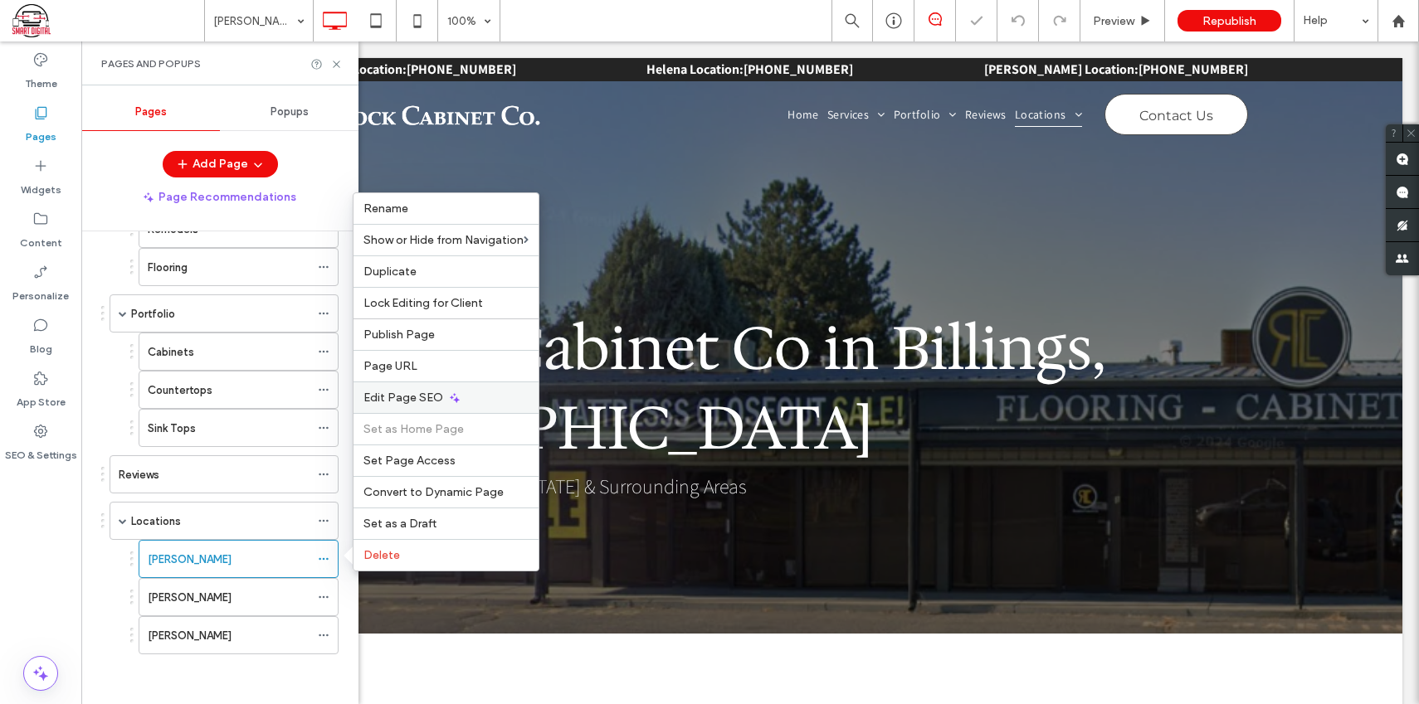
click at [421, 395] on span "Edit Page SEO" at bounding box center [403, 398] width 80 height 14
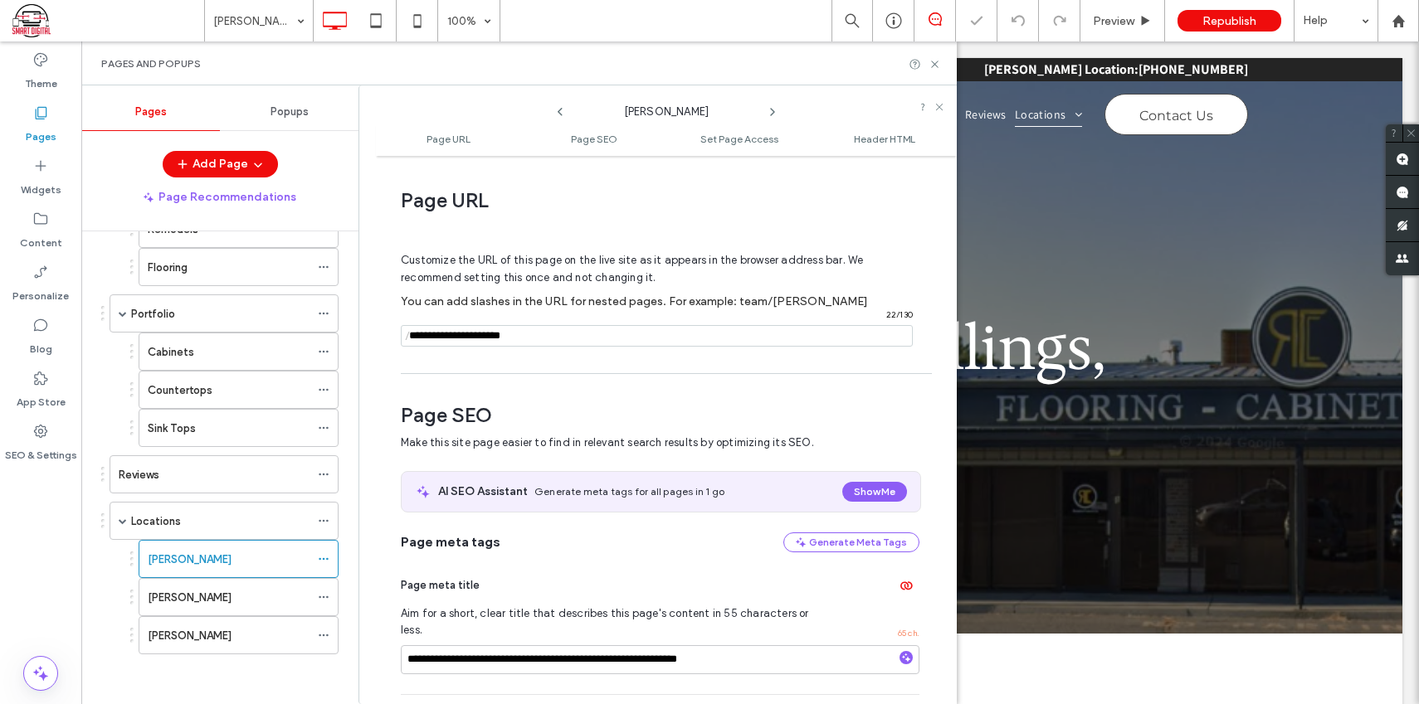
scroll to position [227, 0]
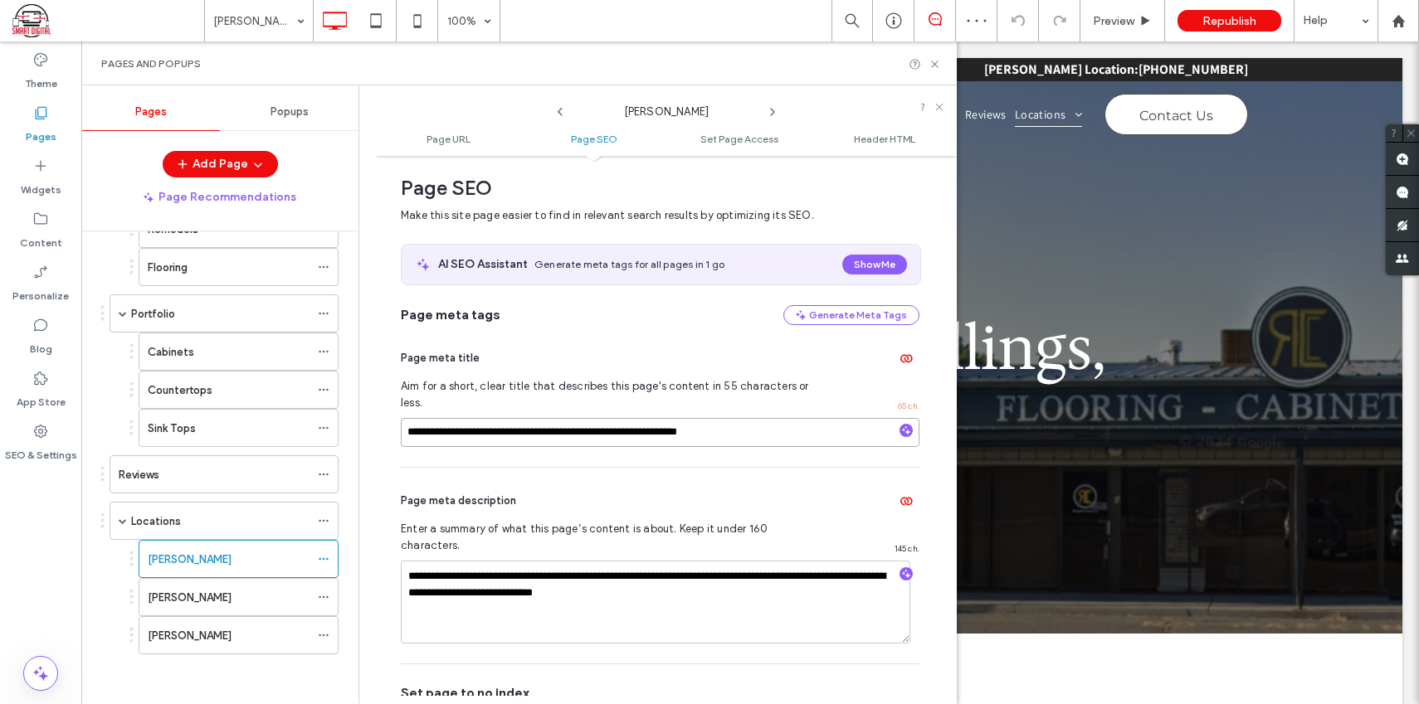
drag, startPoint x: 747, startPoint y: 413, endPoint x: 459, endPoint y: 424, distance: 288.1
click at [407, 418] on input "**********" at bounding box center [660, 432] width 519 height 29
drag, startPoint x: 663, startPoint y: 561, endPoint x: 383, endPoint y: 534, distance: 280.8
click at [287, 597] on div "[PERSON_NAME]" at bounding box center [229, 597] width 162 height 17
click at [0, 0] on div at bounding box center [0, 0] width 0 height 0
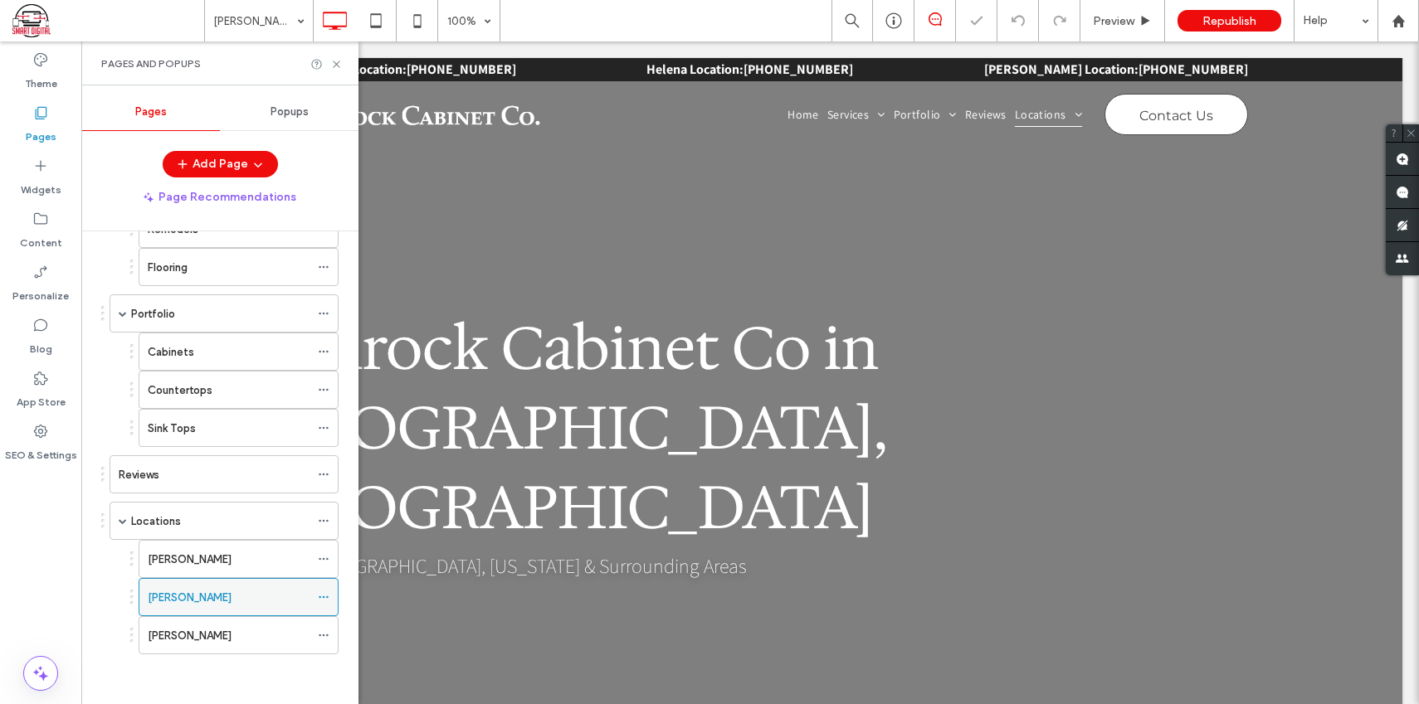
scroll to position [0, 0]
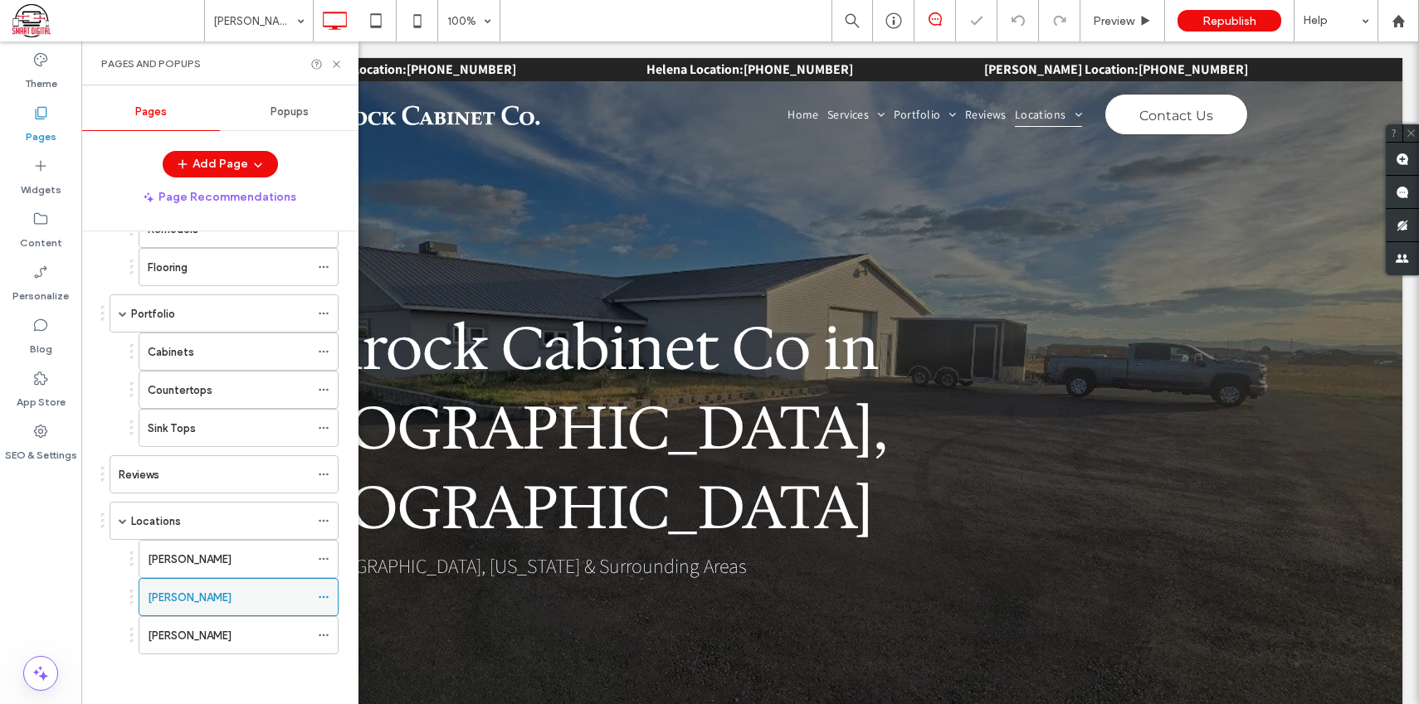
click at [324, 597] on div "Helena 100% Preview Republish Help Site Comments Team & Clients Automate new co…" at bounding box center [709, 352] width 1419 height 704
click at [325, 597] on icon at bounding box center [324, 598] width 12 height 12
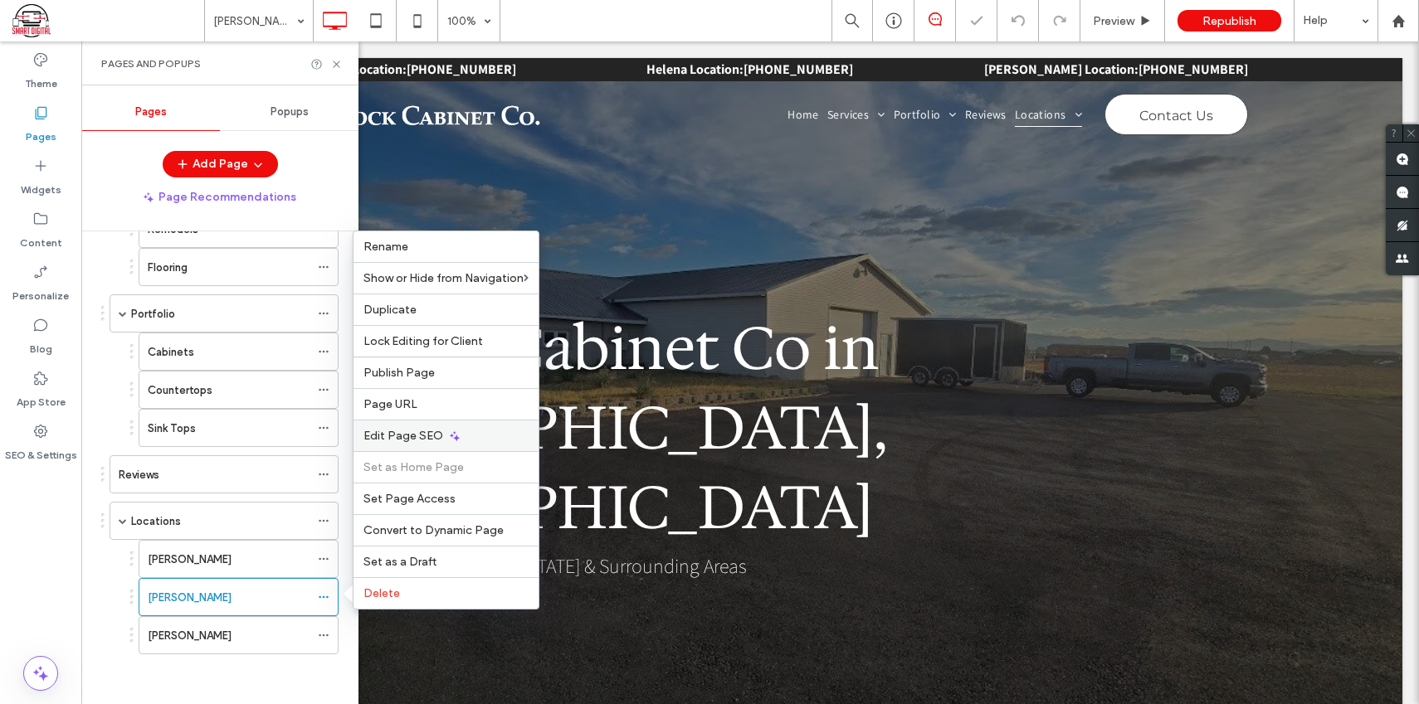
click at [428, 439] on span "Edit Page SEO" at bounding box center [403, 436] width 80 height 14
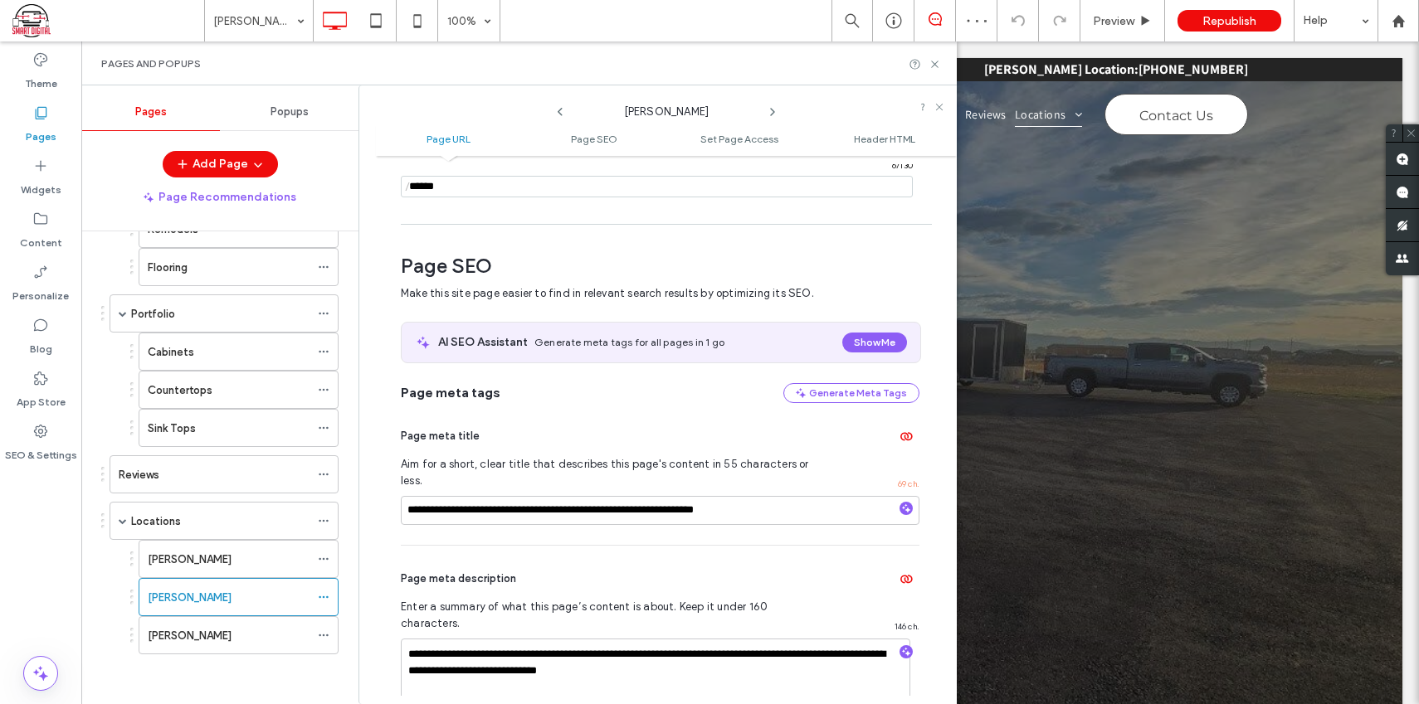
scroll to position [227, 0]
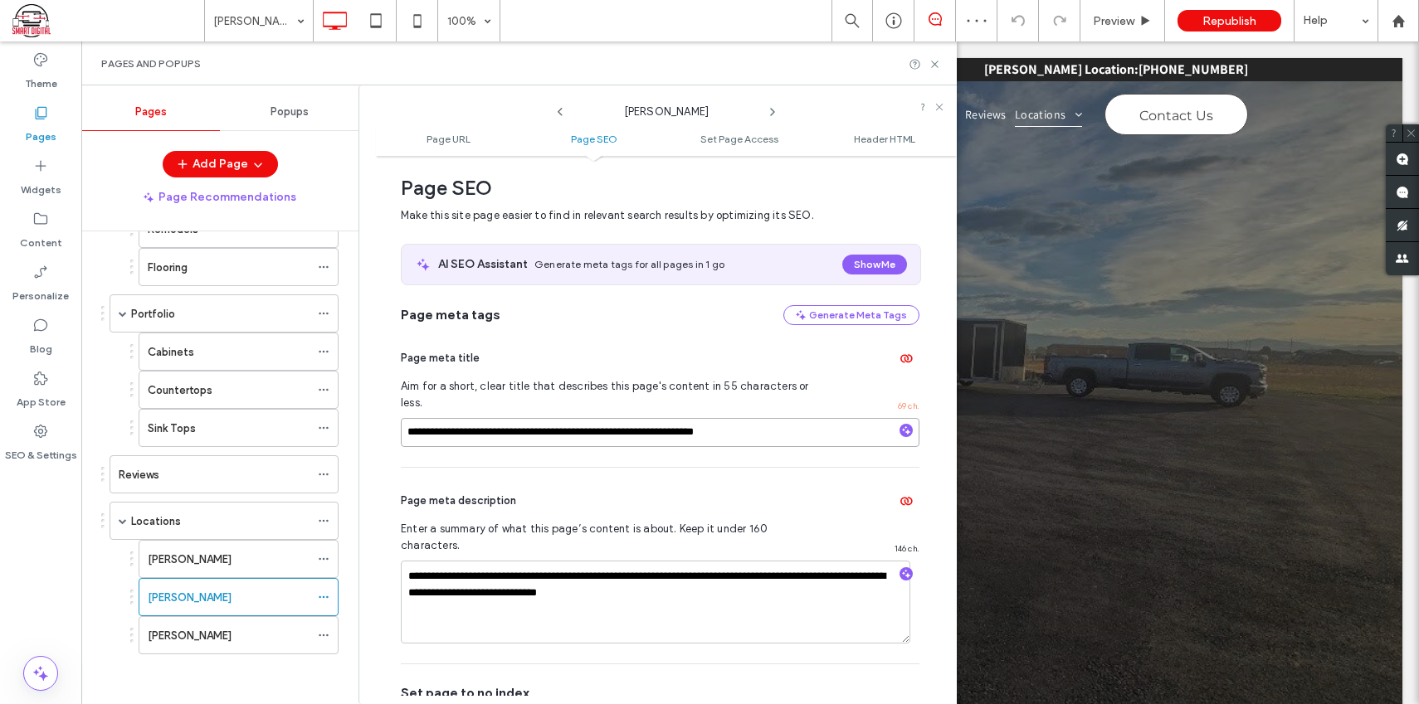
drag, startPoint x: 794, startPoint y: 416, endPoint x: 458, endPoint y: 415, distance: 336.0
click at [411, 418] on input "**********" at bounding box center [660, 432] width 519 height 29
drag, startPoint x: 703, startPoint y: 560, endPoint x: 416, endPoint y: 540, distance: 287.7
click at [285, 636] on div "[PERSON_NAME]" at bounding box center [229, 635] width 162 height 17
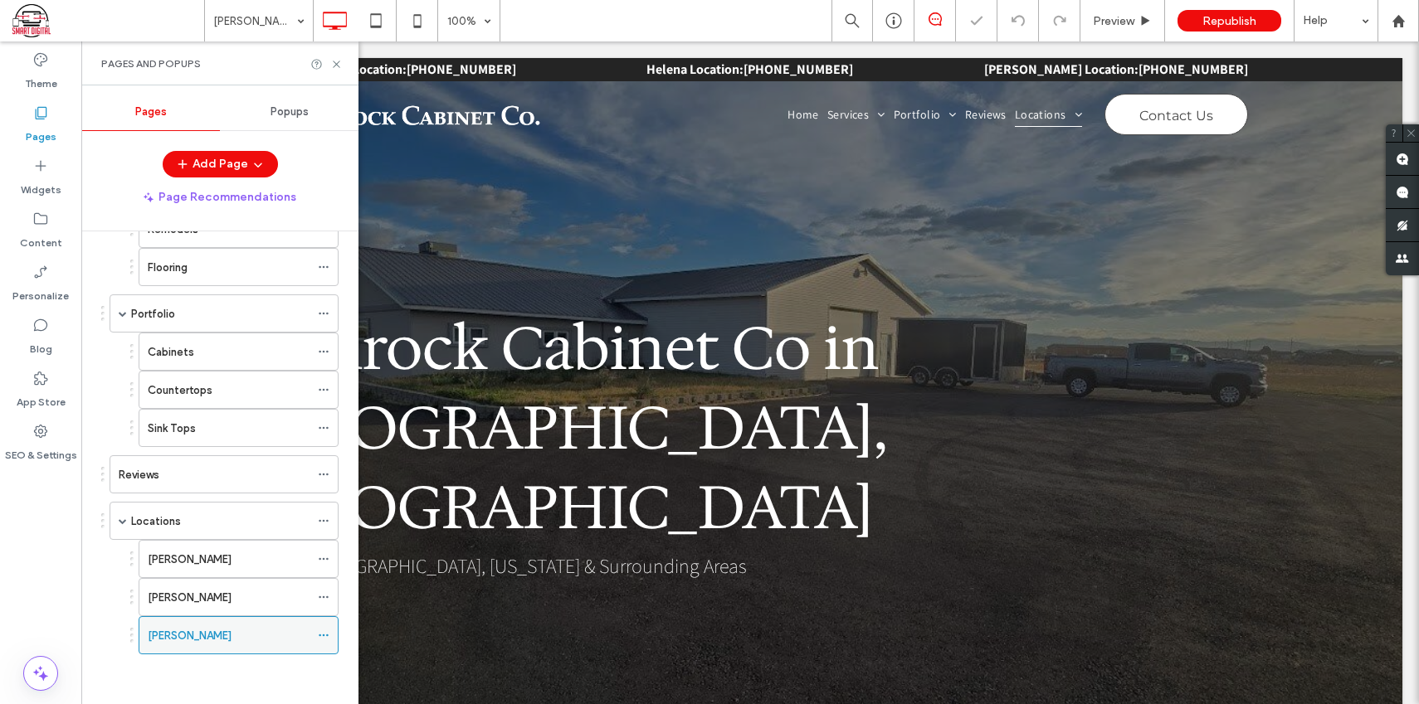
click at [322, 634] on icon at bounding box center [324, 636] width 12 height 12
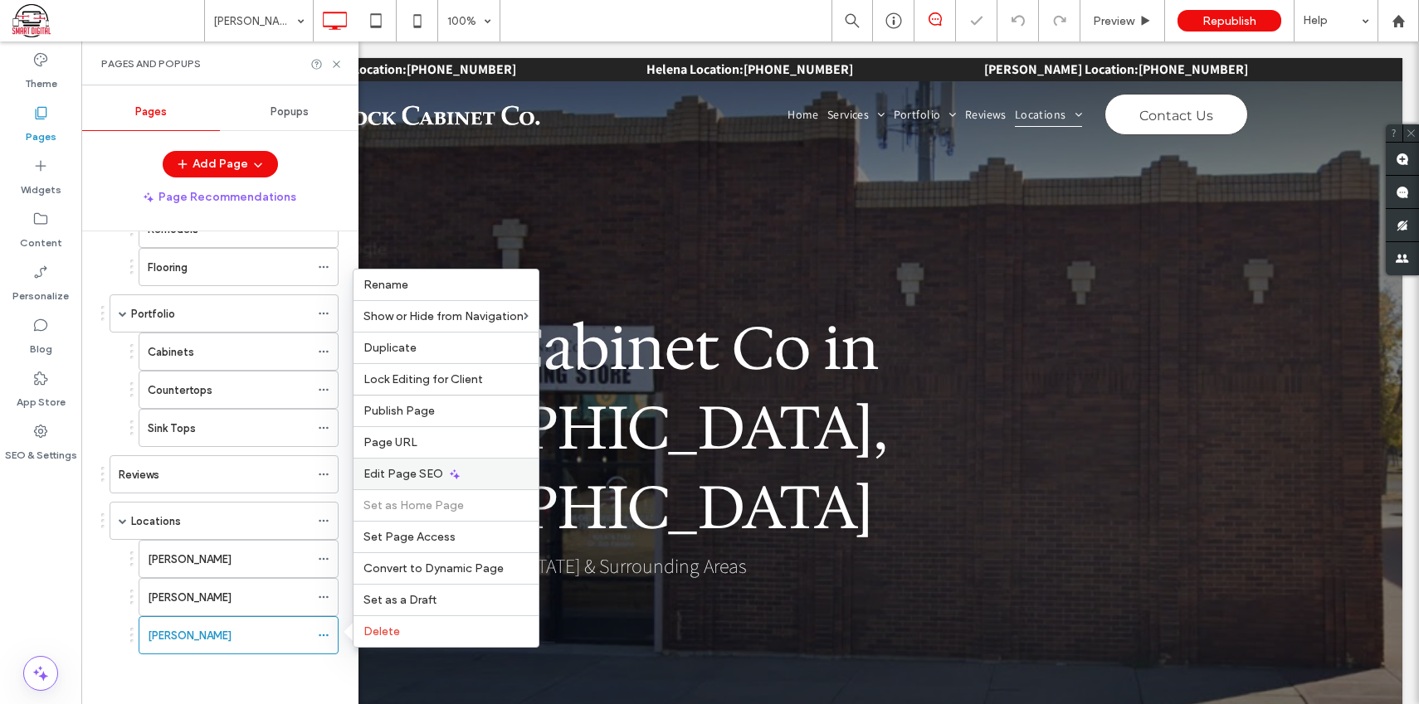
click at [448, 468] on icon at bounding box center [454, 474] width 13 height 13
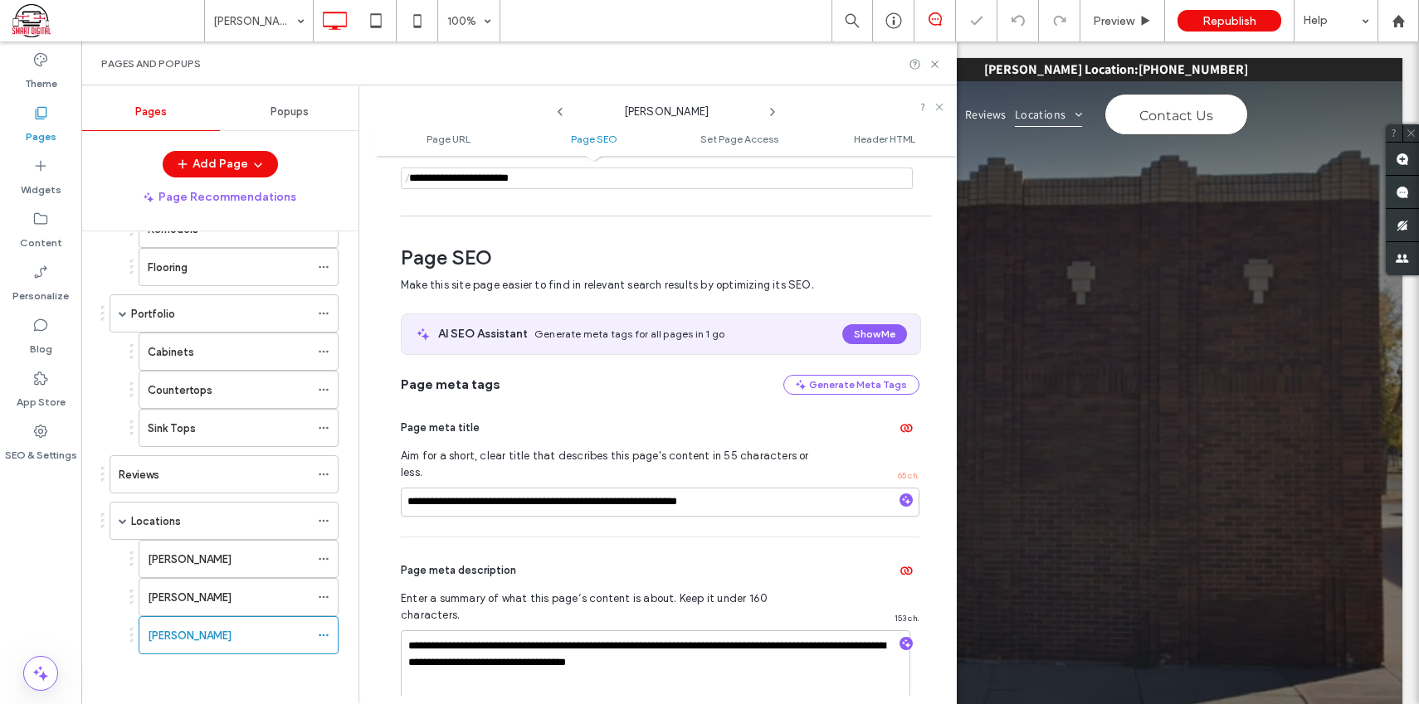
scroll to position [227, 0]
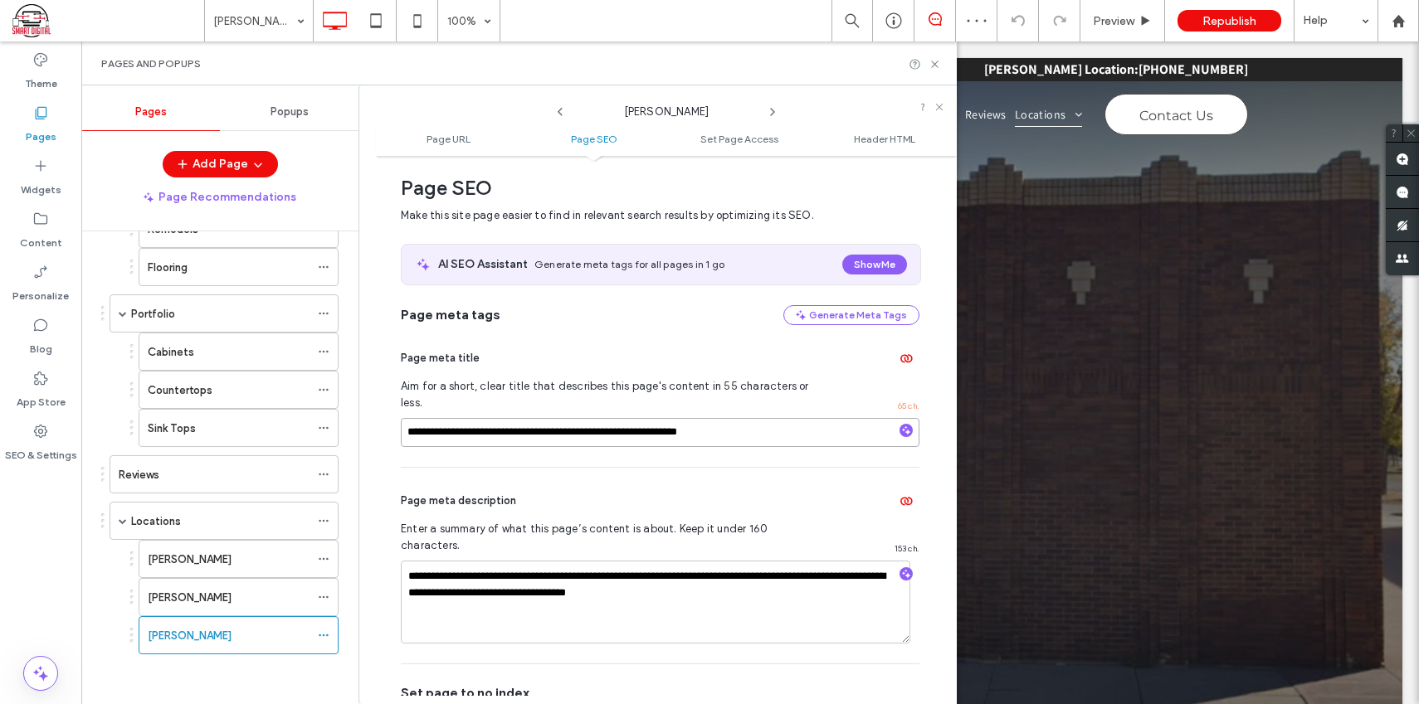
drag, startPoint x: 757, startPoint y: 410, endPoint x: 414, endPoint y: 405, distance: 342.7
click at [414, 418] on input "**********" at bounding box center [660, 432] width 519 height 29
drag, startPoint x: 748, startPoint y: 416, endPoint x: 402, endPoint y: 413, distance: 346.8
click at [380, 408] on div "**********" at bounding box center [666, 430] width 581 height 532
drag, startPoint x: 736, startPoint y: 562, endPoint x: 455, endPoint y: 558, distance: 280.5
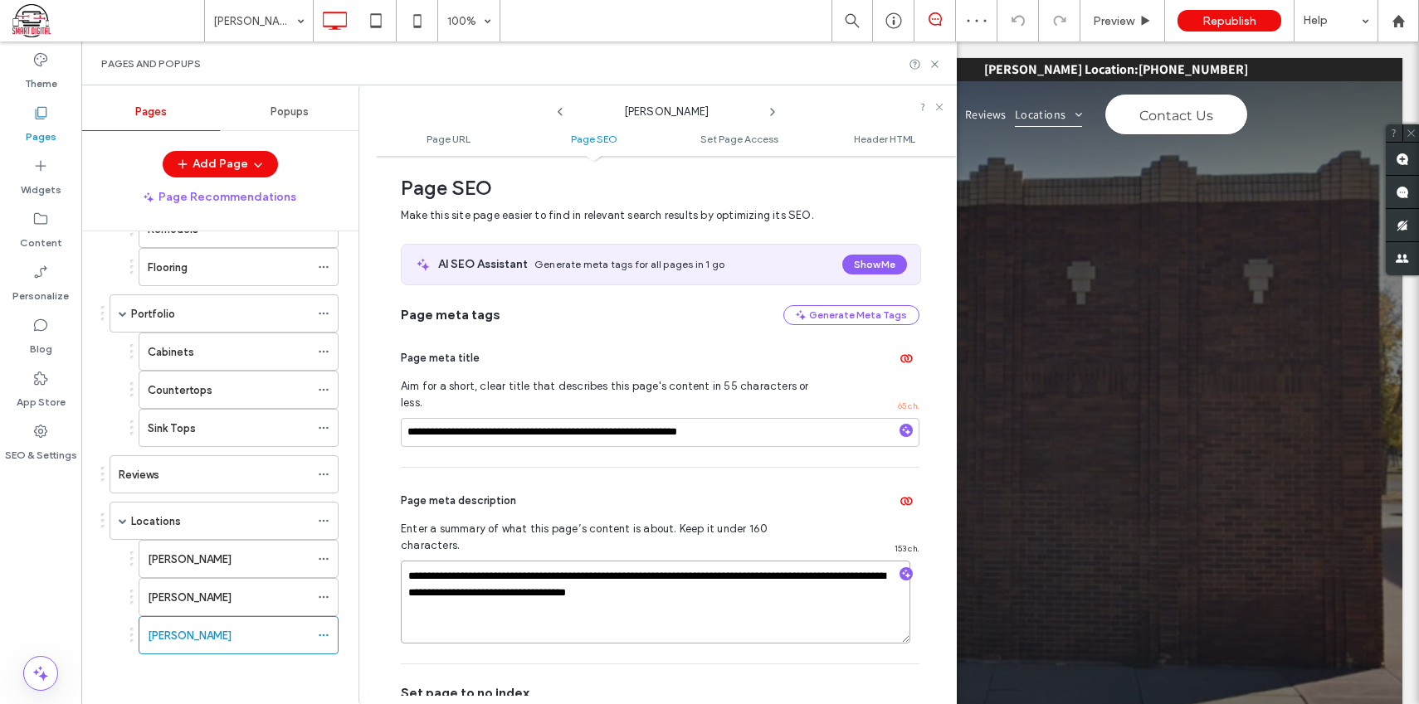
click at [407, 561] on textarea "**********" at bounding box center [655, 602] width 509 height 83
